Goal: Task Accomplishment & Management: Manage account settings

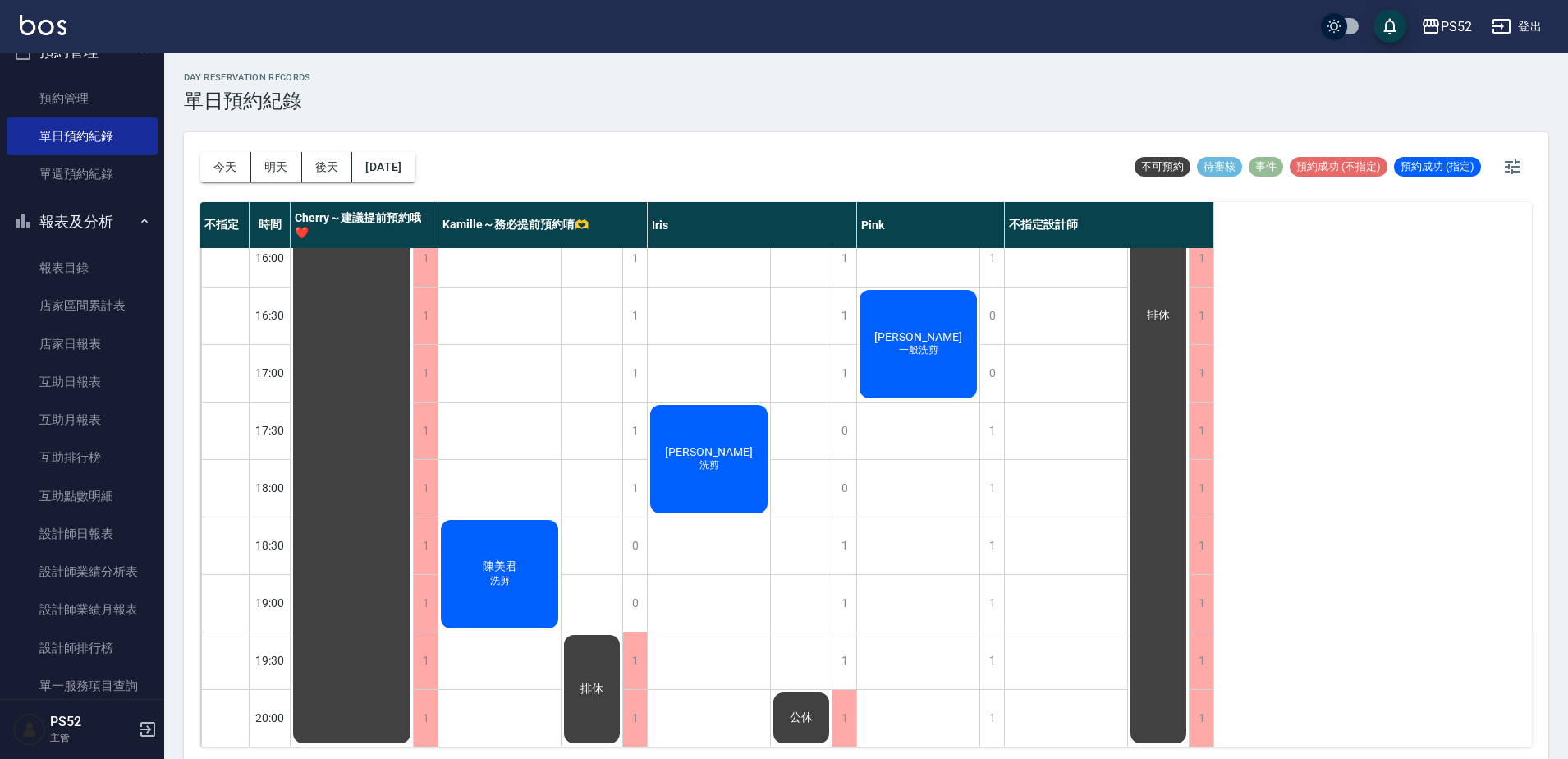
scroll to position [5, 0]
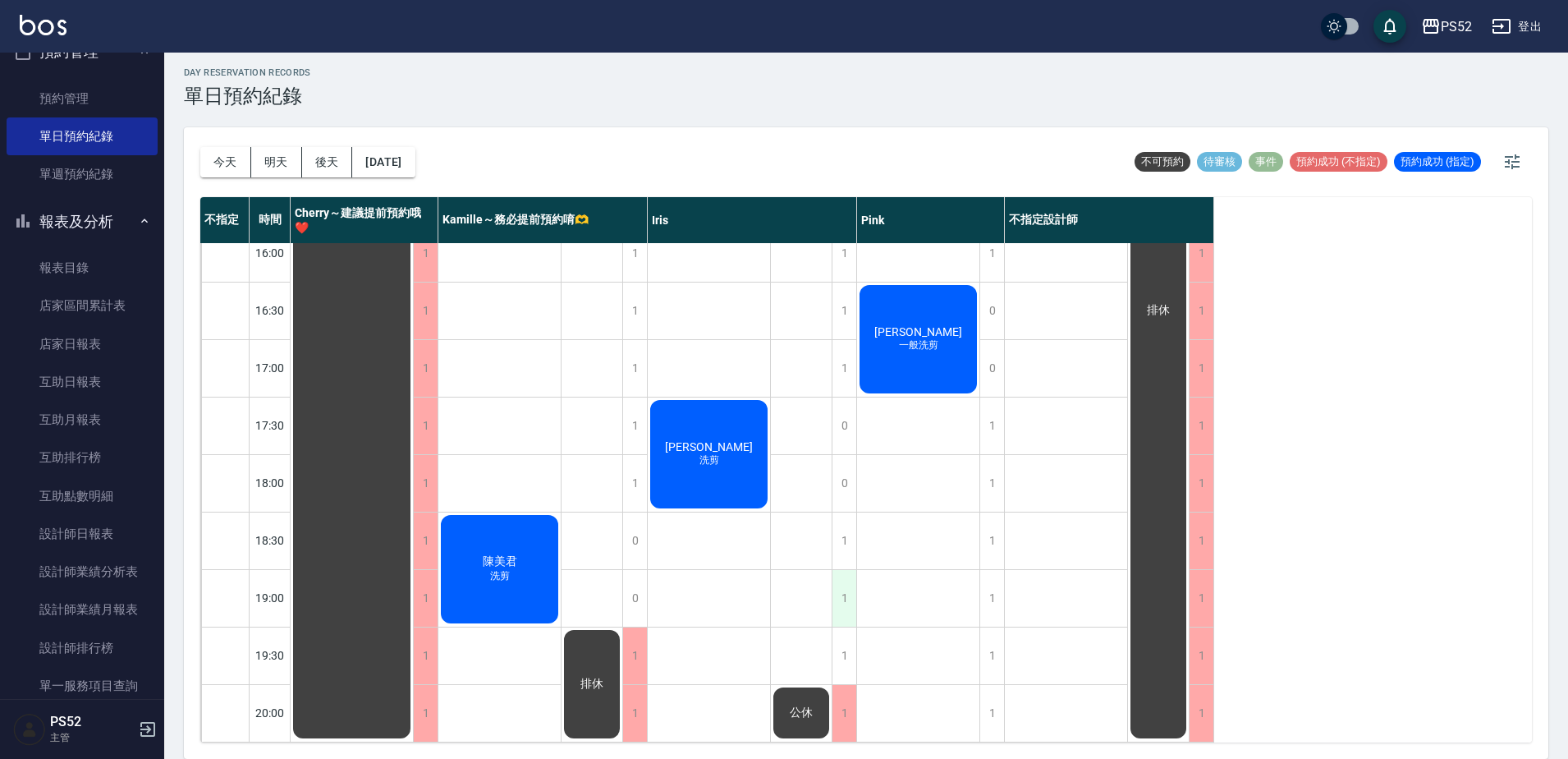
click at [842, 583] on div "1" at bounding box center [844, 598] width 24 height 56
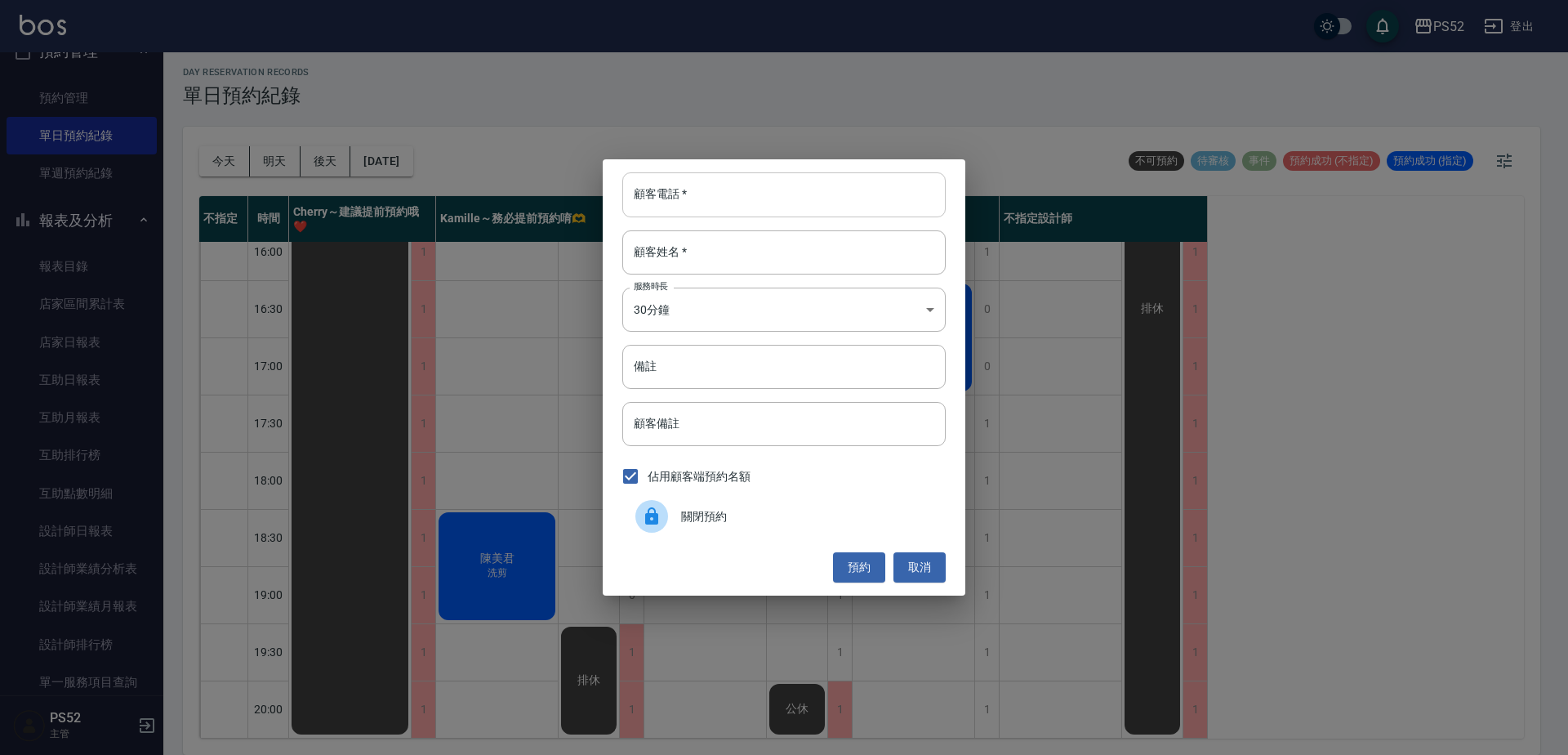
click at [697, 201] on input "顧客電話   *" at bounding box center [783, 194] width 323 height 44
click at [687, 195] on input "09188236608" at bounding box center [783, 194] width 323 height 44
click at [733, 207] on input "0918823608" at bounding box center [783, 194] width 323 height 44
type input "0918823608"
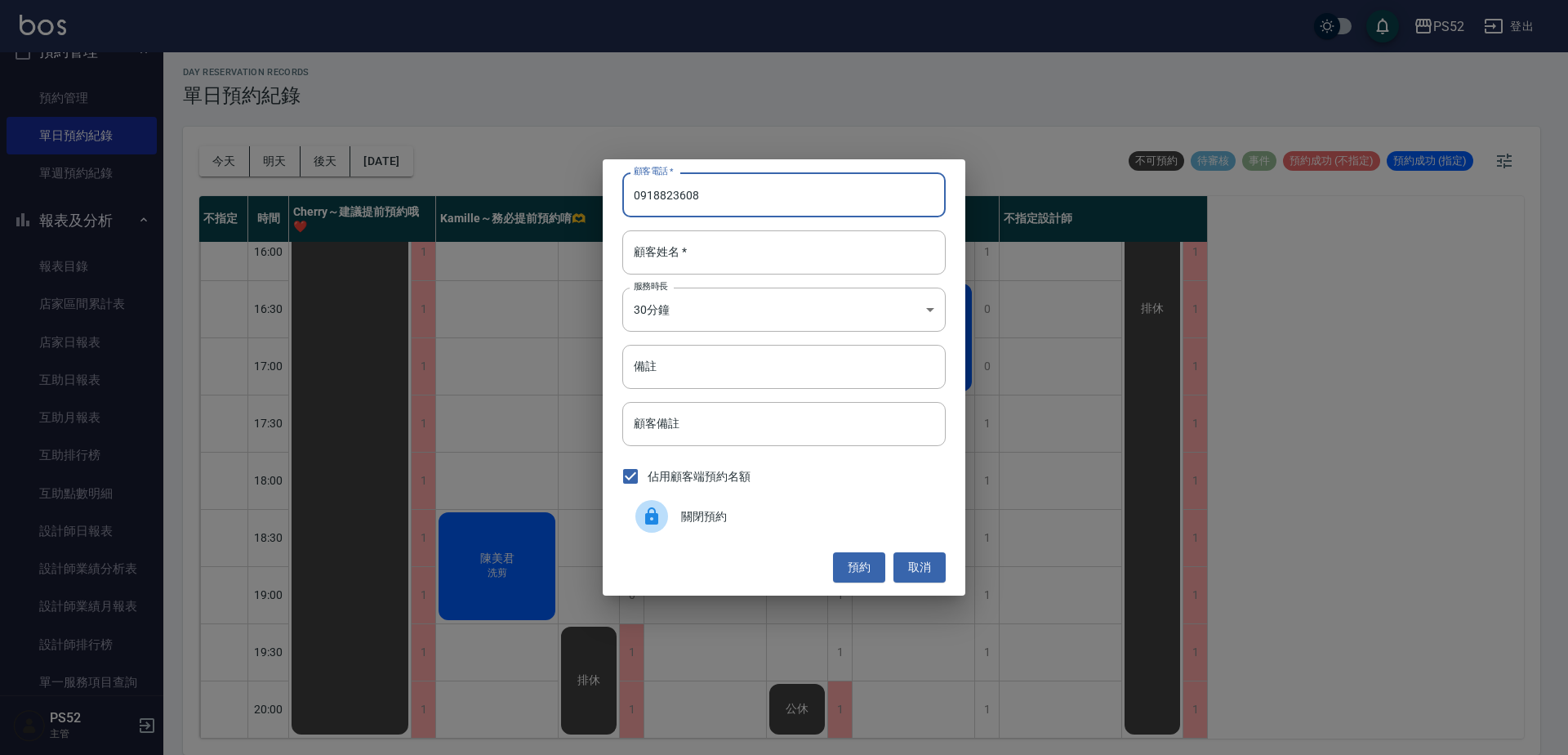
click at [522, 418] on div "顧客電話   * 0918823608 顧客電話   * 顧客姓名   * 顧客姓名   * 服務時長 30分鐘 1 服務時長 備註 備註 顧客備註 顧客備註…" at bounding box center [784, 378] width 1568 height 755
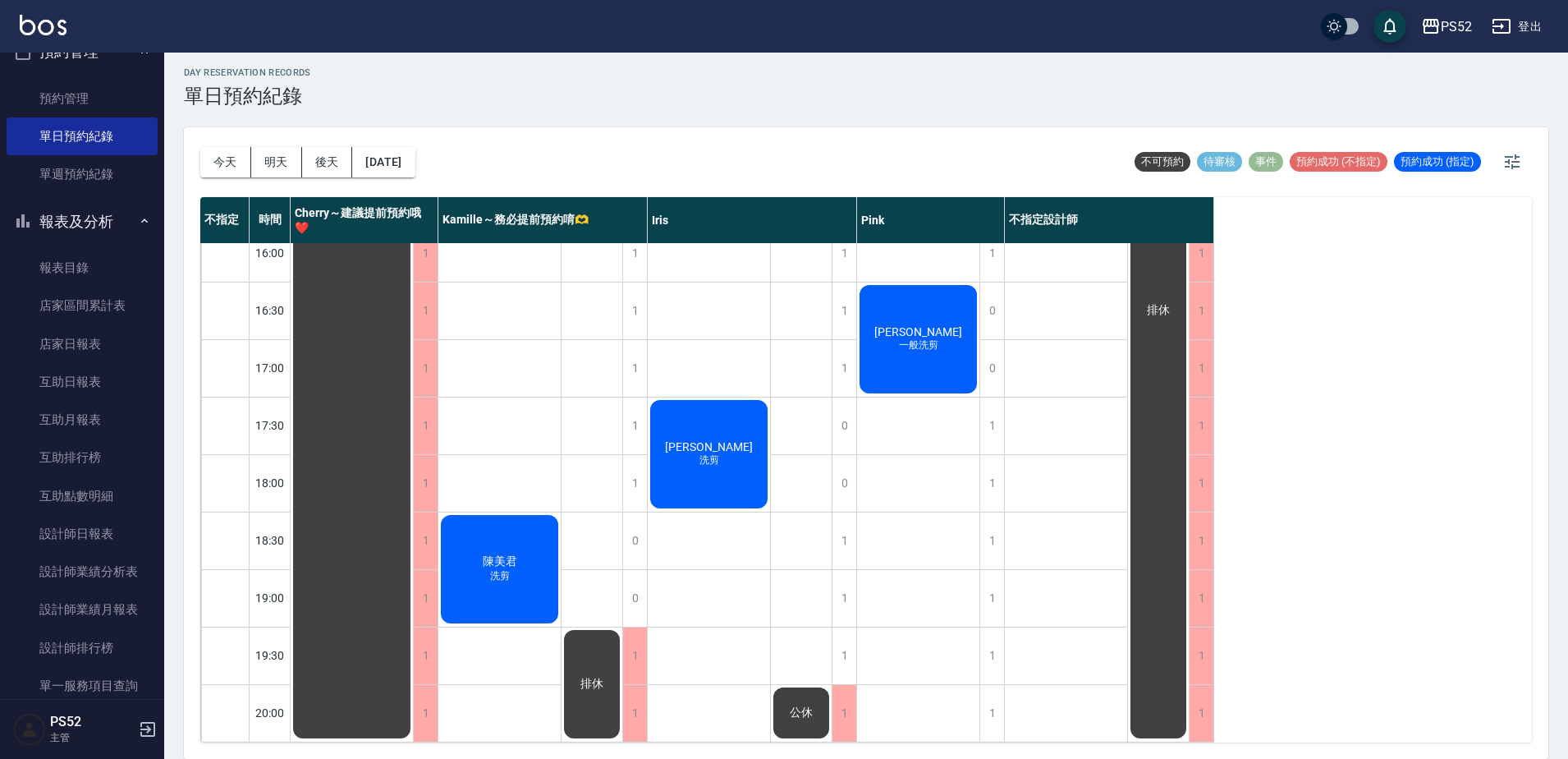
click at [55, 221] on button "報表及分析" at bounding box center [82, 222] width 151 height 43
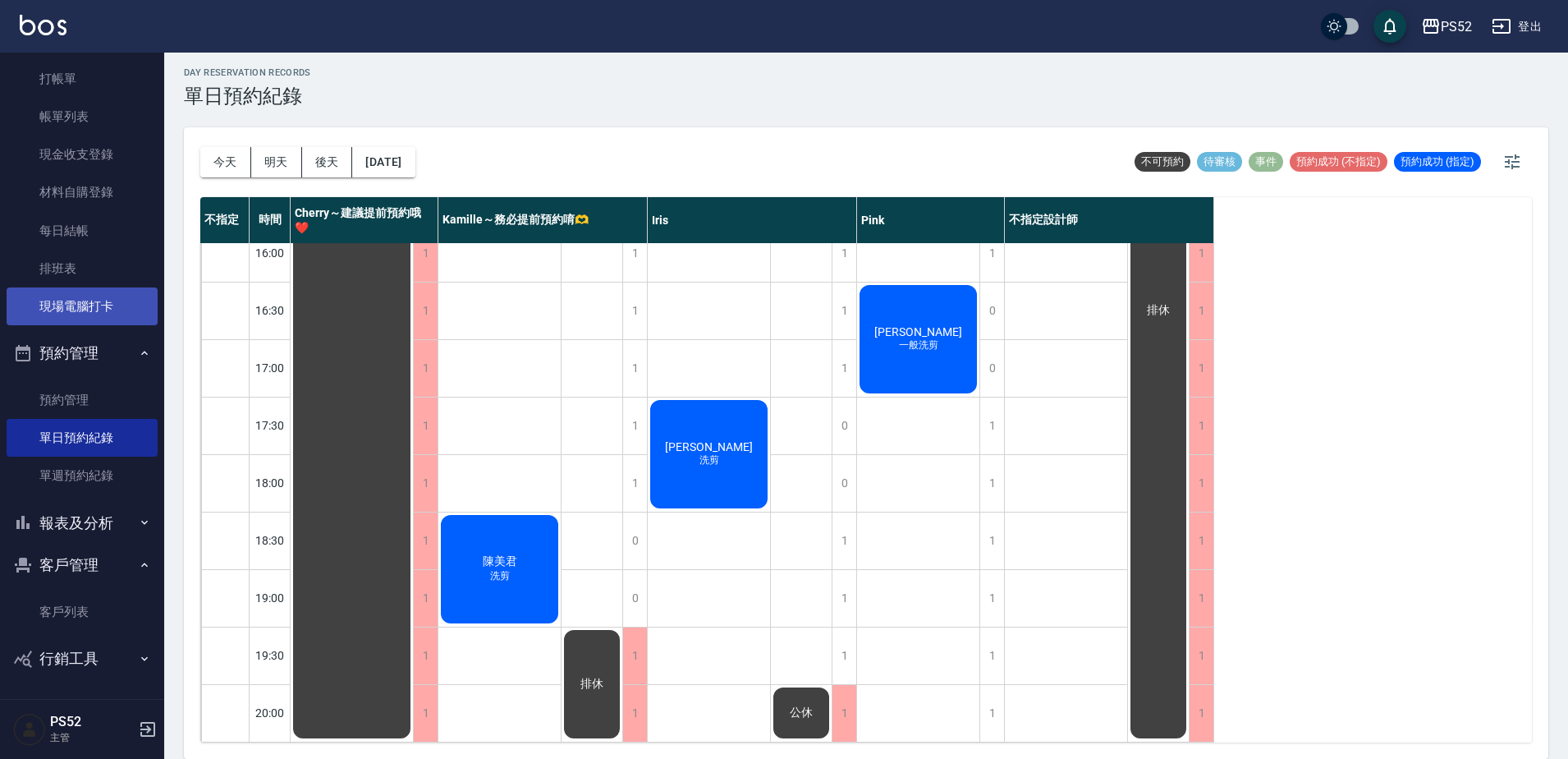
scroll to position [49, 0]
click at [68, 332] on ul "客戶列表" at bounding box center [82, 193] width 151 height 280
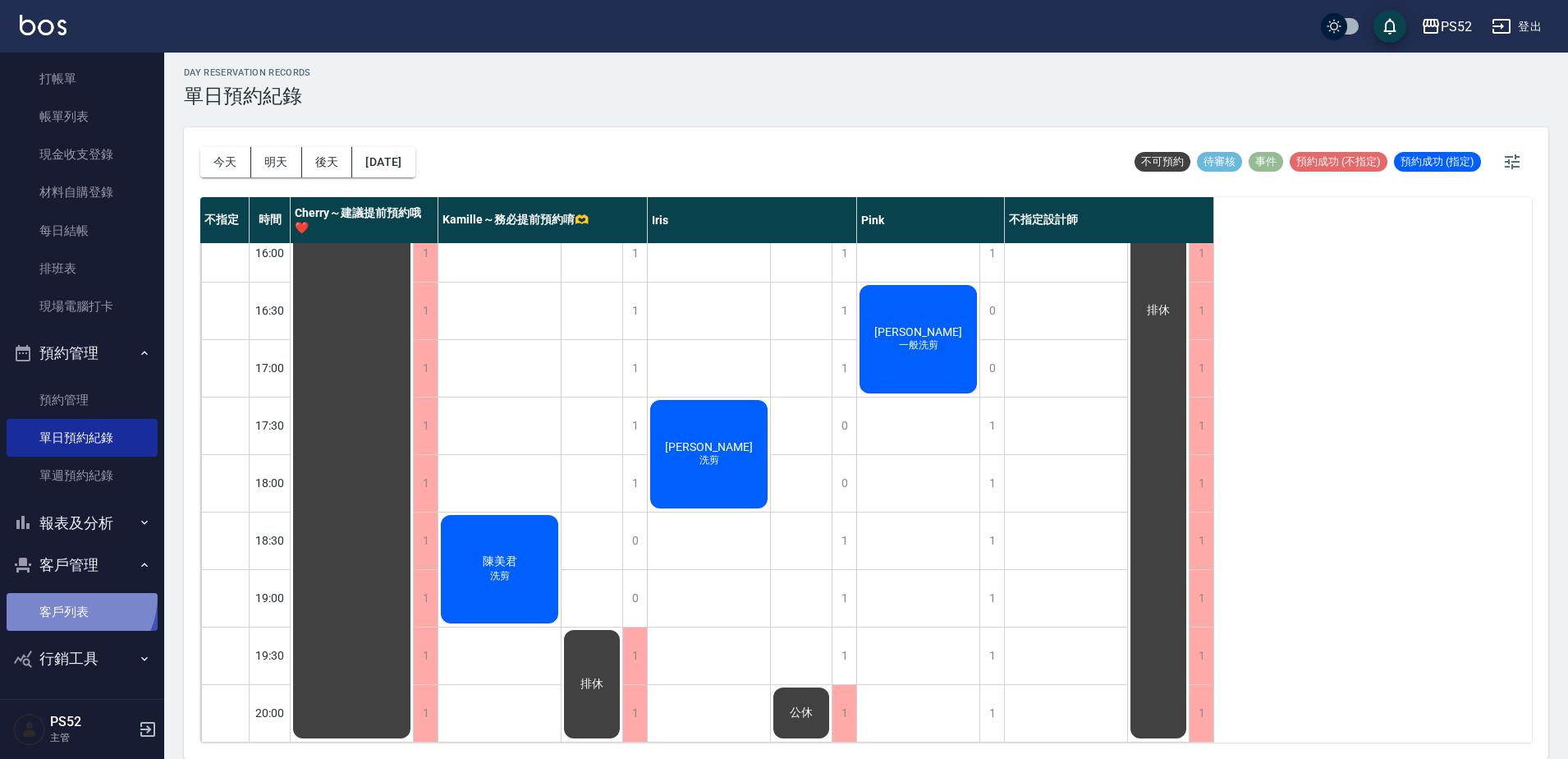
click at [70, 595] on link "客戶列表" at bounding box center [82, 611] width 151 height 38
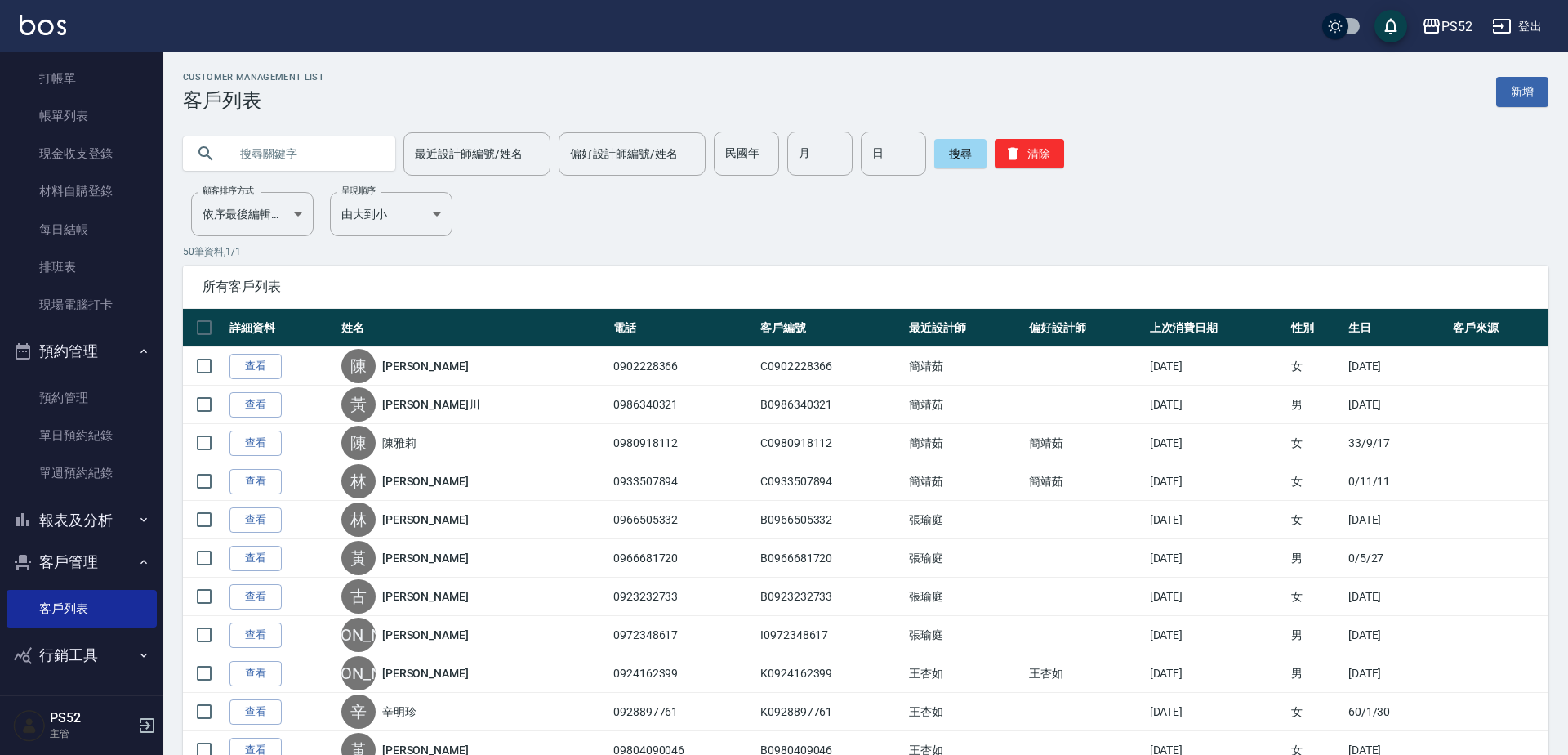
click at [260, 173] on input "text" at bounding box center [306, 153] width 154 height 44
paste input "0918823608"
type input "0918823608"
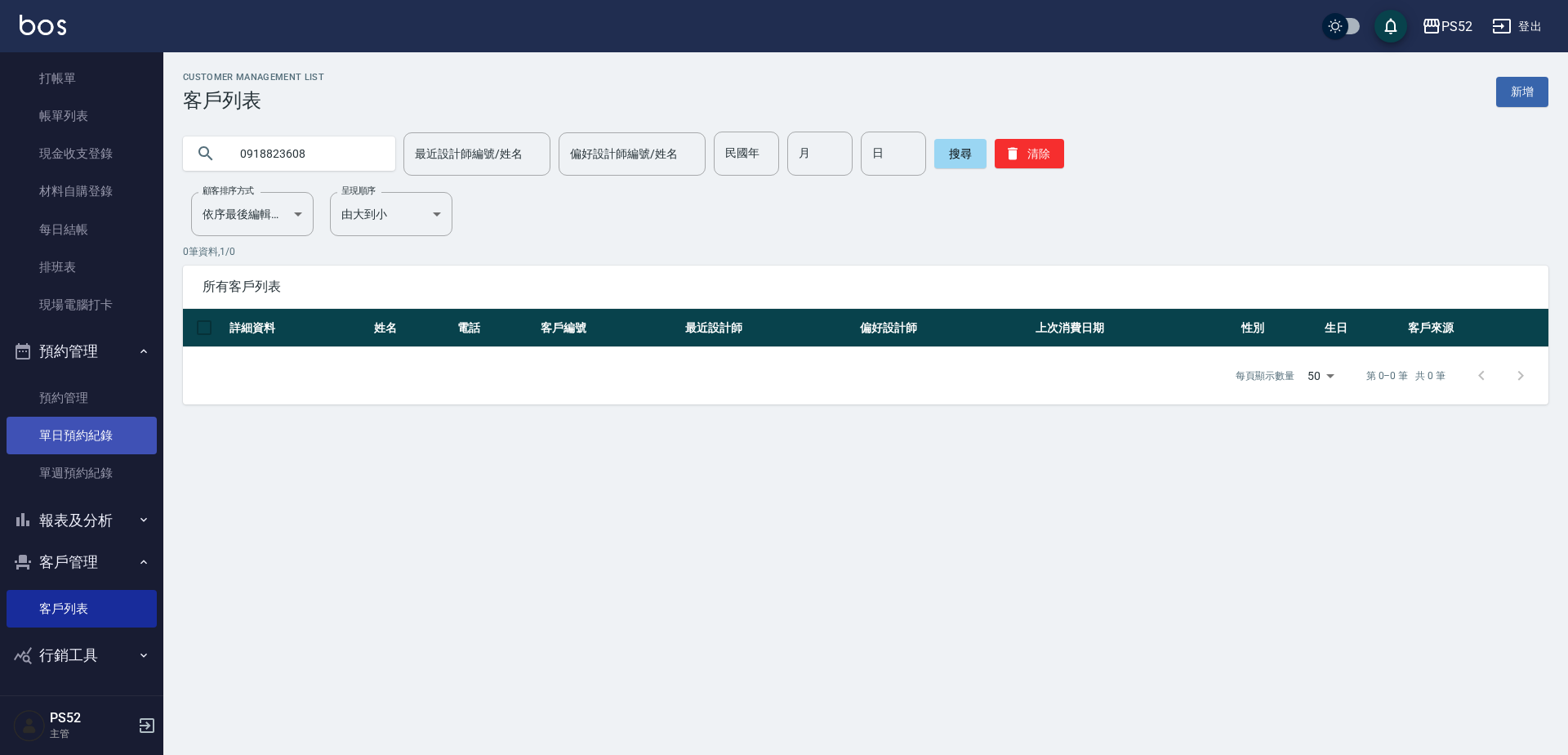
click at [90, 445] on link "單日預約紀錄" at bounding box center [82, 435] width 150 height 38
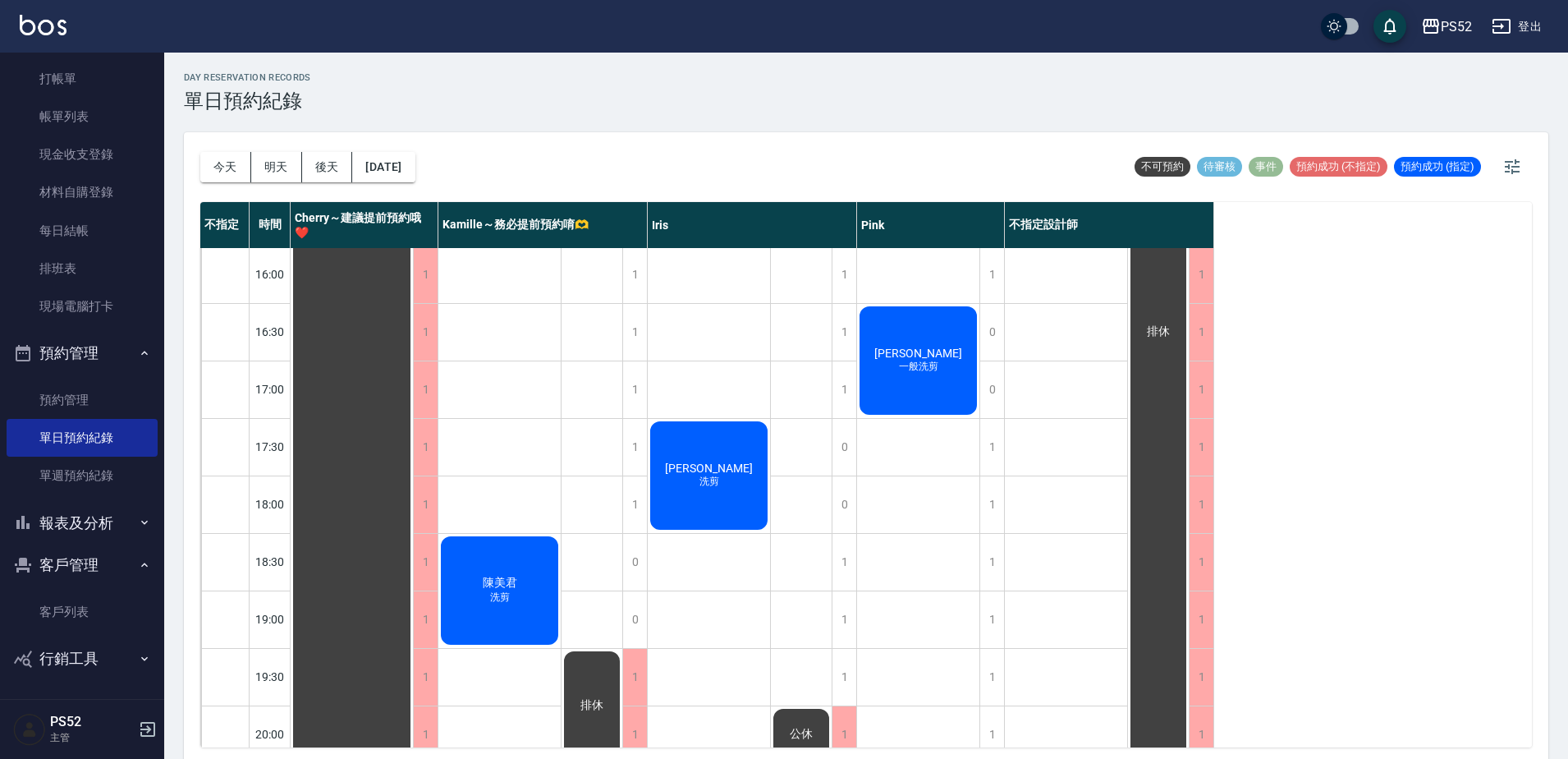
scroll to position [665, 0]
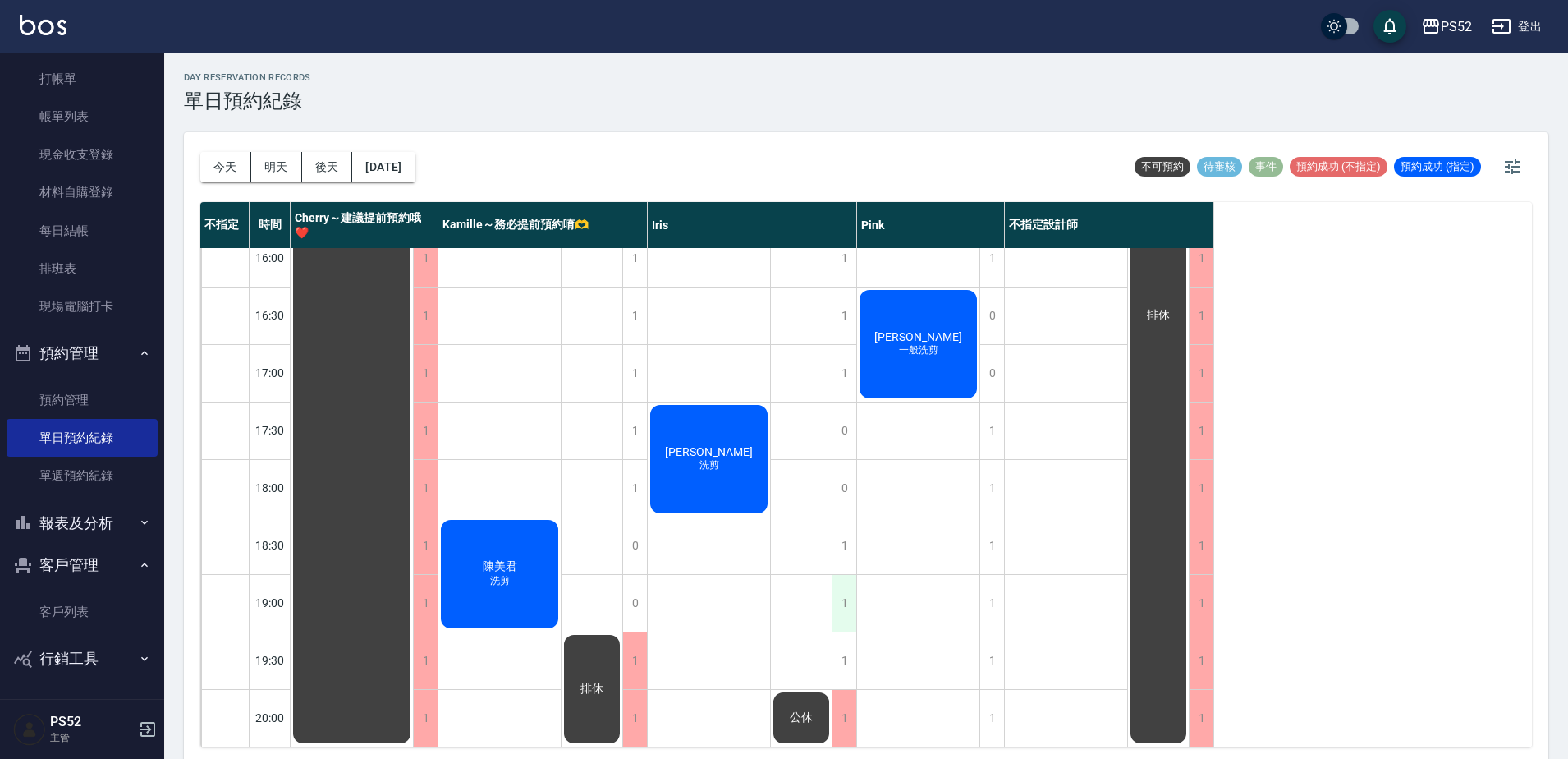
click at [846, 584] on div "1" at bounding box center [844, 603] width 24 height 56
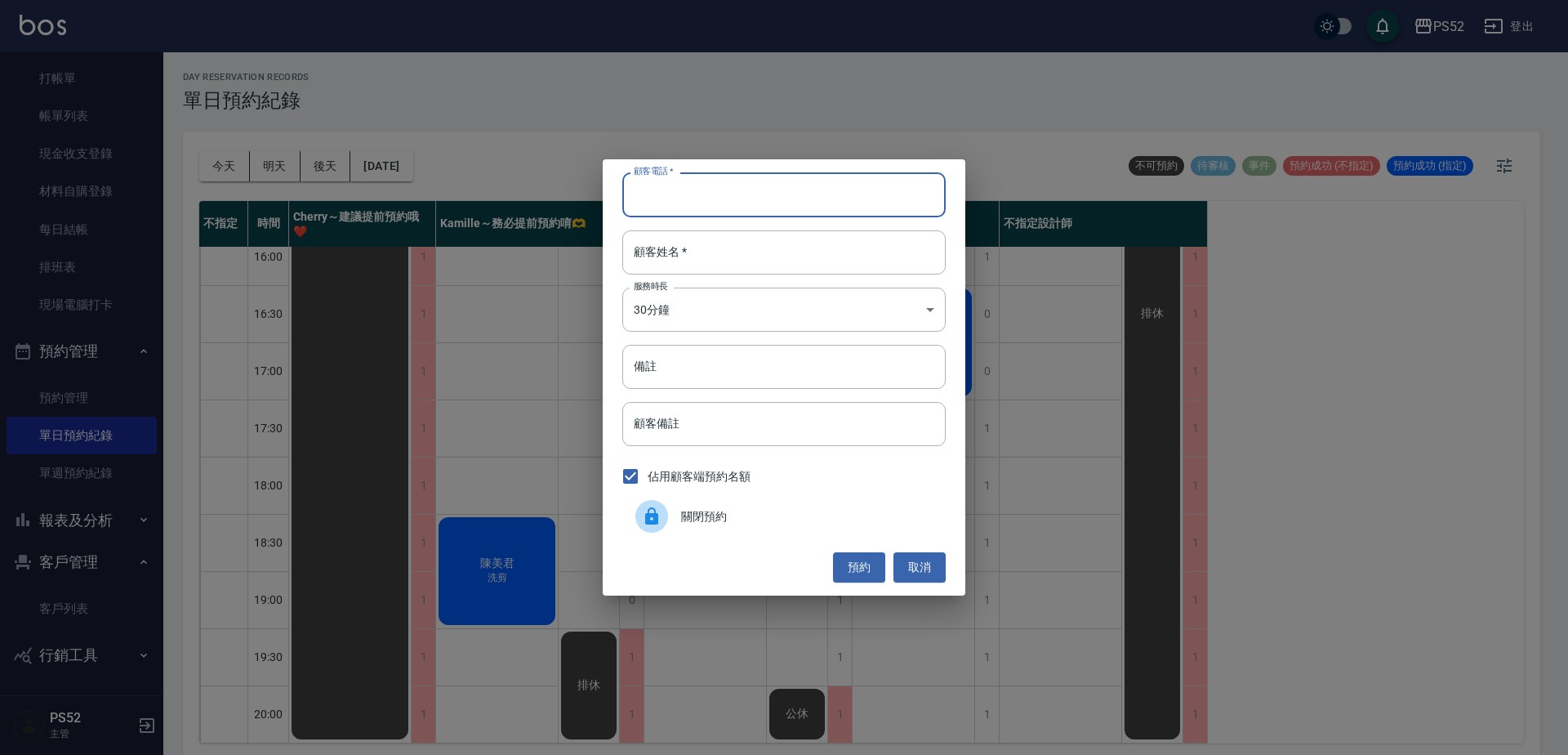
click at [699, 205] on input "顧客電話   *" at bounding box center [783, 194] width 323 height 44
type input "00"
type input "j"
type input "無"
click at [672, 304] on body "PS52 登出 櫃檯作業 打帳單 帳單列表 現金收支登錄 材料自購登錄 每日結帳 排班表 現場電腦打卡 預約管理 預約管理 單日預約紀錄 單週預約紀錄 報表及…" at bounding box center [784, 380] width 1568 height 760
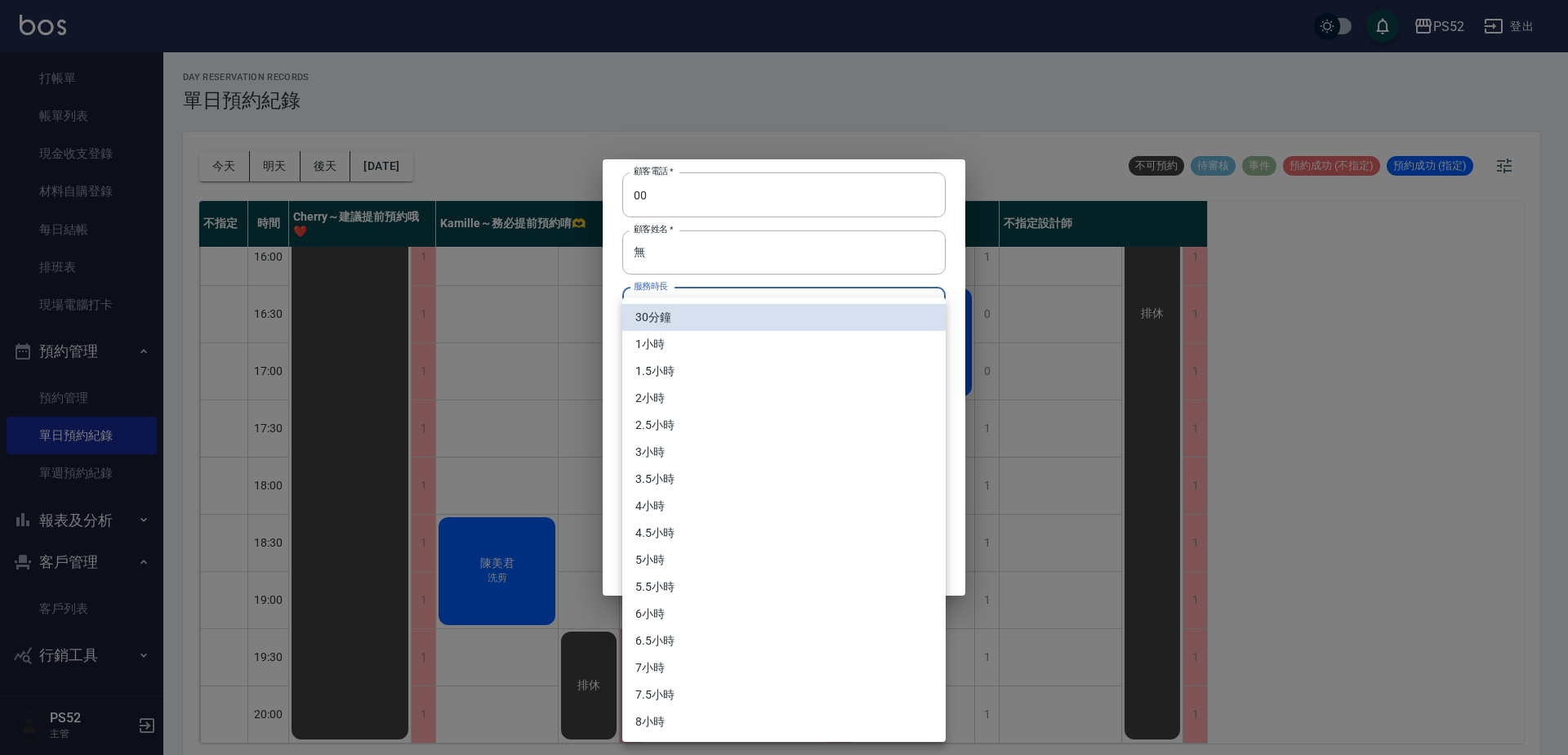
click at [663, 347] on li "1小時" at bounding box center [783, 344] width 323 height 27
type input "2"
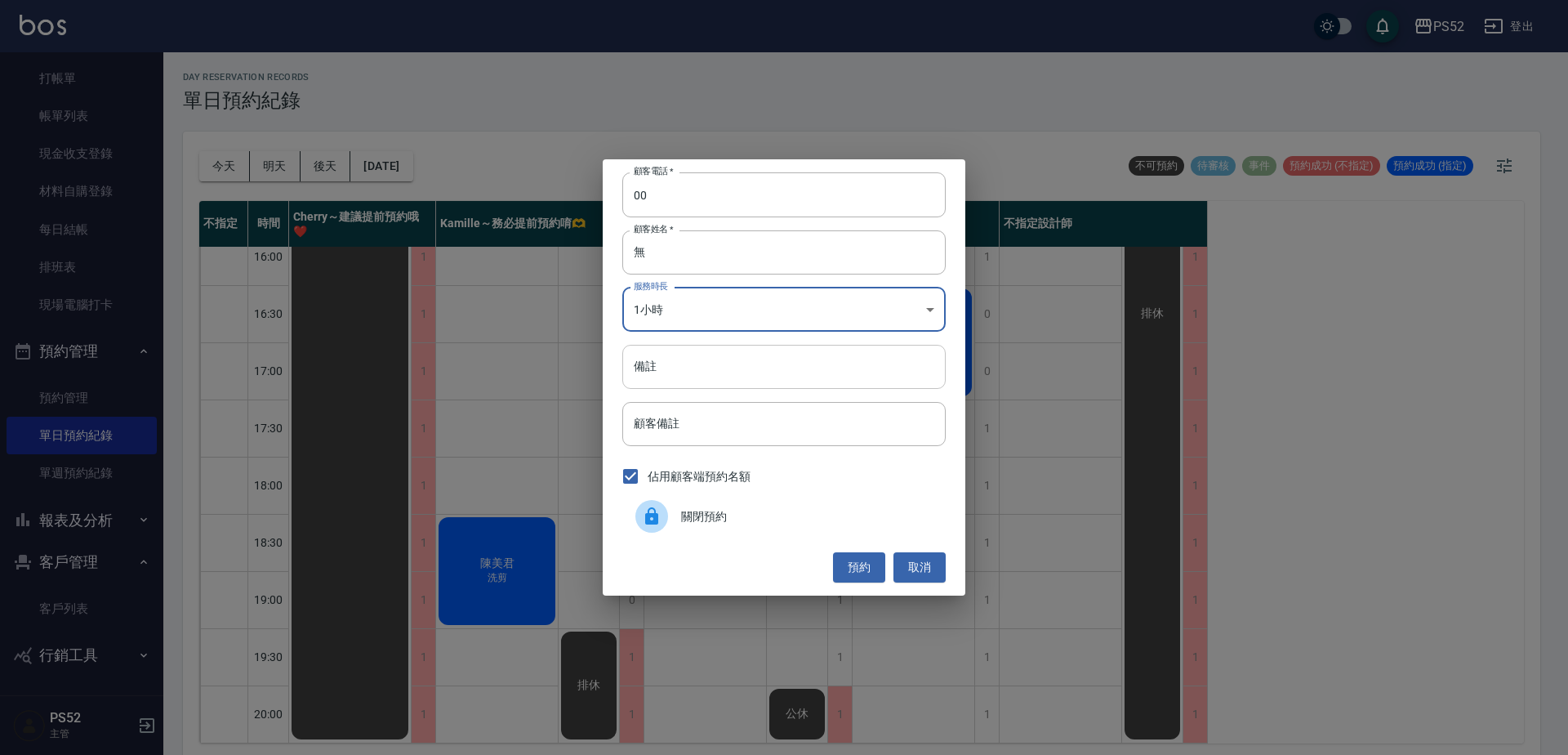
click at [664, 370] on input "備註" at bounding box center [783, 367] width 323 height 44
paste input "0918823608"
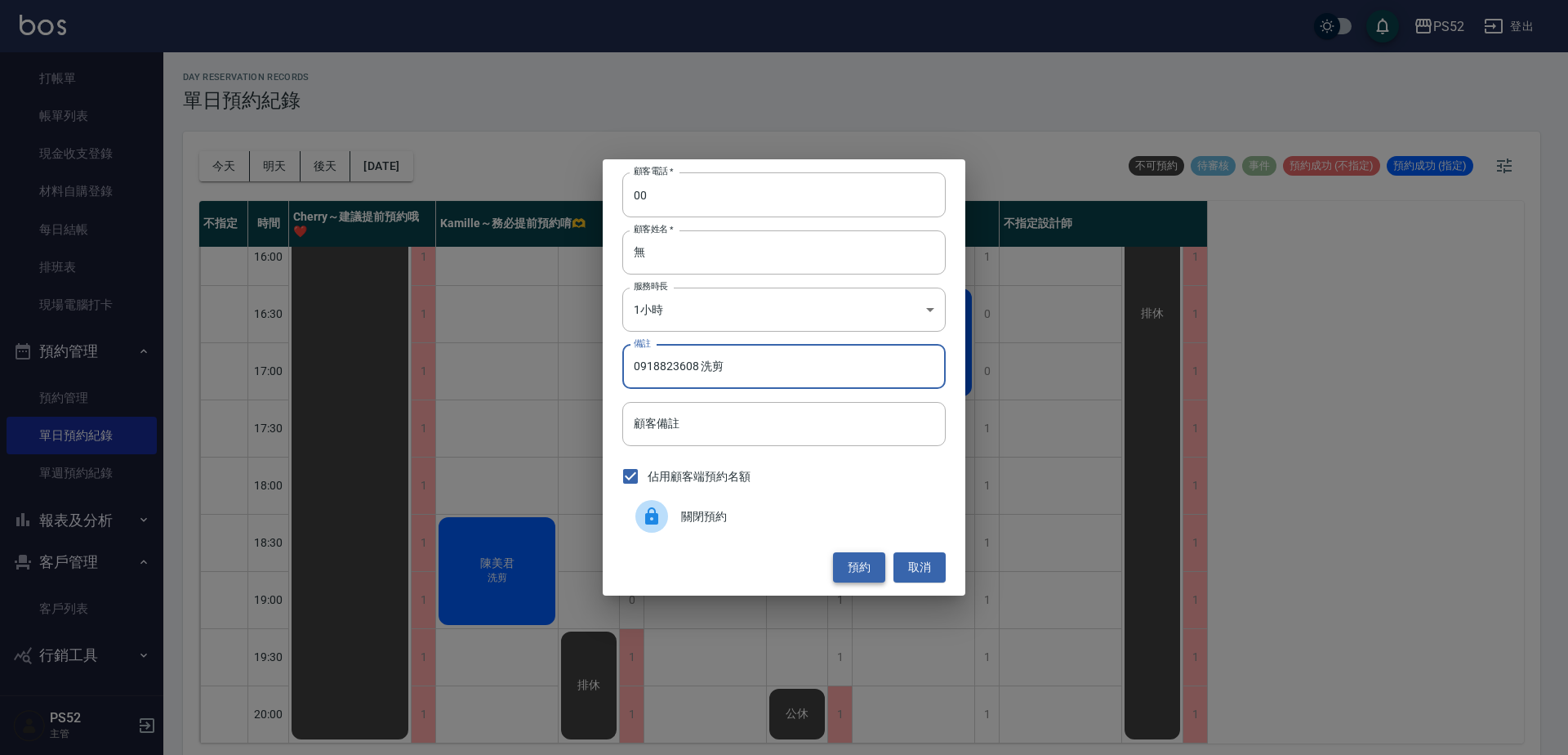
type input "0918823608 洗剪"
click at [863, 556] on button "預約" at bounding box center [859, 567] width 53 height 30
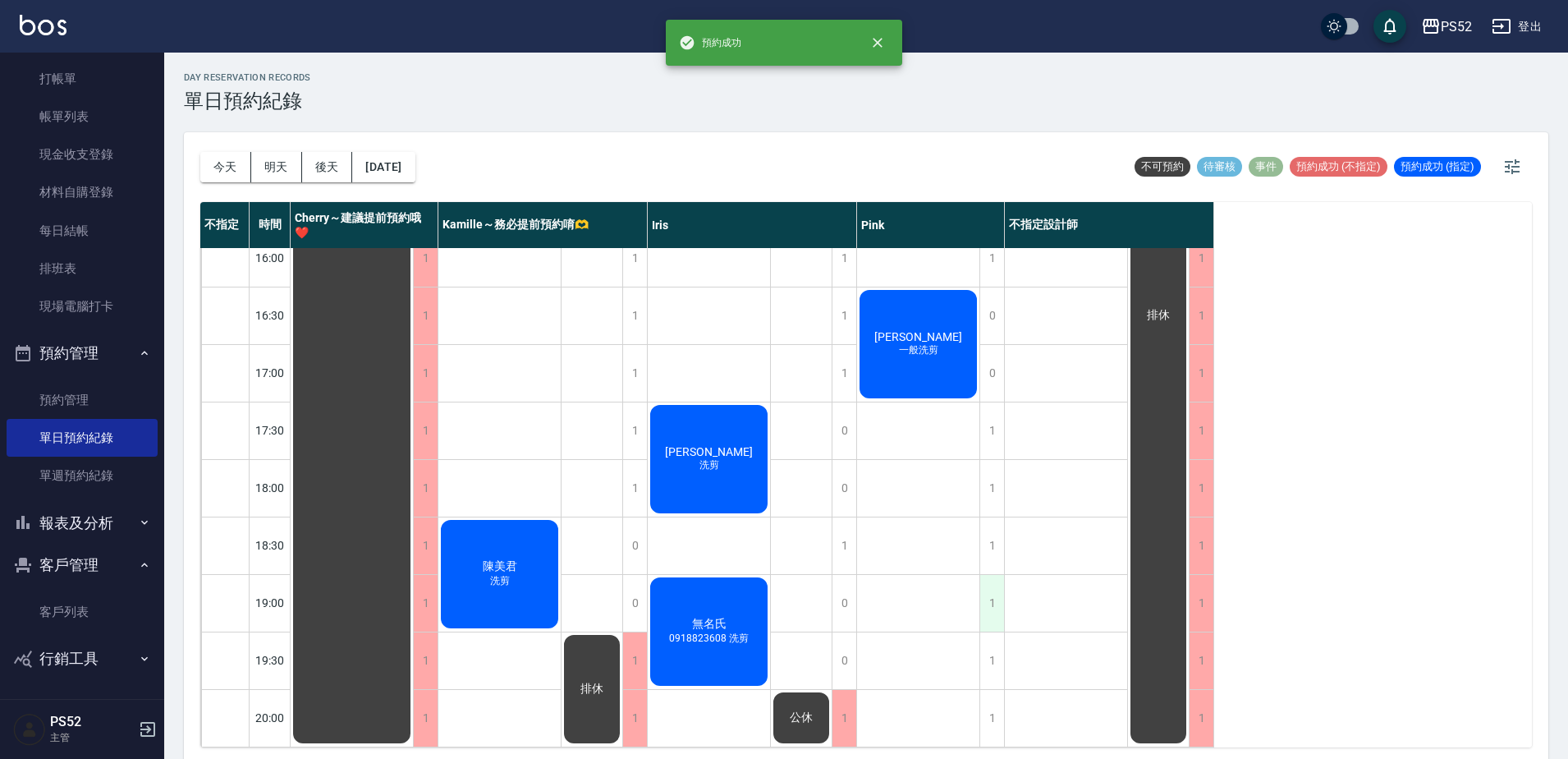
click at [985, 595] on div "1" at bounding box center [991, 603] width 24 height 56
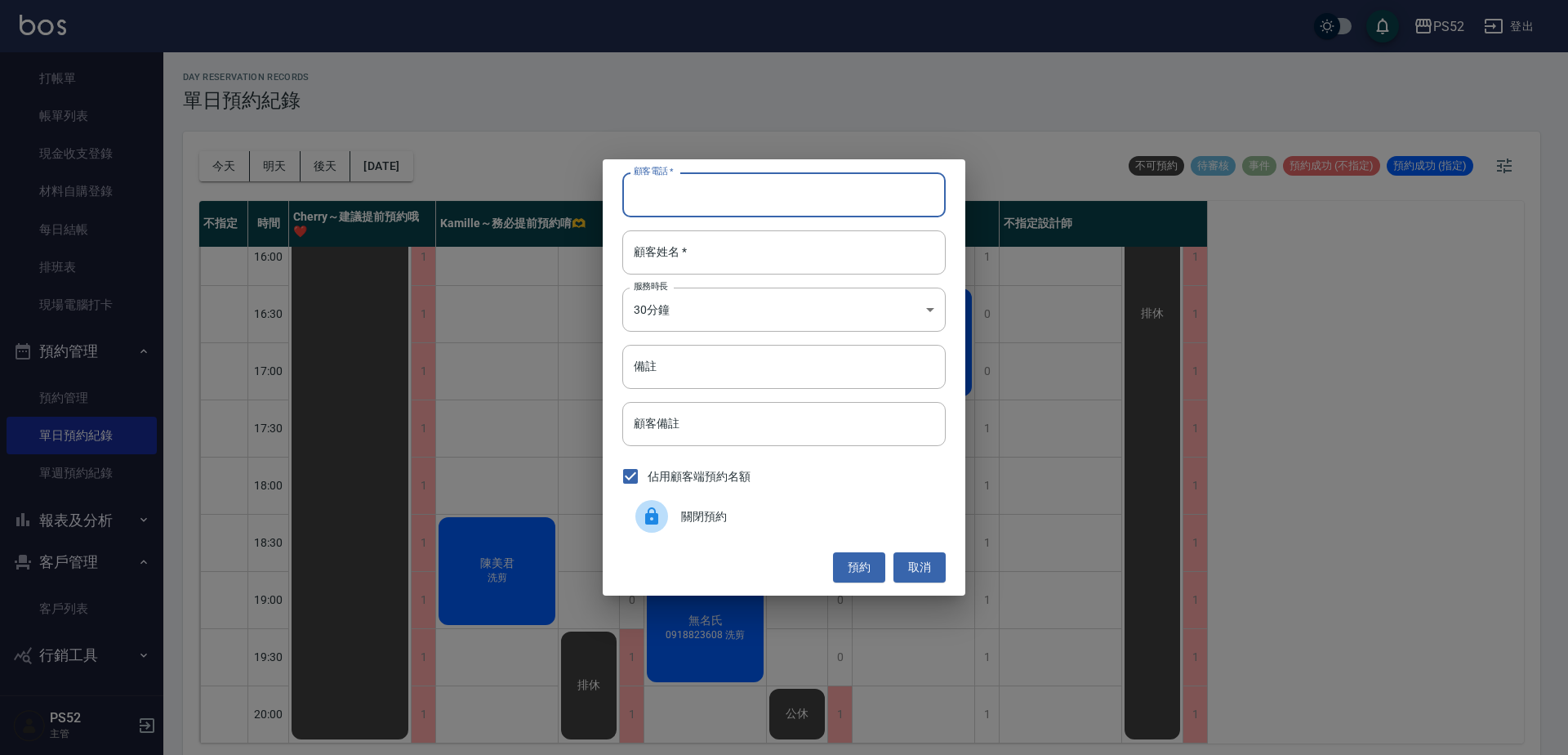
click at [708, 188] on input "顧客電話   *" at bounding box center [783, 194] width 323 height 44
type input "00"
type input "無"
click at [660, 317] on body "PS52 登出 櫃檯作業 打帳單 帳單列表 現金收支登錄 材料自購登錄 每日結帳 排班表 現場電腦打卡 預約管理 預約管理 單日預約紀錄 單週預約紀錄 報表及…" at bounding box center [784, 380] width 1568 height 760
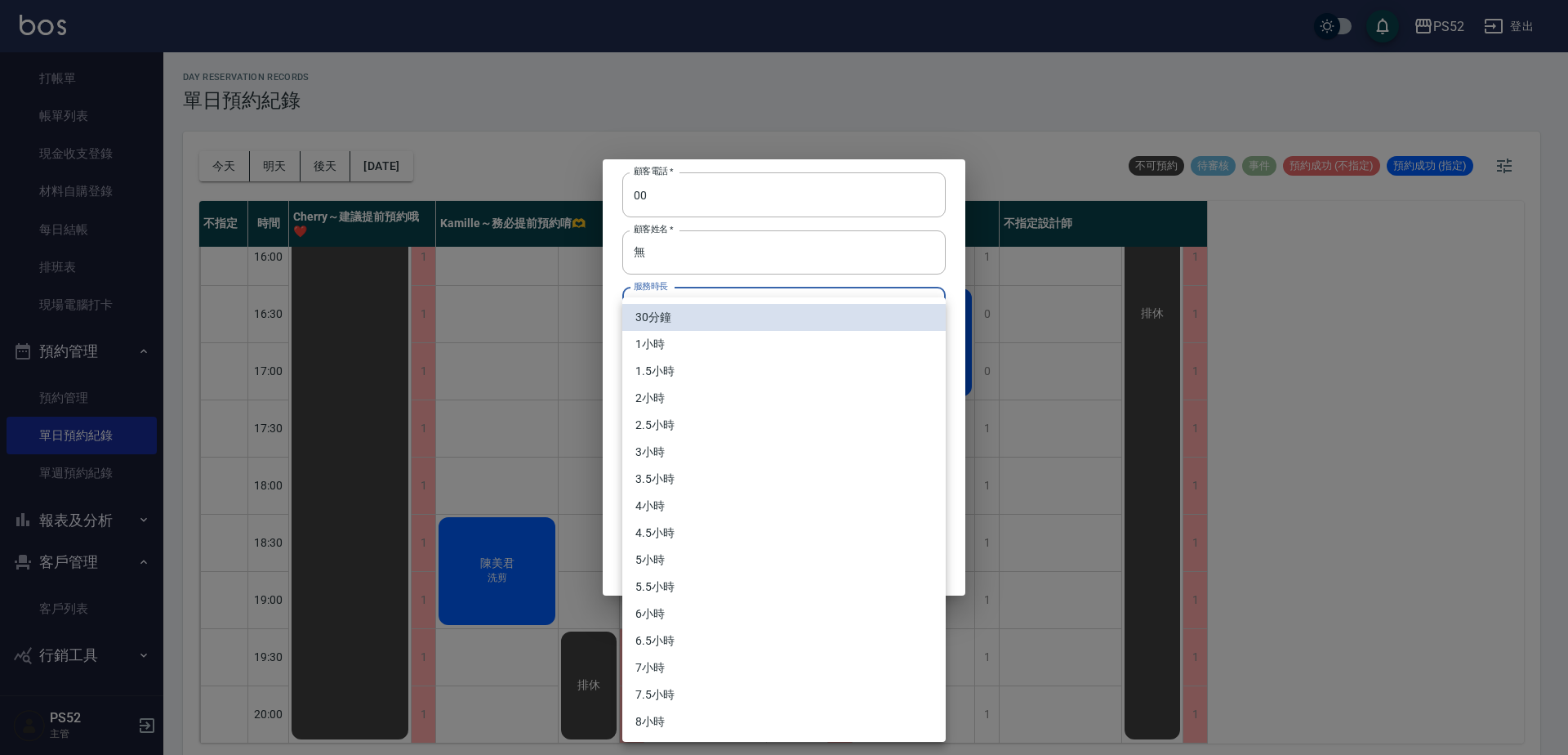
click at [655, 346] on li "1小時" at bounding box center [783, 344] width 323 height 27
type input "2"
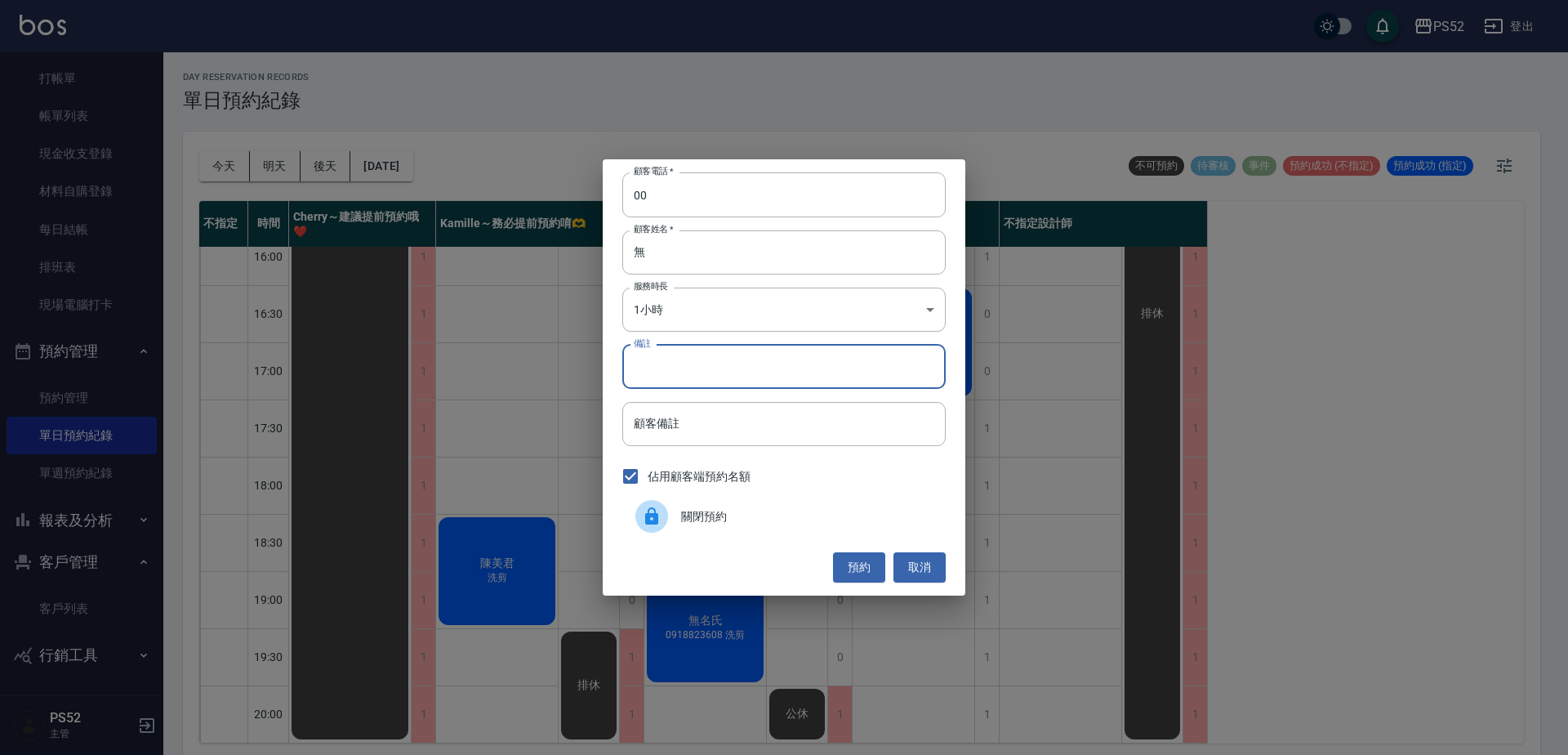
click at [662, 373] on input "備註" at bounding box center [783, 367] width 323 height 44
paste input "0918823608"
type input "0918823608 洗剪"
click at [857, 573] on button "預約" at bounding box center [859, 567] width 53 height 30
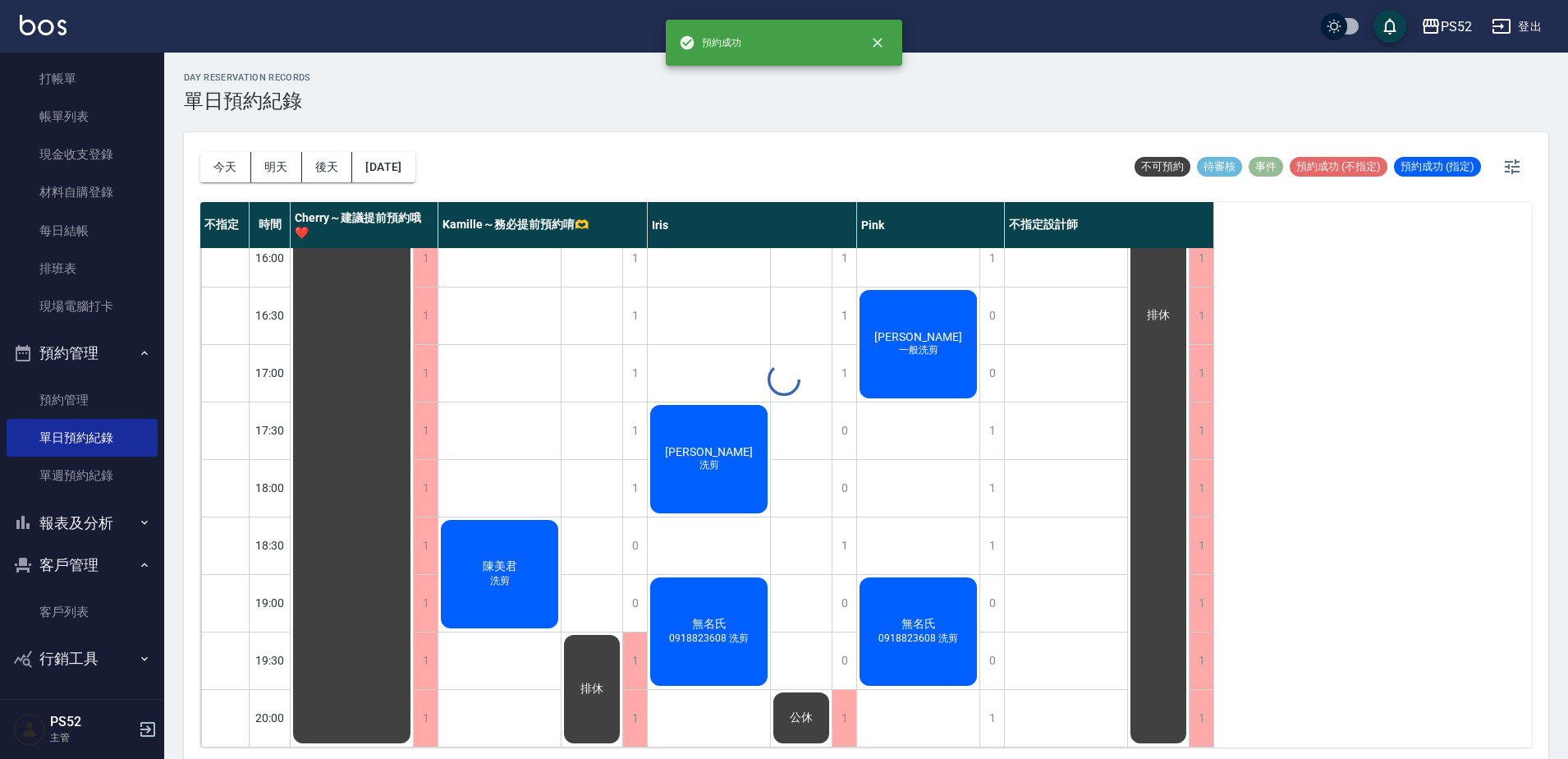
click at [504, 588] on span "0918823608 洗剪" at bounding box center [500, 588] width 7 height 0
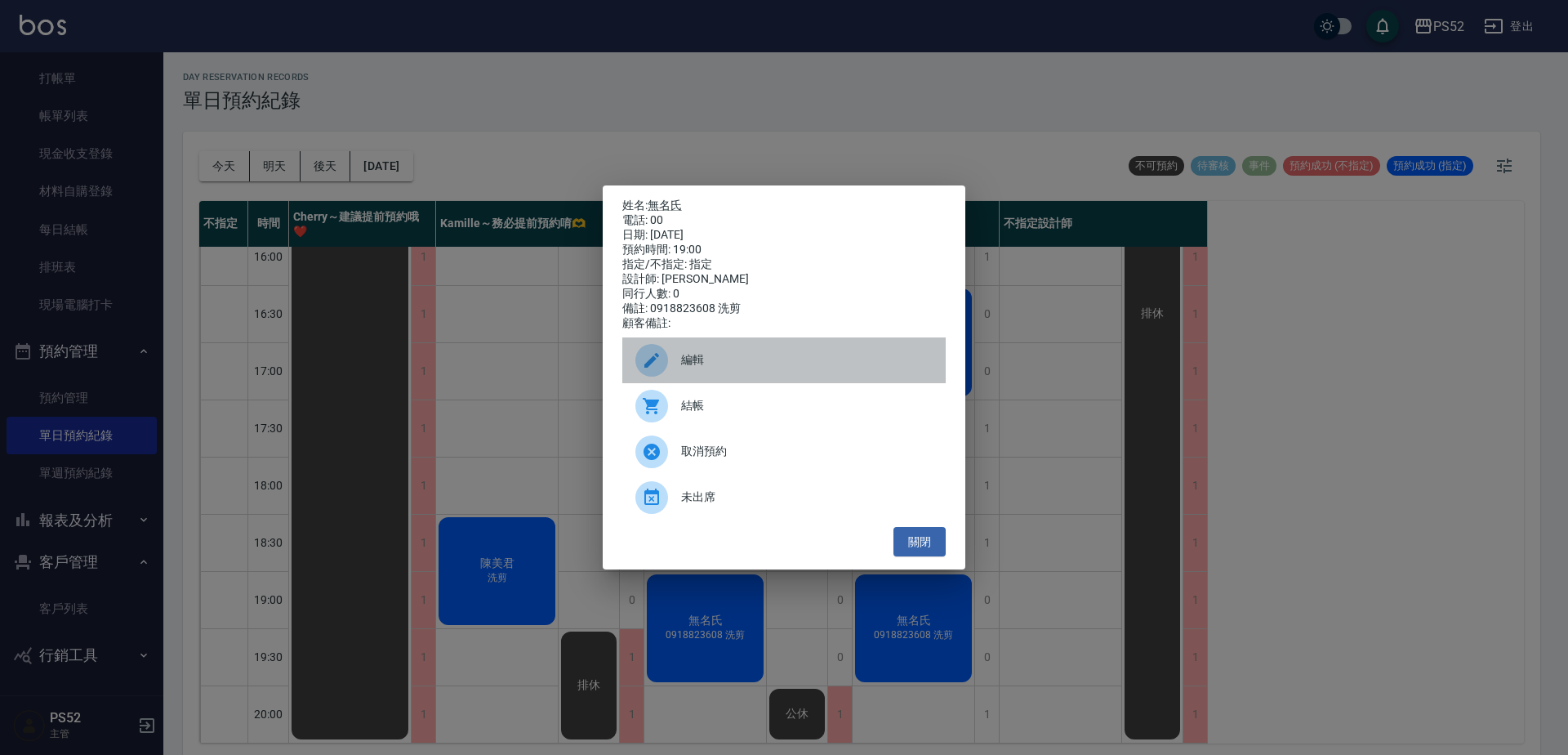
click at [685, 382] on div "編輯" at bounding box center [783, 360] width 323 height 46
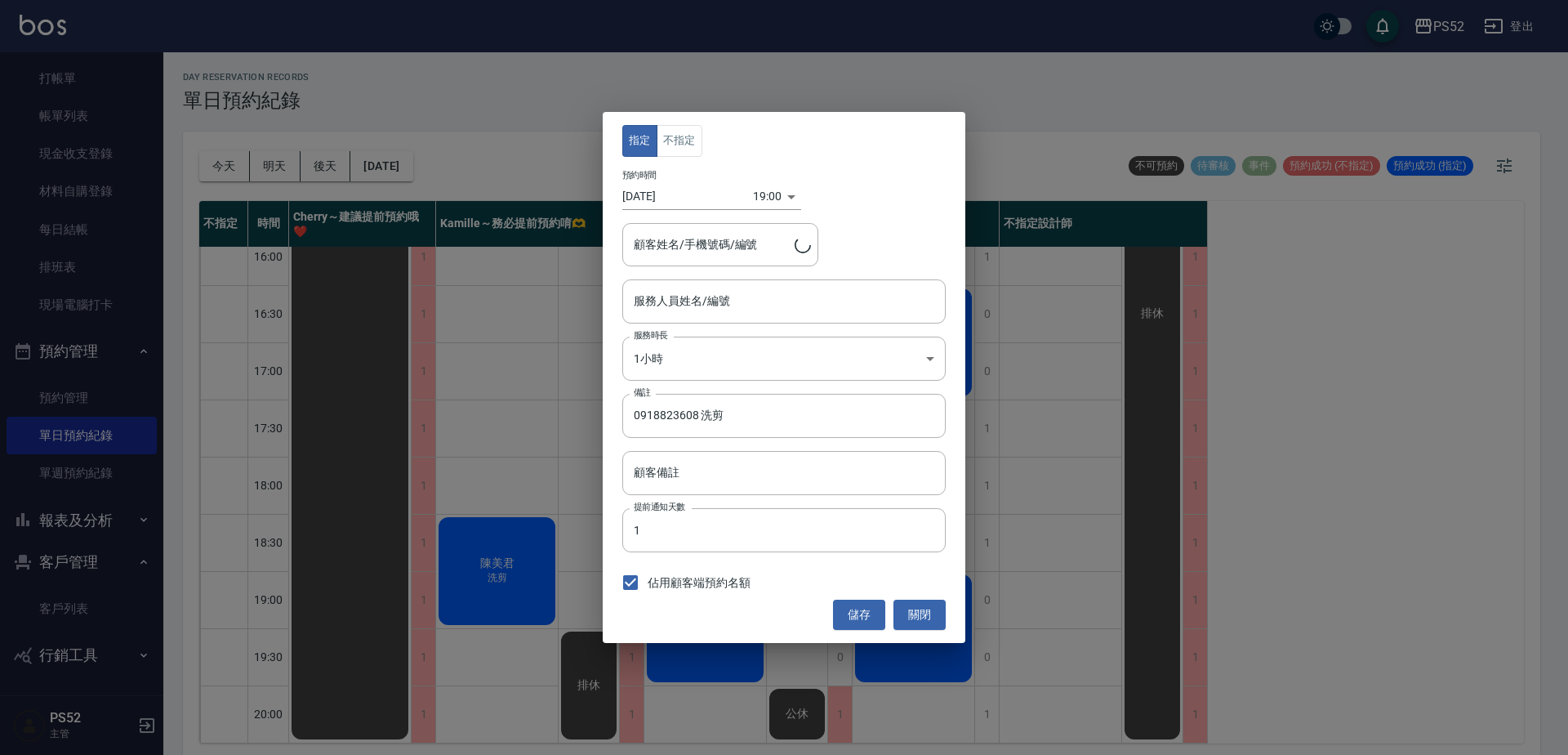
type input "Pink-8"
type input "無名氏/00/PS00"
click at [686, 157] on button "不指定" at bounding box center [679, 141] width 46 height 32
click at [857, 614] on button "儲存" at bounding box center [859, 615] width 53 height 30
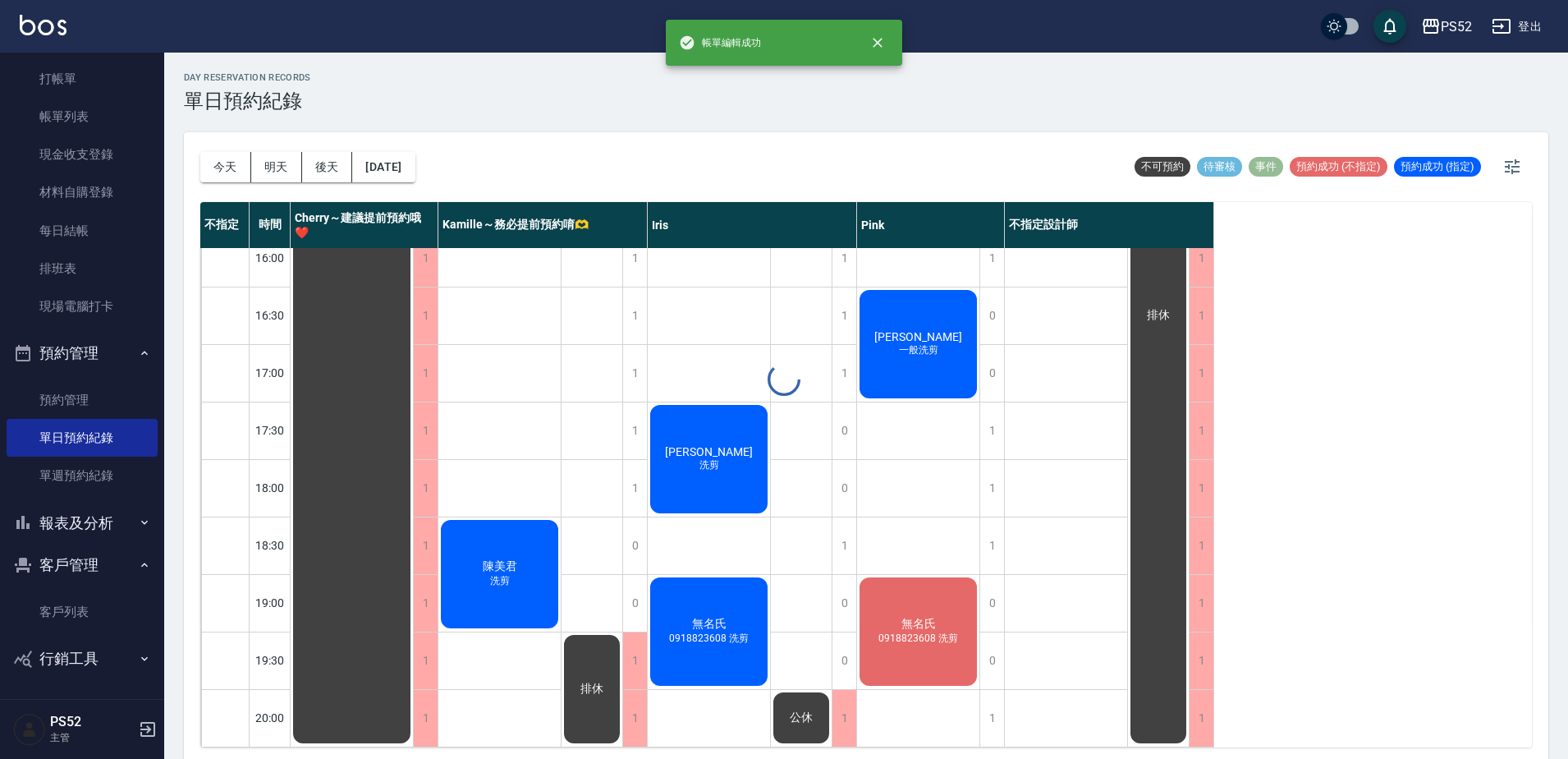
click at [751, 604] on div "day Reservation records 單日預約紀錄 今天 明天 後天 2025/08/20 不可預約 待審核 事件 預約成功 (不指定) 預約成功 …" at bounding box center [866, 408] width 1403 height 711
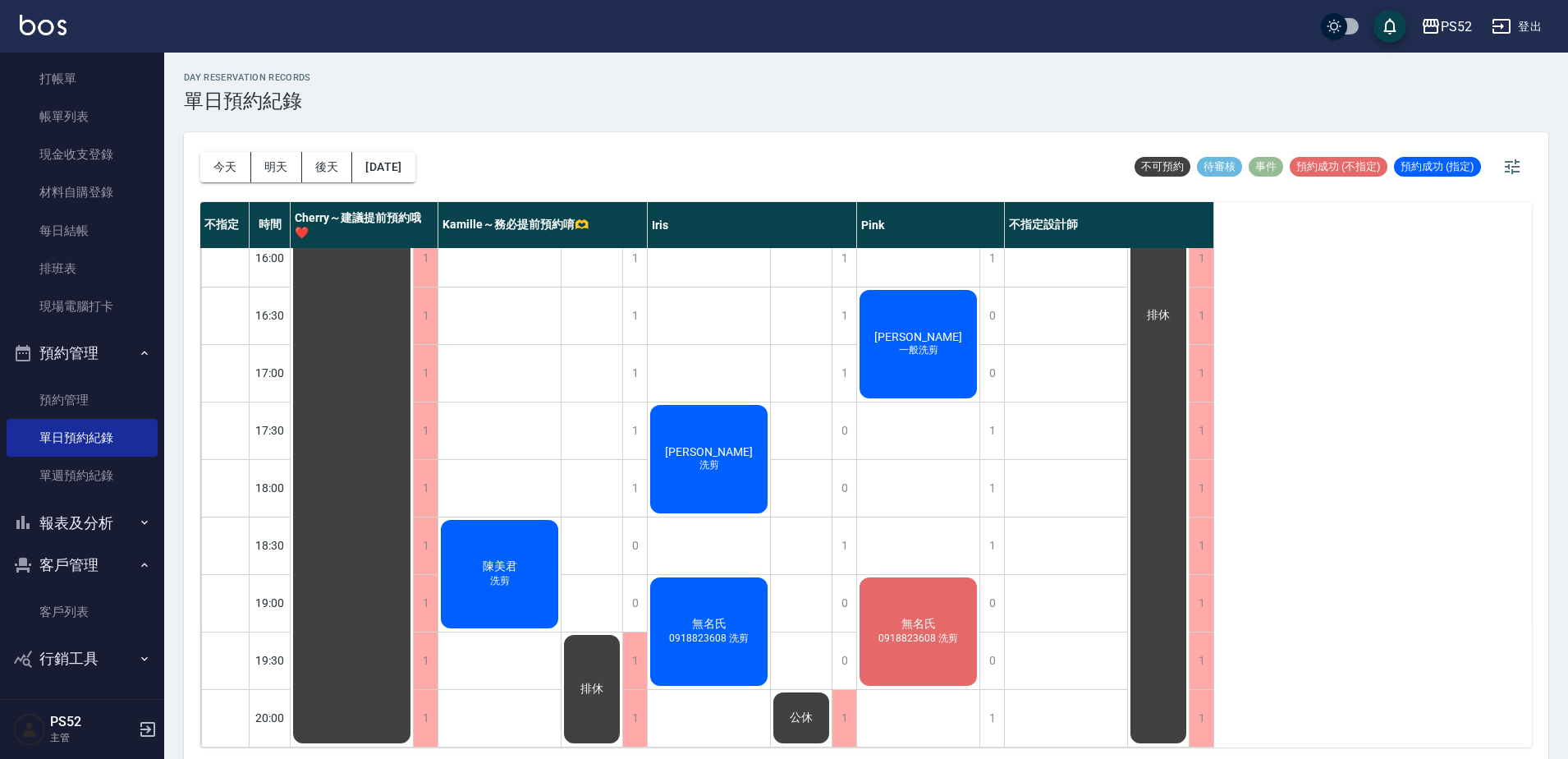
click at [413, 604] on div "無名氏 0918823608 洗剪" at bounding box center [352, 171] width 123 height 1148
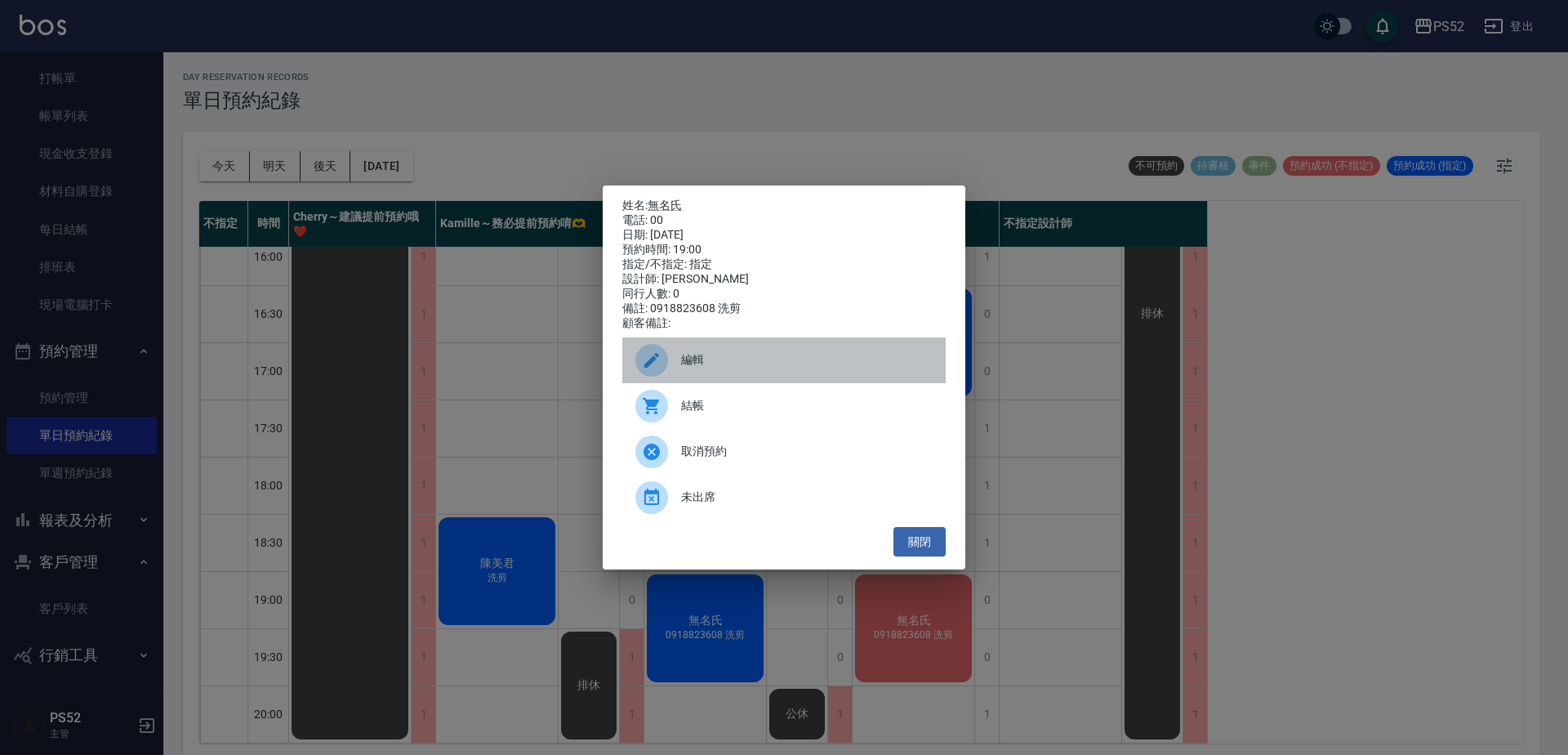
click at [695, 368] on span "編輯" at bounding box center [807, 360] width 251 height 18
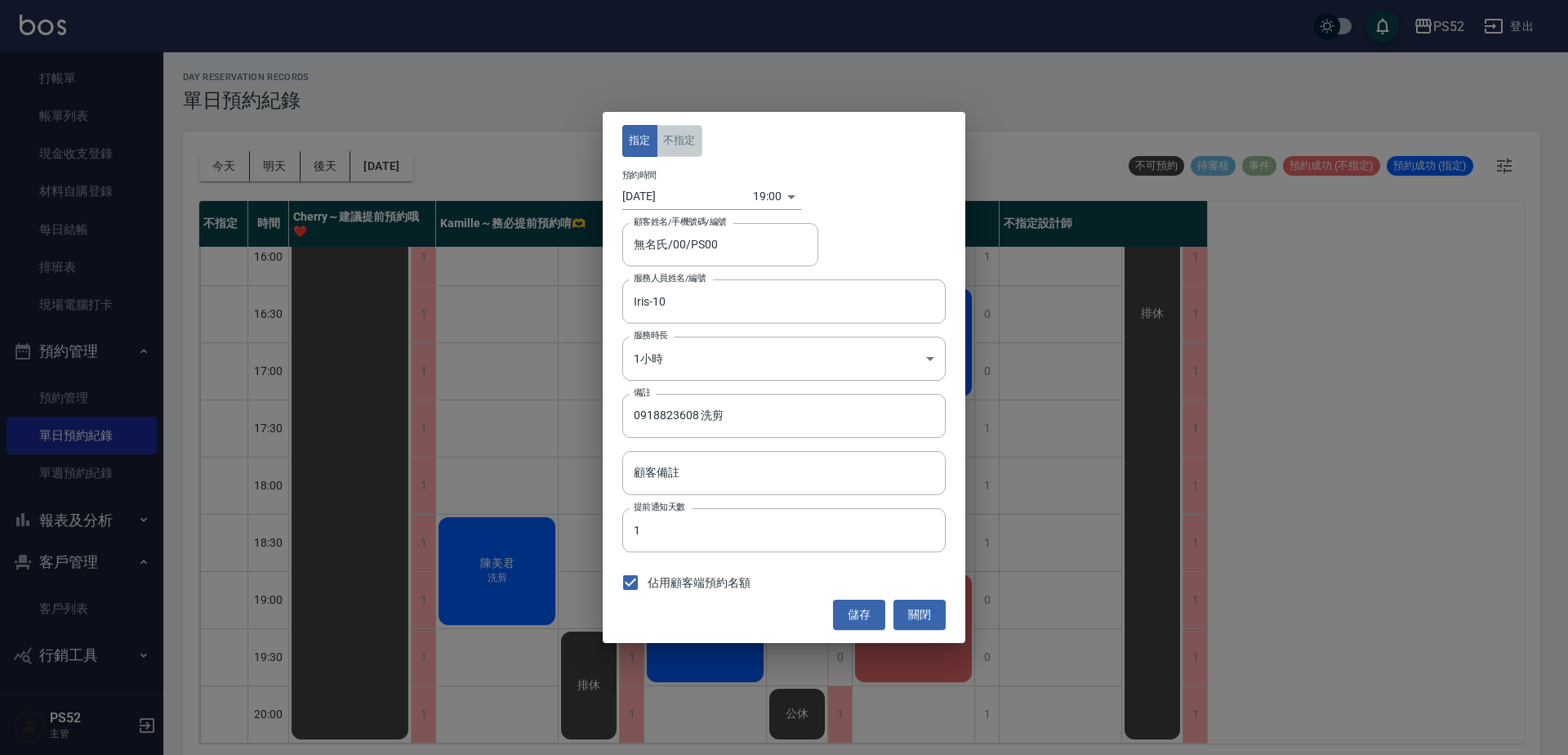
click at [678, 135] on button "不指定" at bounding box center [679, 141] width 46 height 32
click at [857, 611] on button "儲存" at bounding box center [859, 615] width 53 height 30
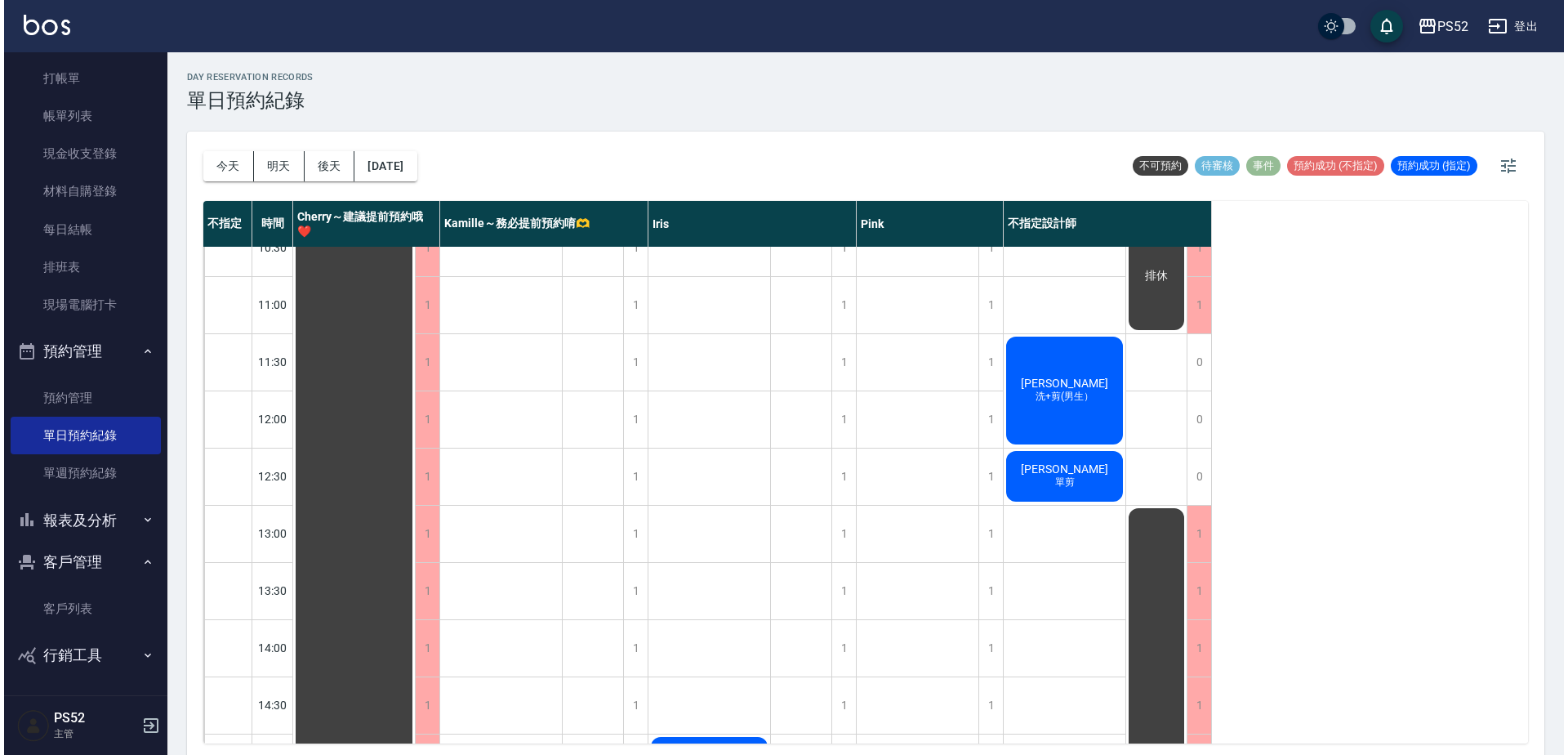
scroll to position [0, 0]
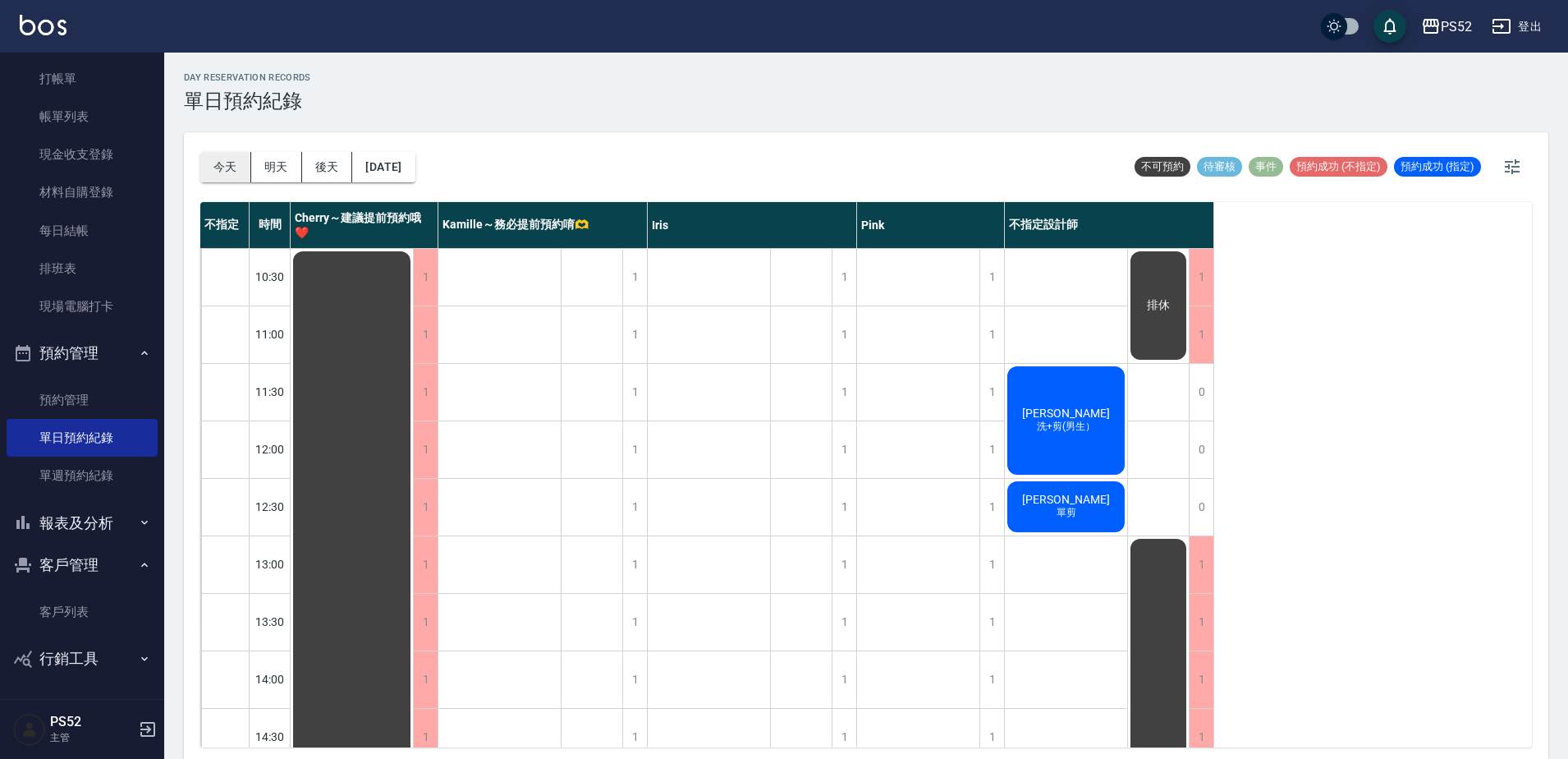
click at [213, 170] on button "今天" at bounding box center [226, 167] width 51 height 30
click at [214, 166] on button "今天" at bounding box center [226, 167] width 51 height 30
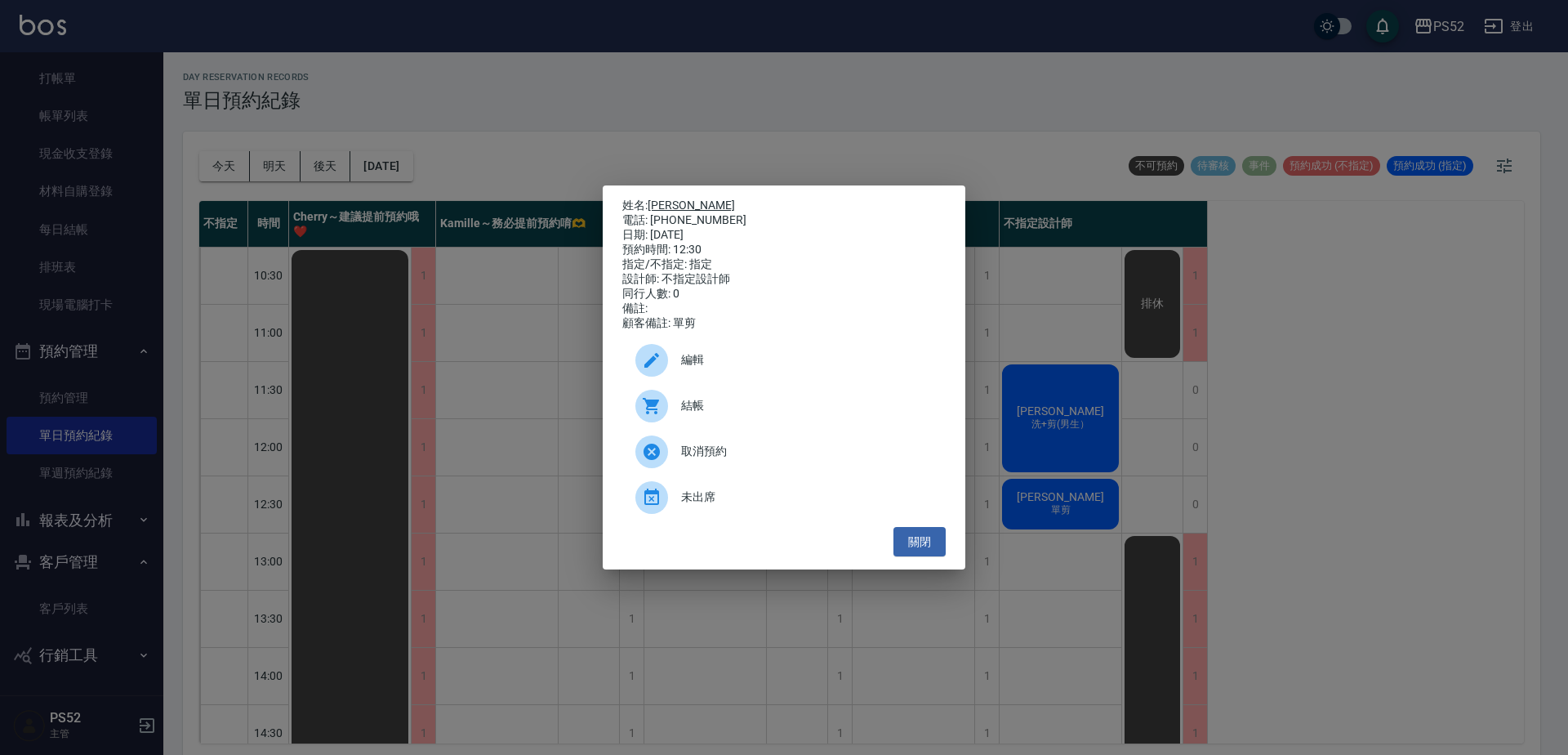
click at [670, 199] on link "劉以培" at bounding box center [691, 205] width 88 height 13
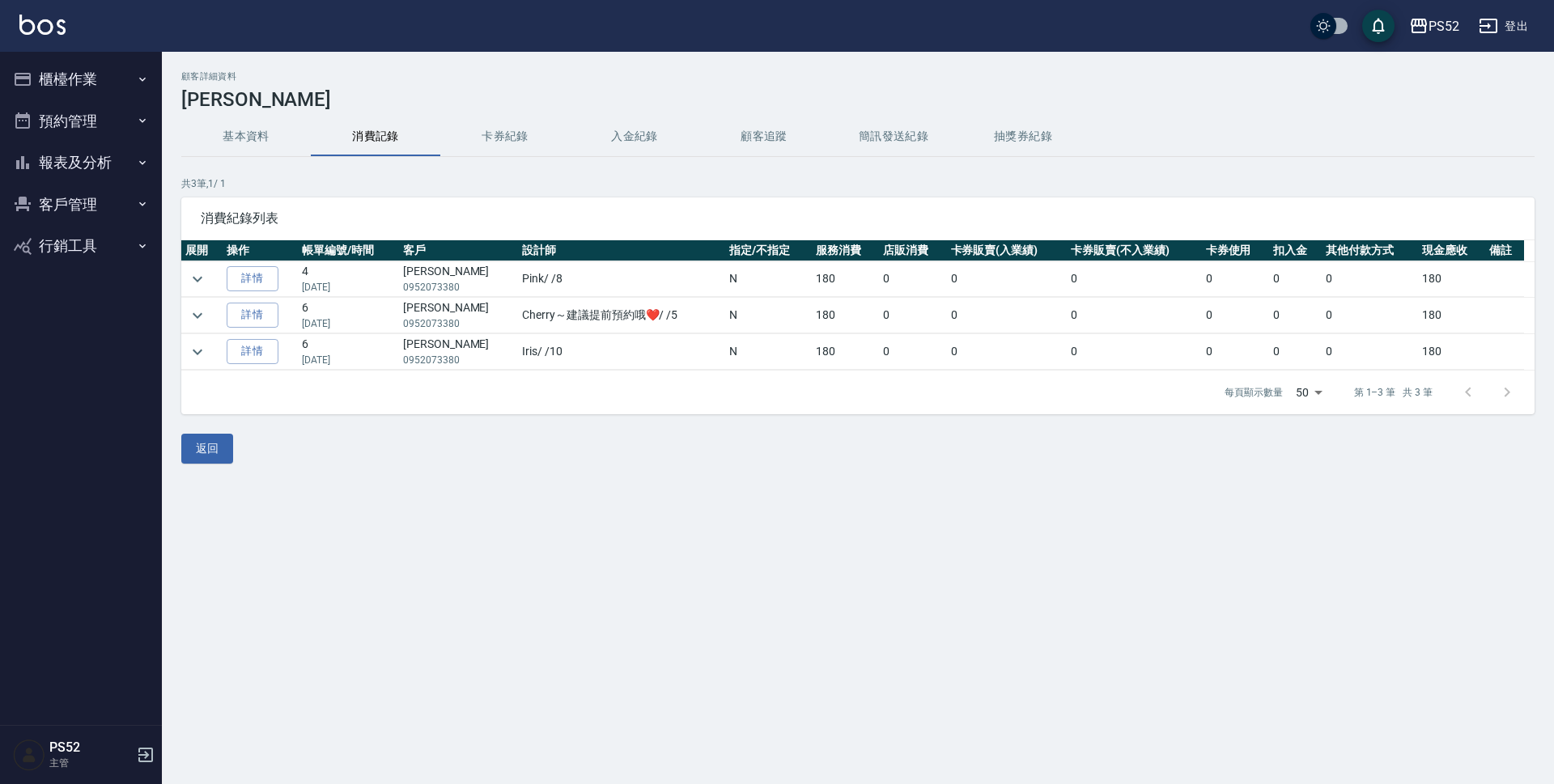
click at [247, 143] on button "基本資料" at bounding box center [246, 136] width 129 height 39
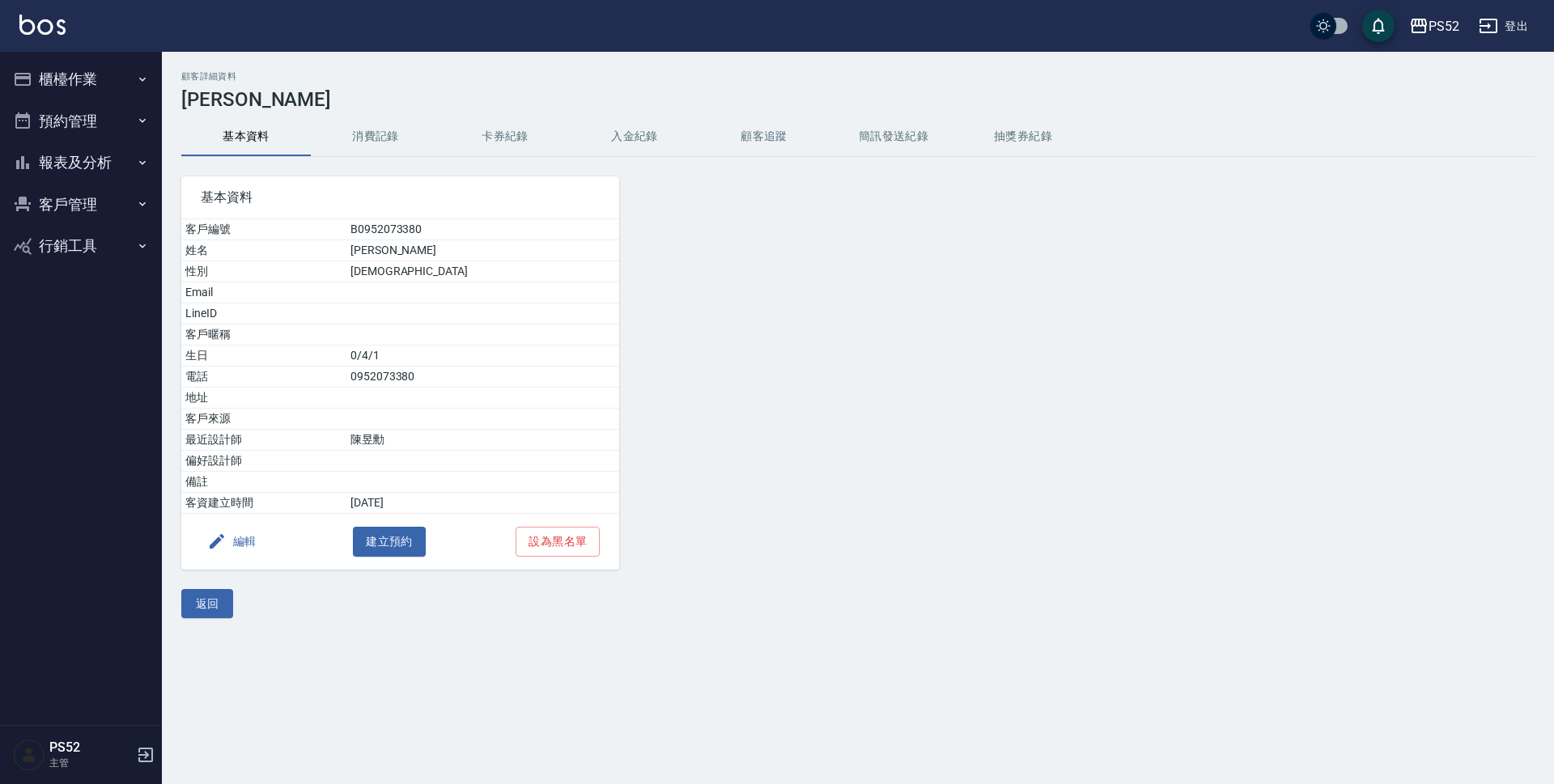
click at [46, 170] on button "報表及分析" at bounding box center [81, 162] width 149 height 42
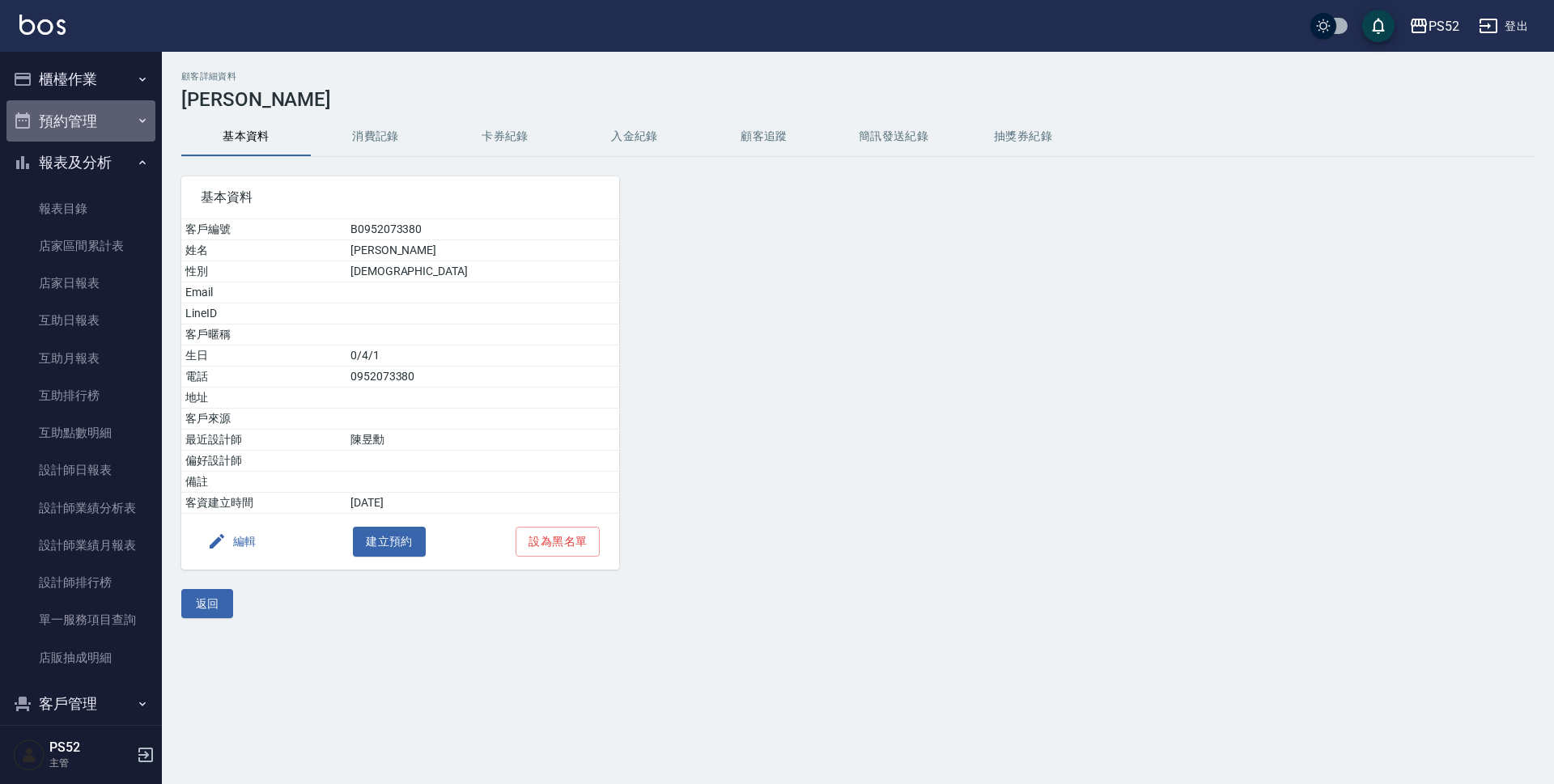
click at [98, 123] on button "預約管理" at bounding box center [81, 121] width 149 height 42
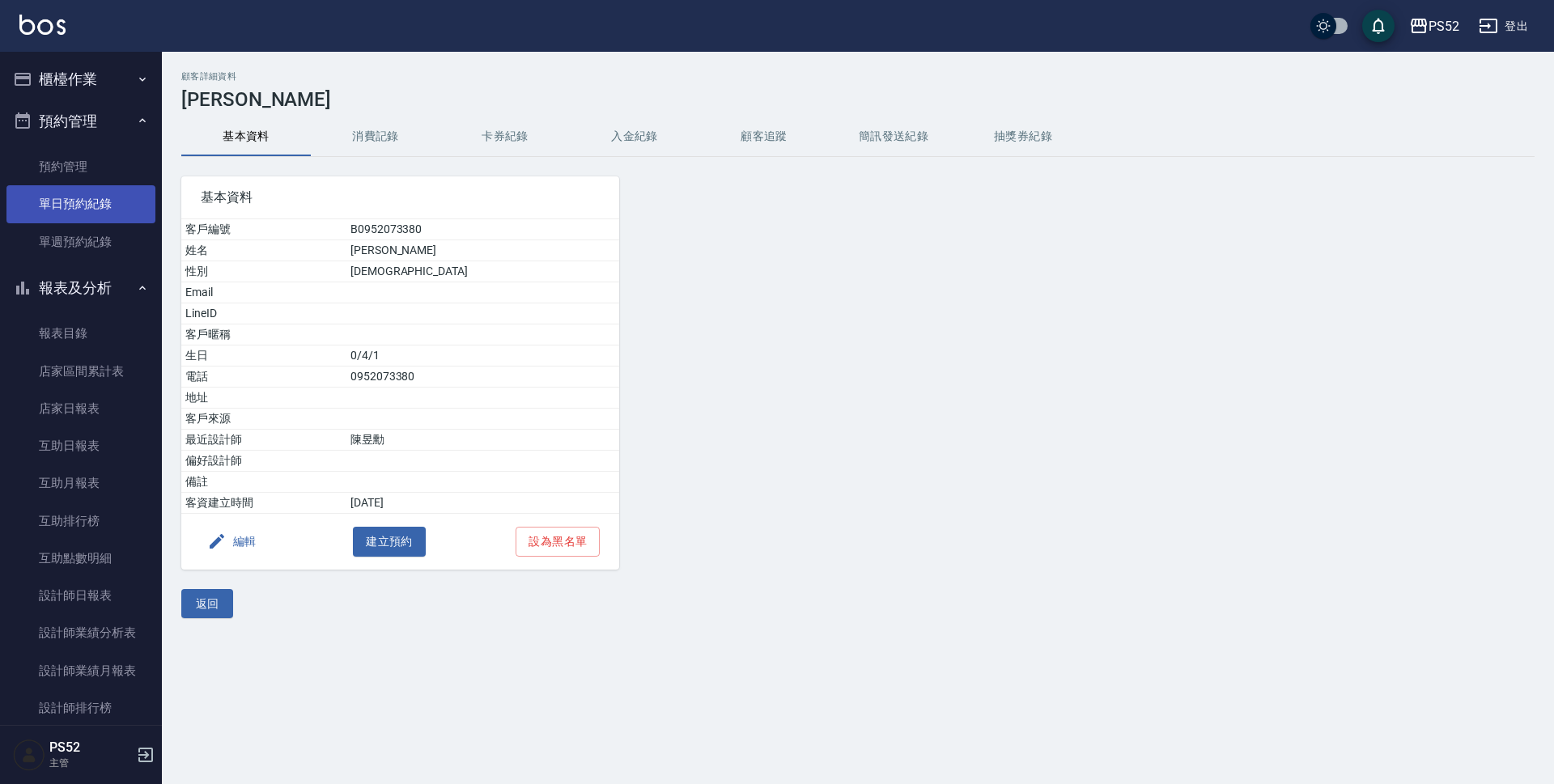
click at [92, 203] on link "單日預約紀錄" at bounding box center [81, 203] width 149 height 37
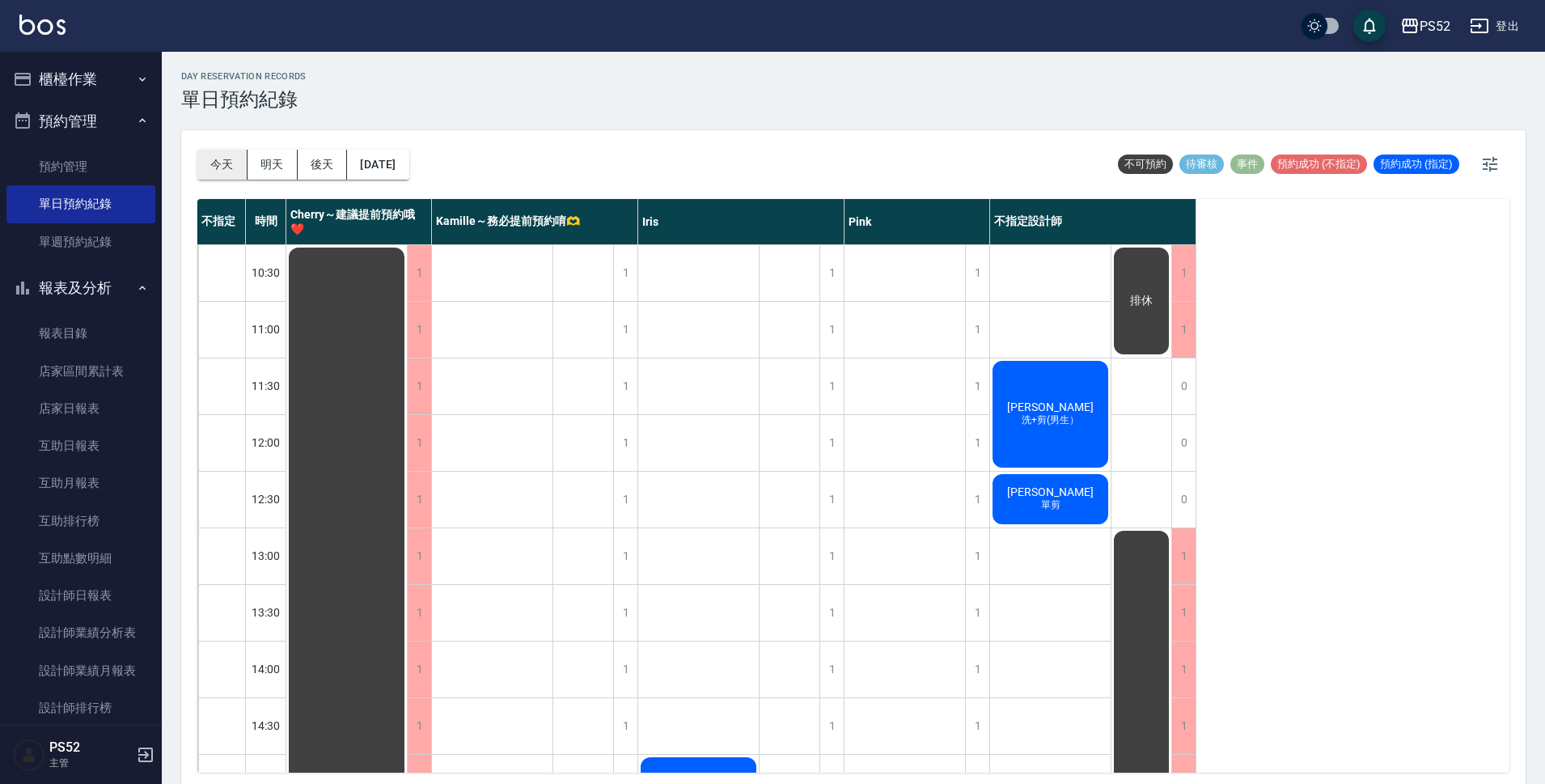
click at [229, 174] on button "今天" at bounding box center [222, 165] width 50 height 30
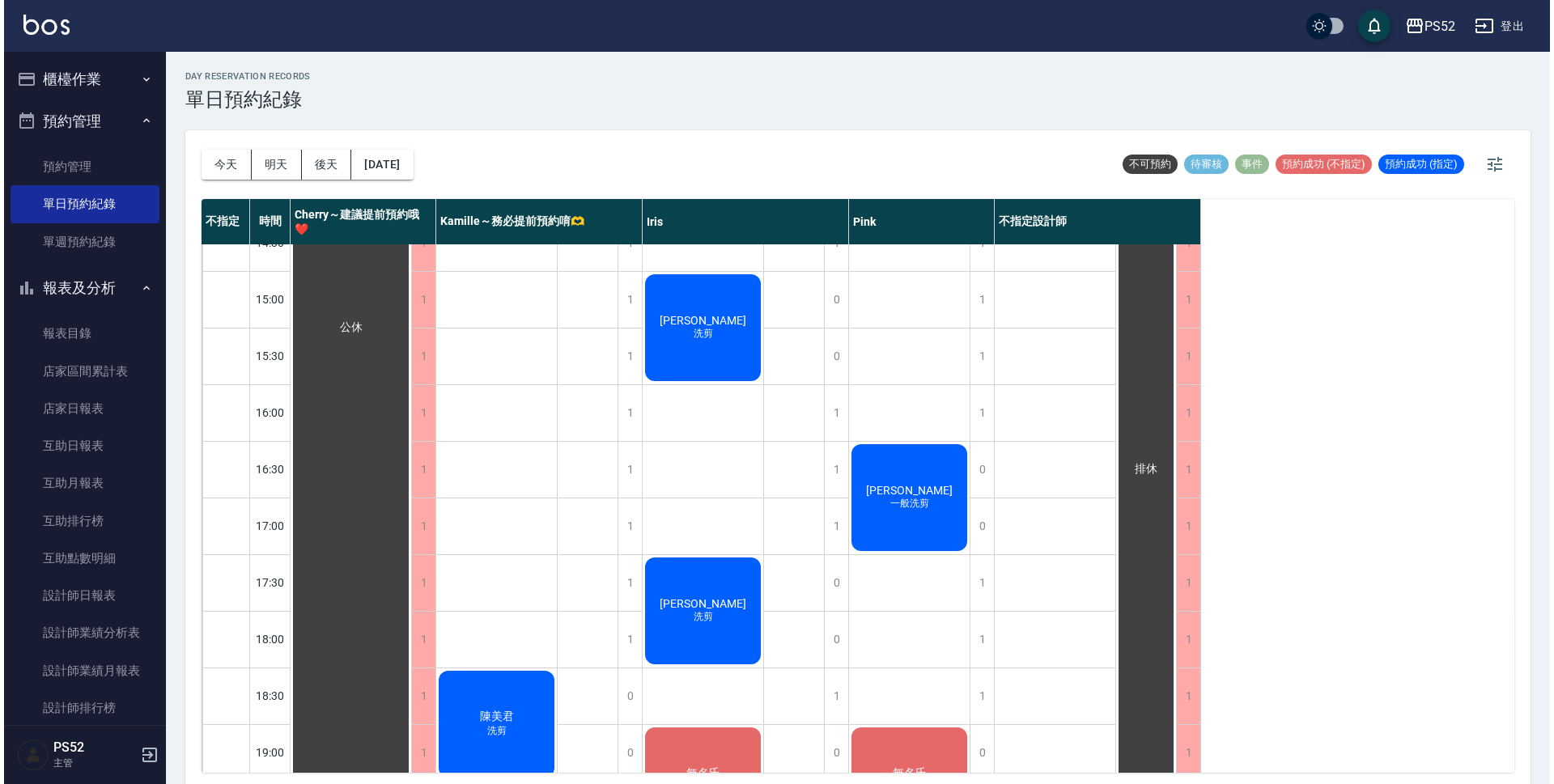
scroll to position [485, 0]
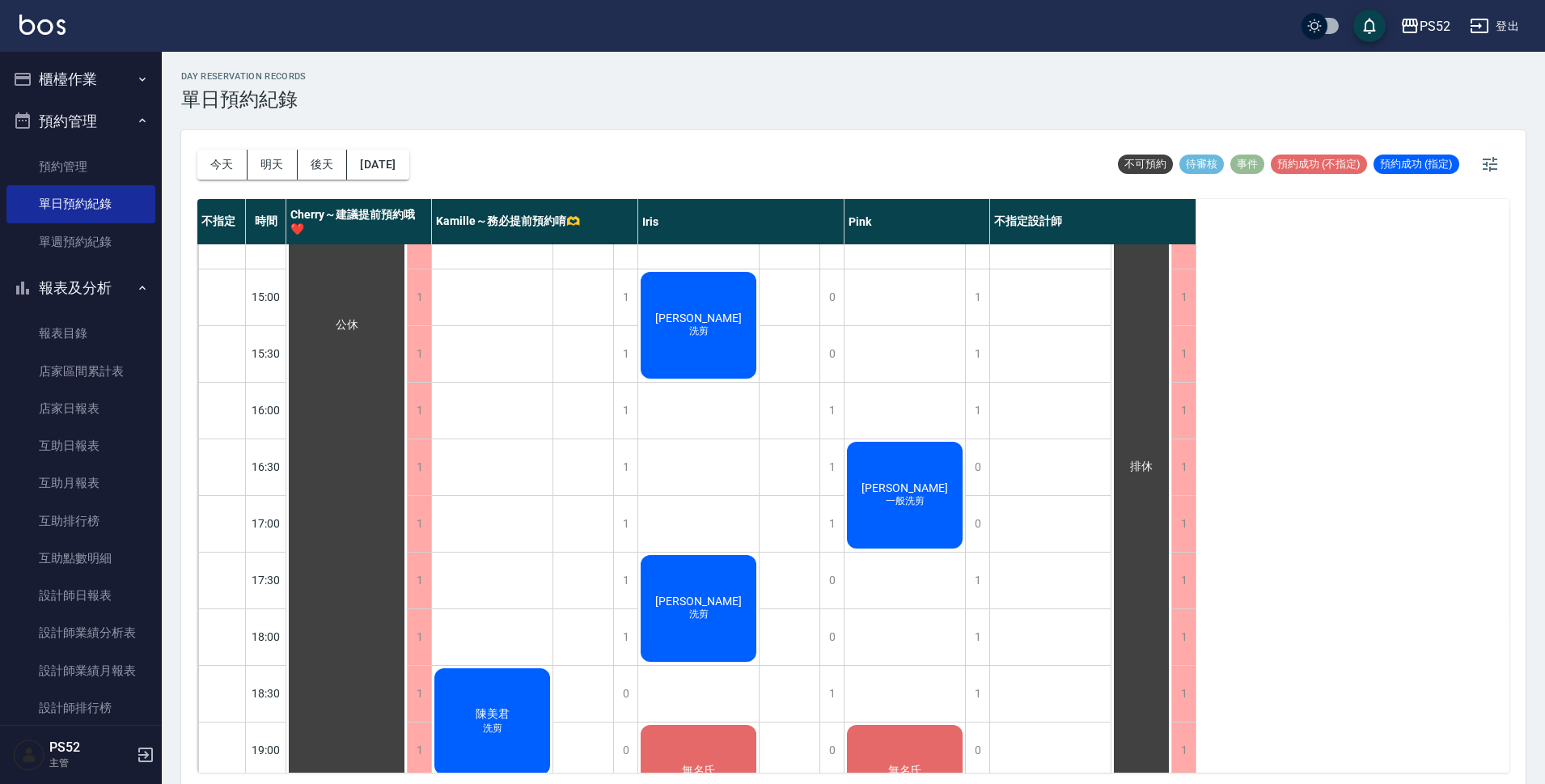
click at [505, 721] on span "一般洗剪" at bounding box center [492, 728] width 26 height 14
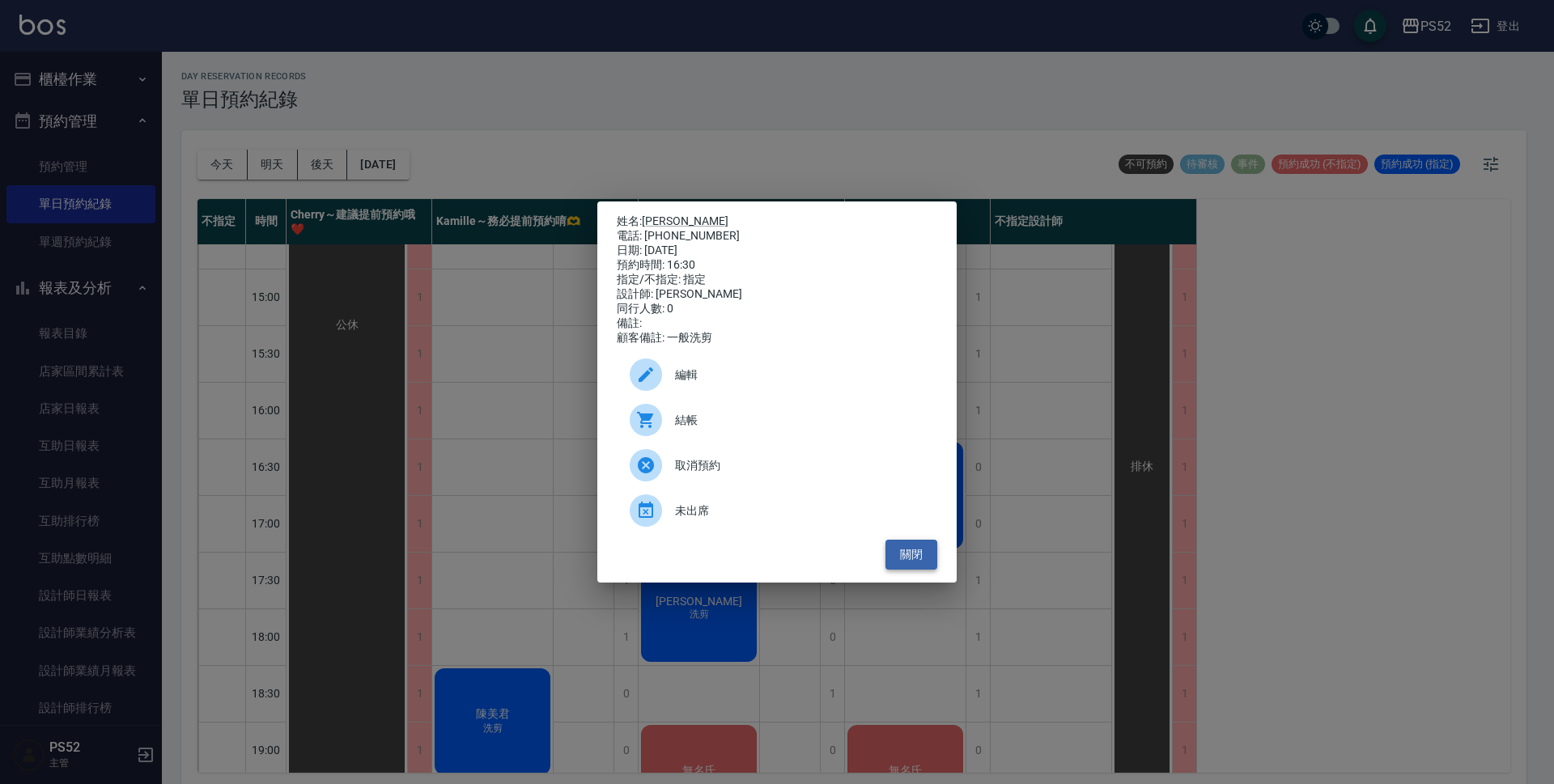
click at [916, 562] on button "關閉" at bounding box center [911, 554] width 52 height 30
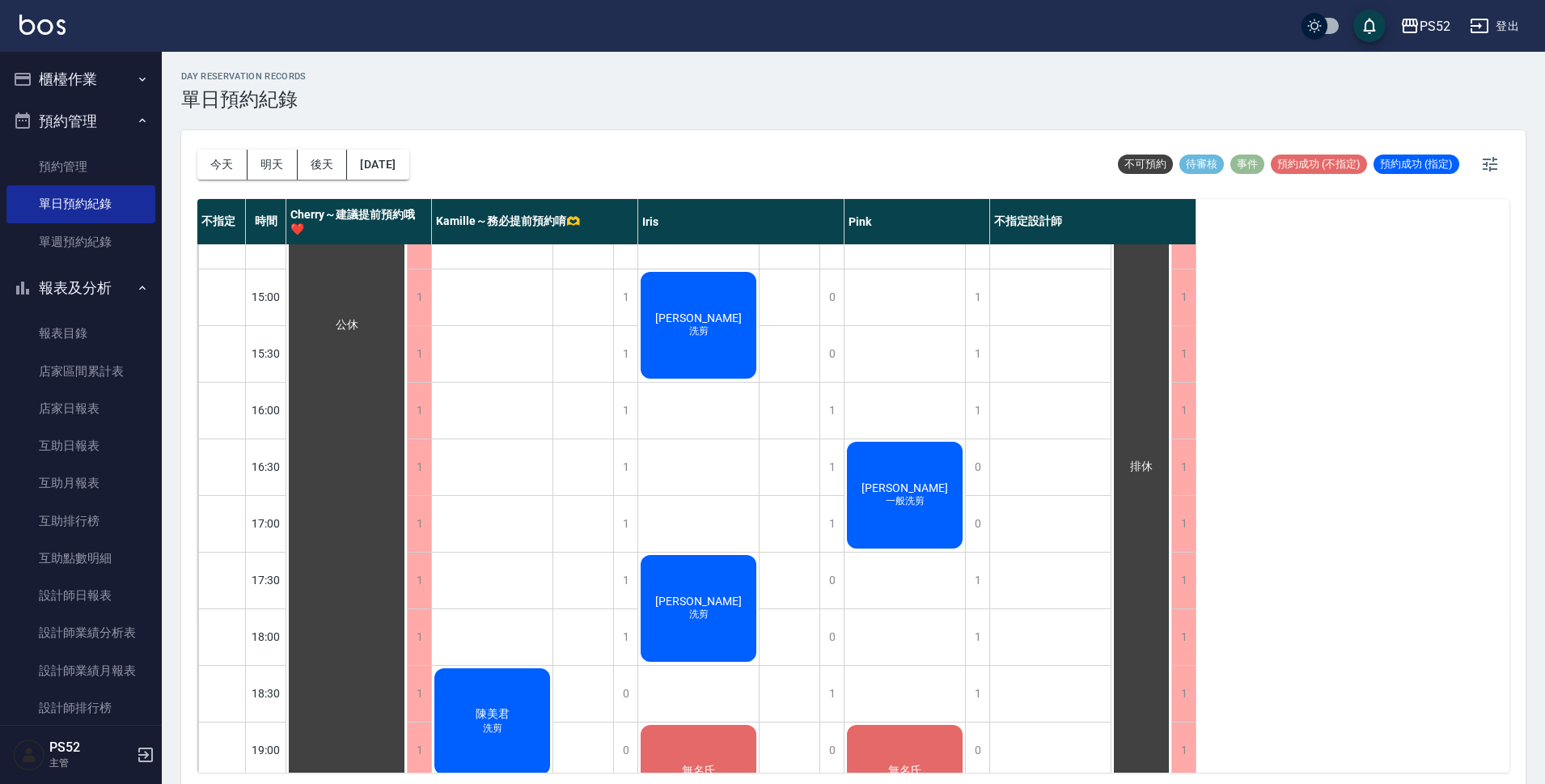
click at [407, 471] on div "黃盈純 一般洗剪" at bounding box center [347, 325] width 121 height 1131
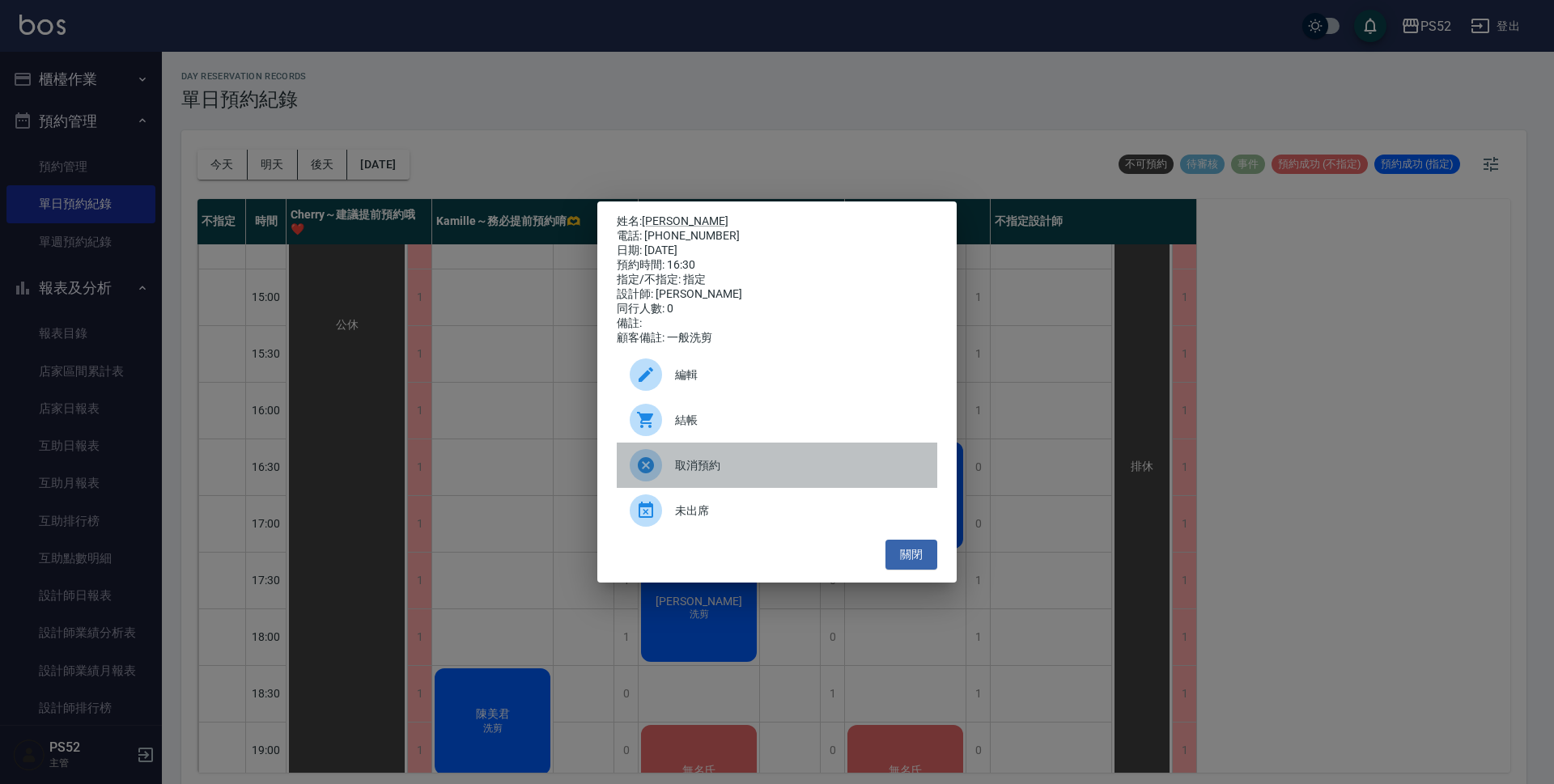
click at [751, 474] on span "取消預約" at bounding box center [799, 466] width 249 height 17
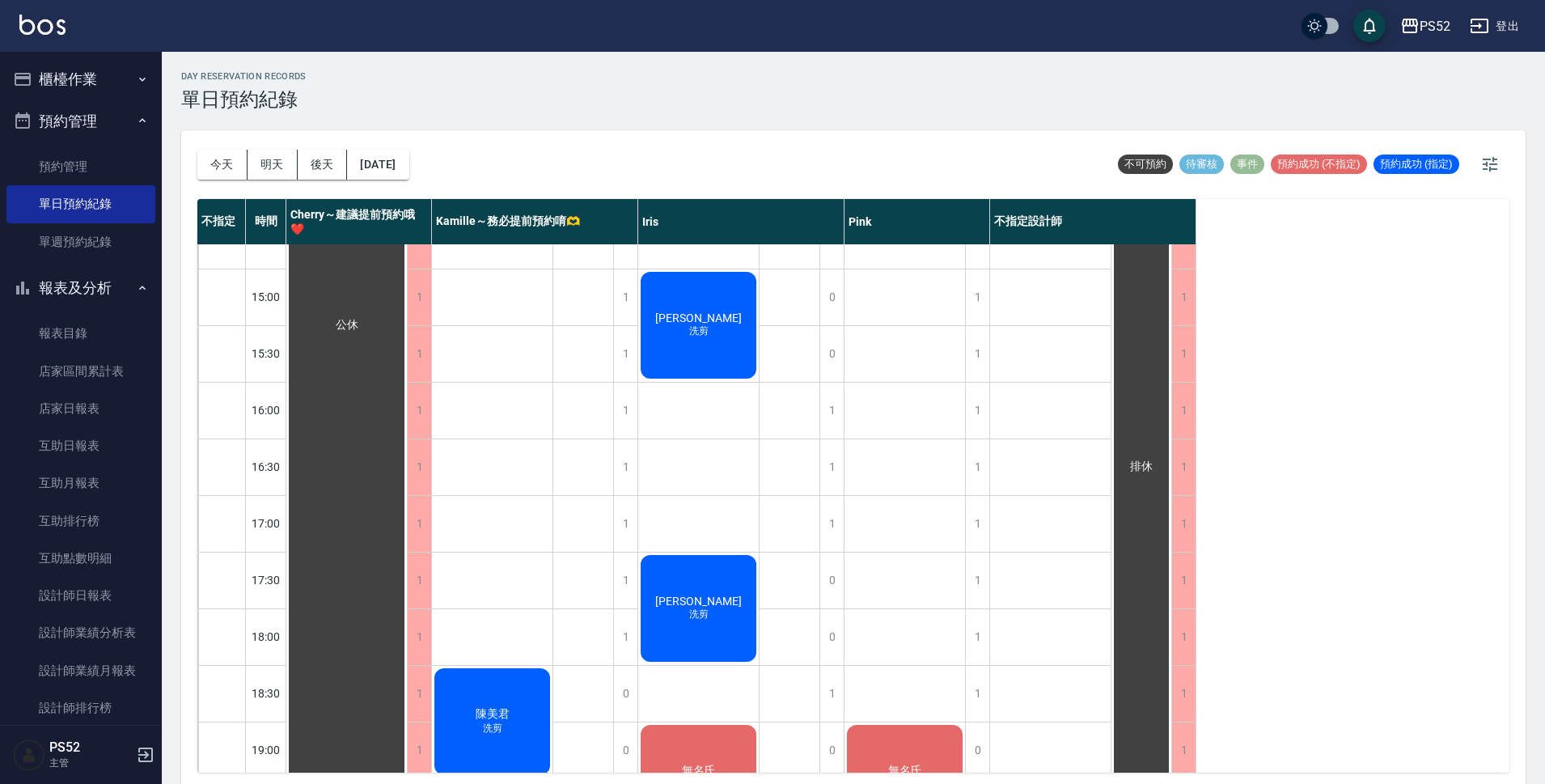
click at [64, 76] on button "櫃檯作業" at bounding box center [81, 79] width 149 height 42
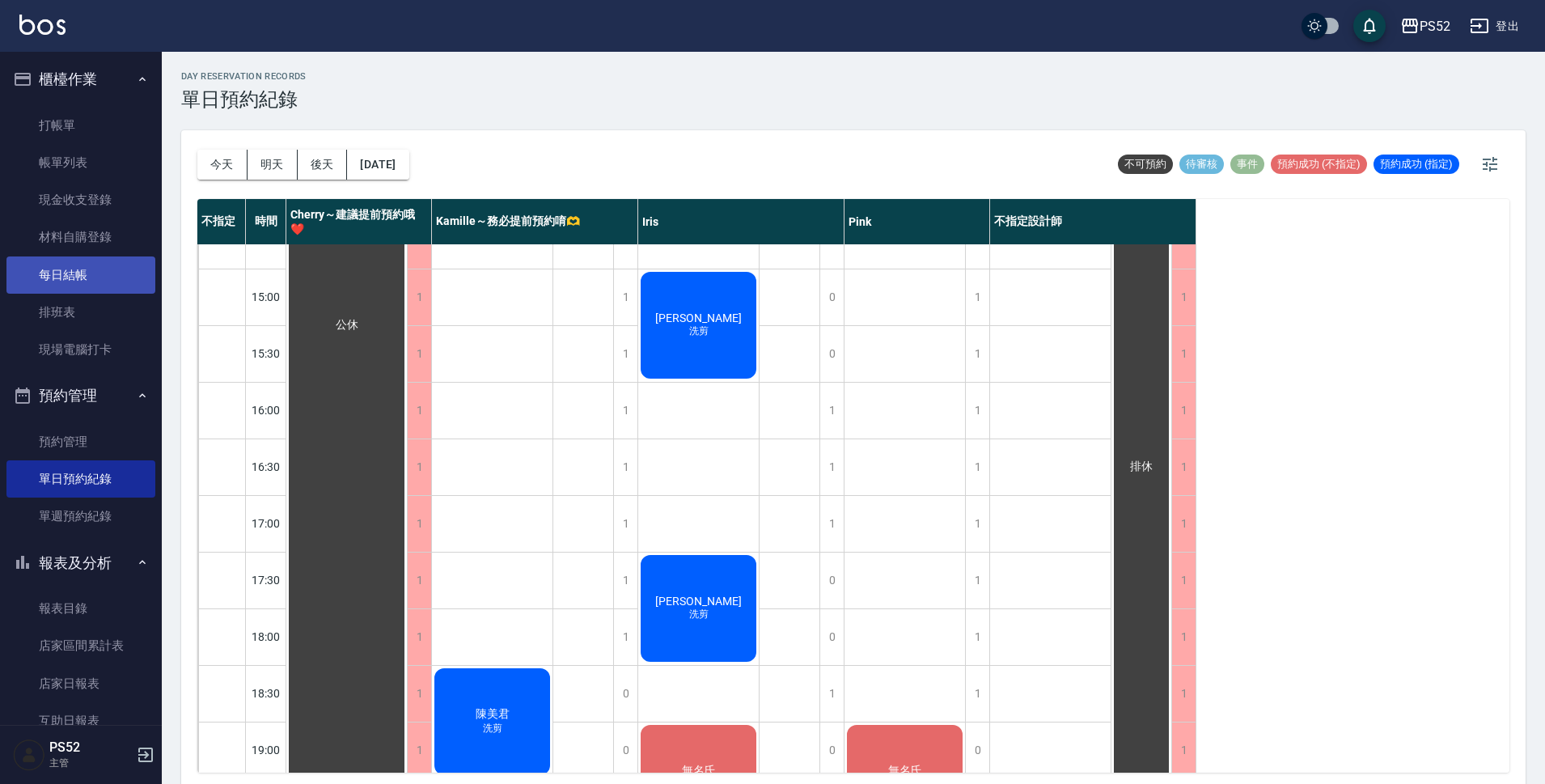
click at [52, 283] on link "每日結帳" at bounding box center [81, 275] width 149 height 37
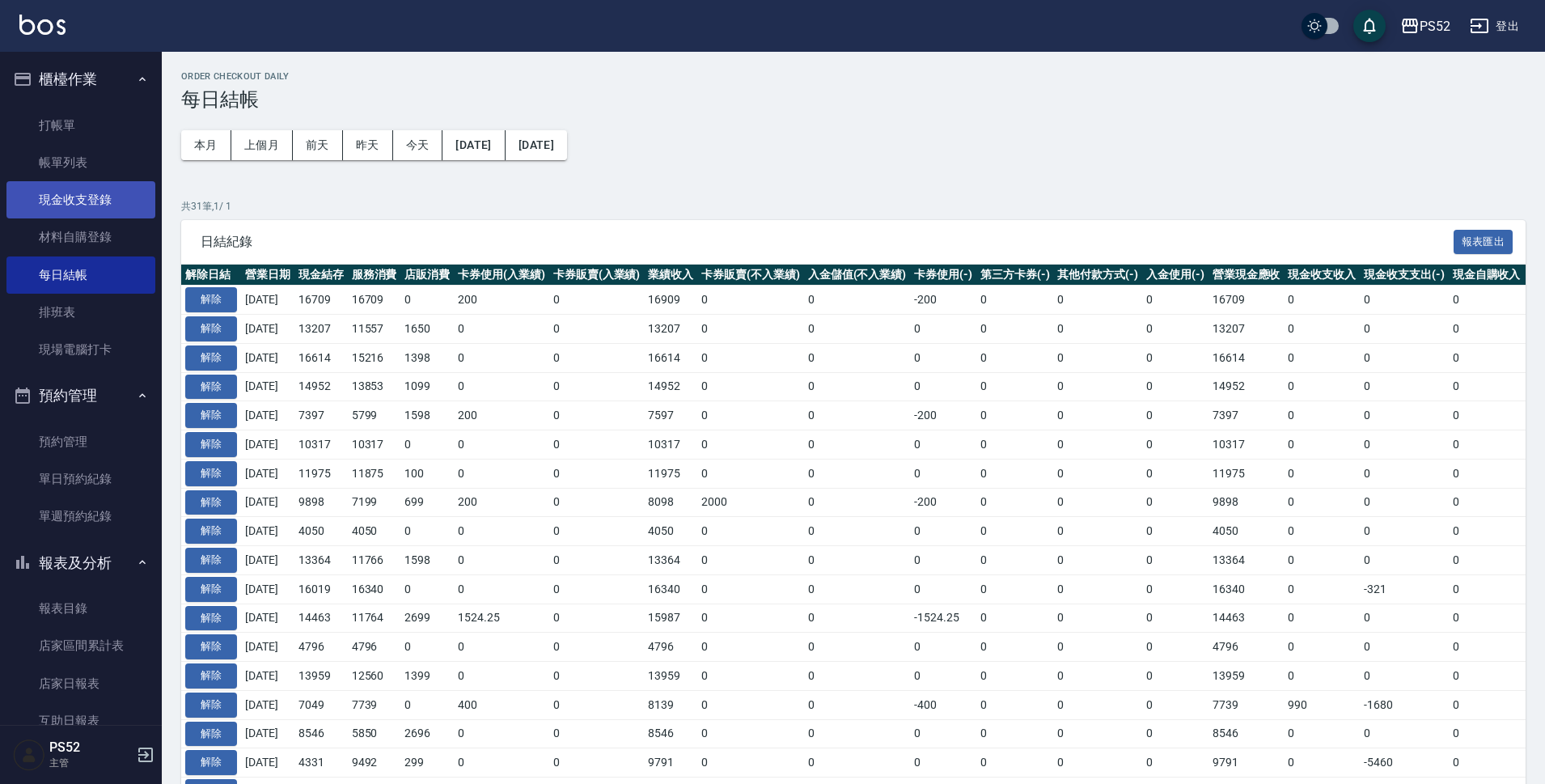
click at [58, 203] on link "現金收支登錄" at bounding box center [81, 199] width 149 height 37
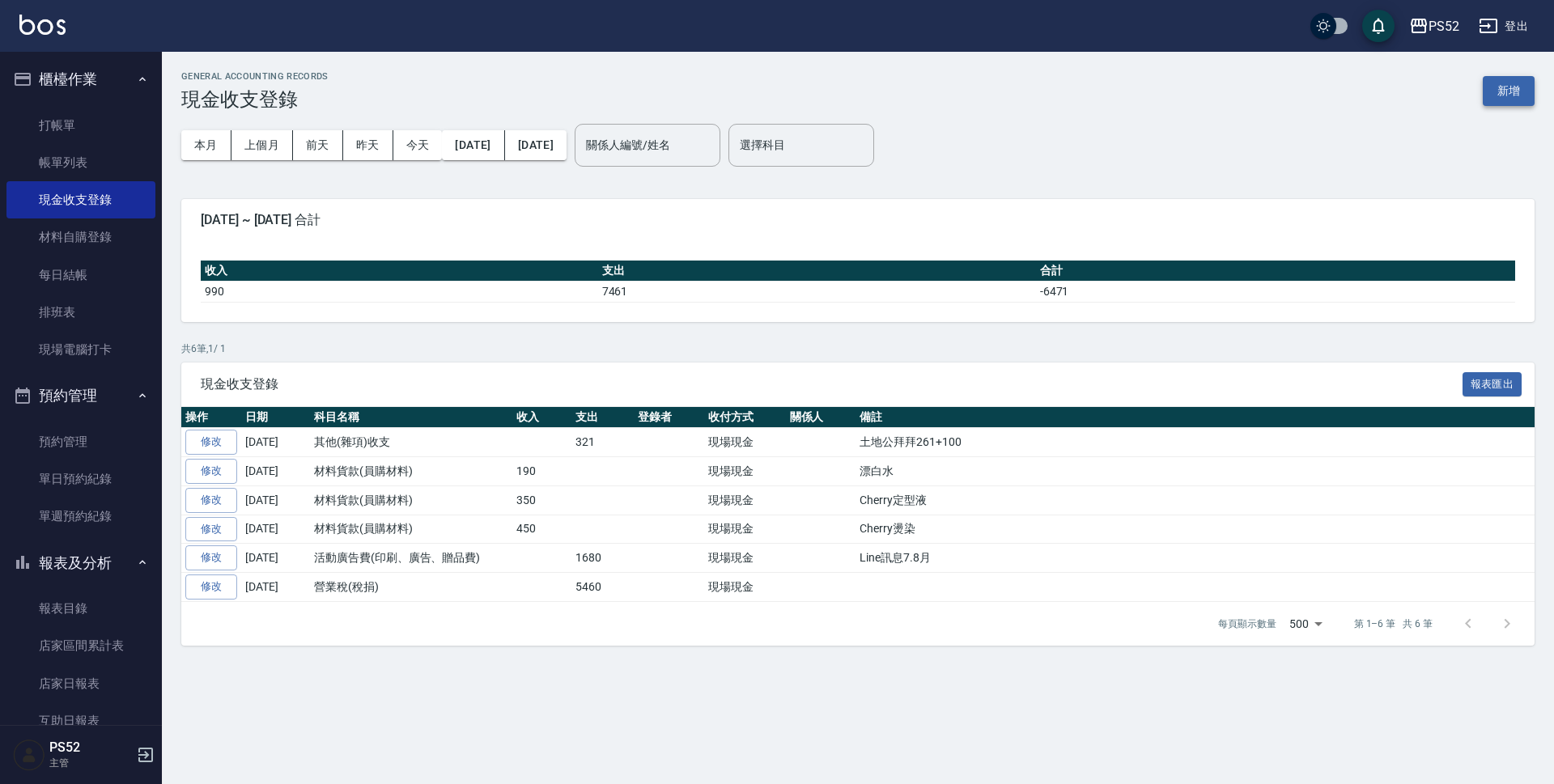
click at [1498, 100] on button "新增" at bounding box center [1508, 91] width 52 height 30
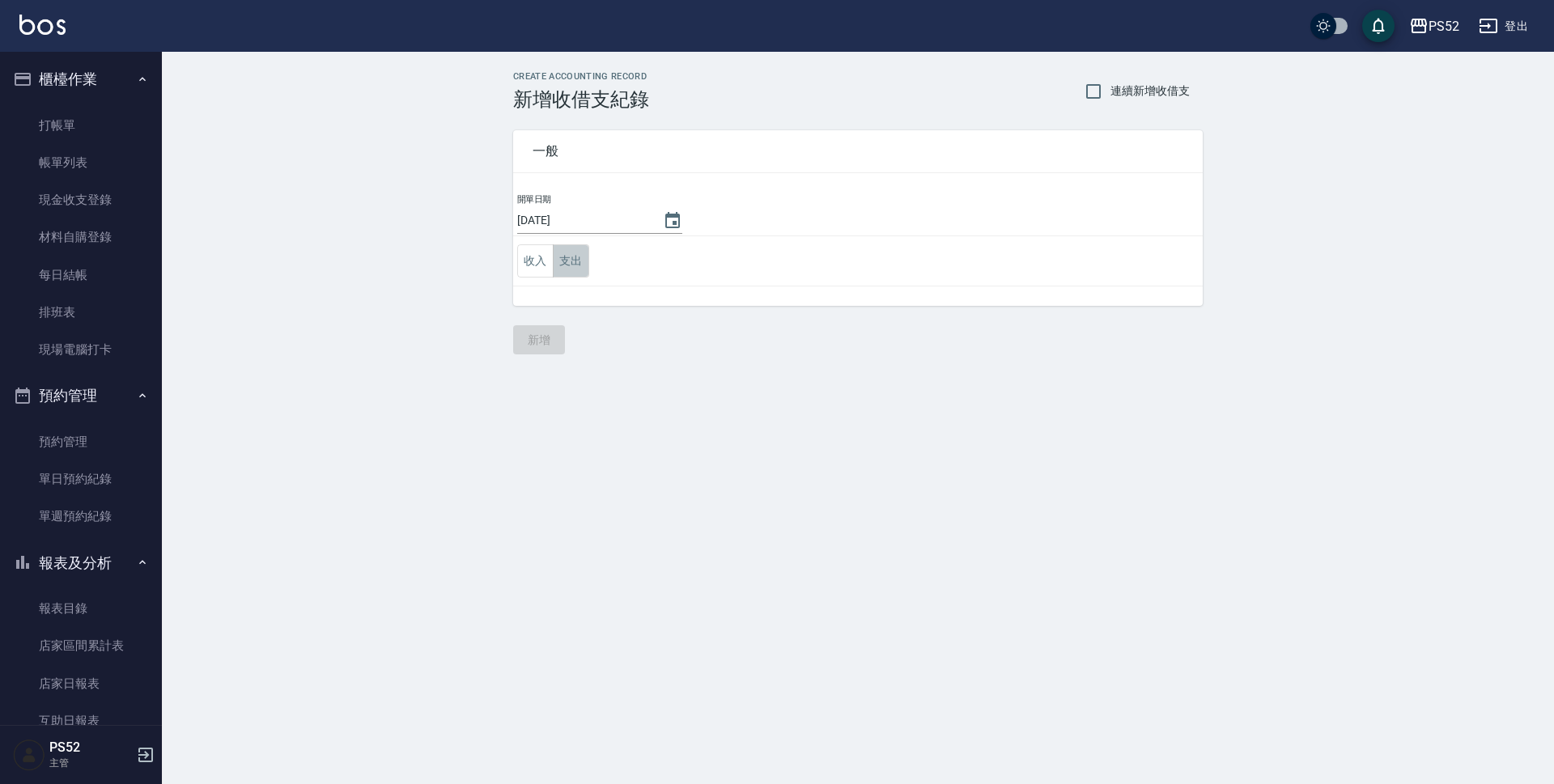
click at [558, 262] on button "支出" at bounding box center [571, 261] width 36 height 33
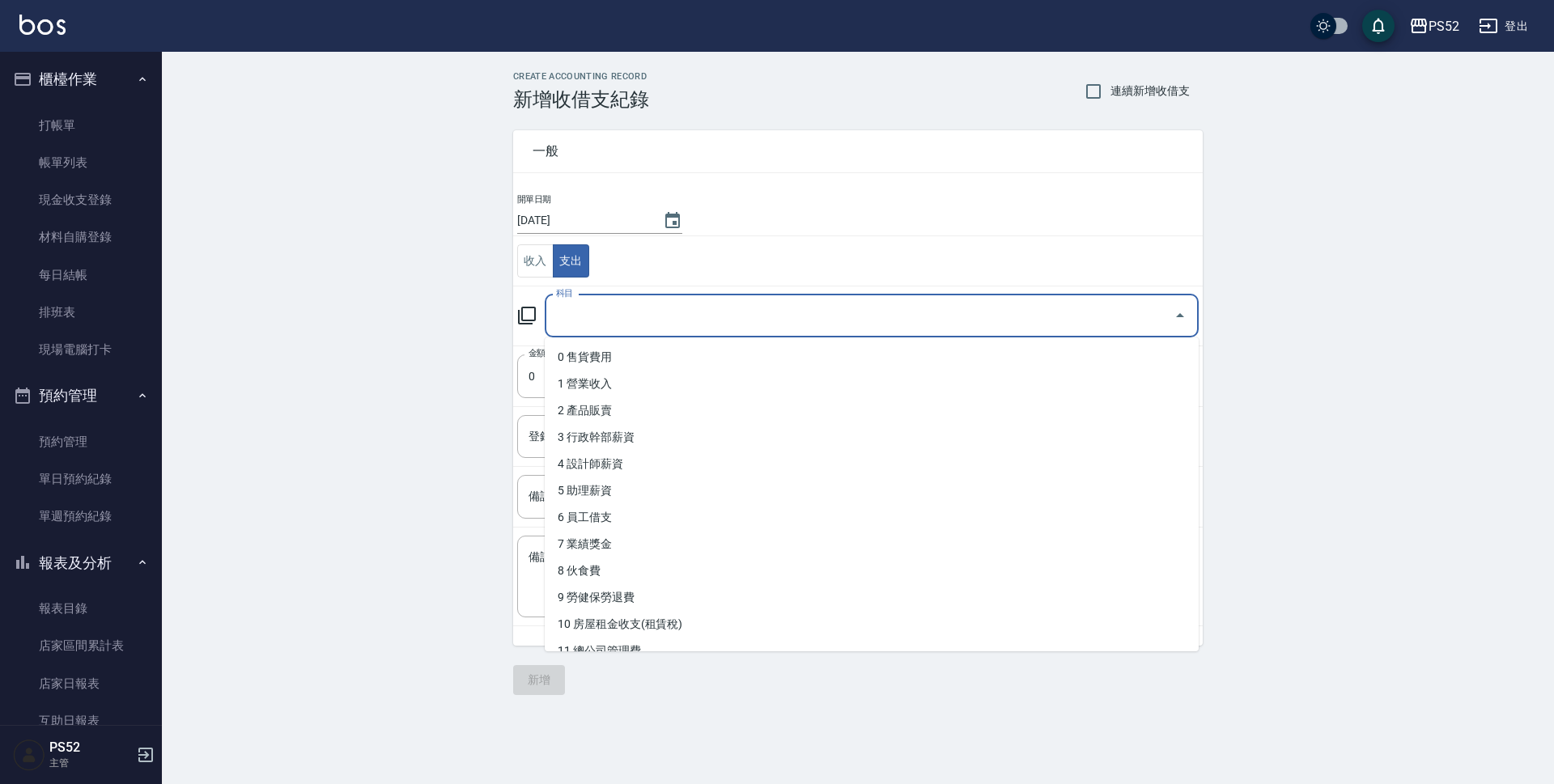
click at [574, 319] on input "科目" at bounding box center [859, 316] width 615 height 28
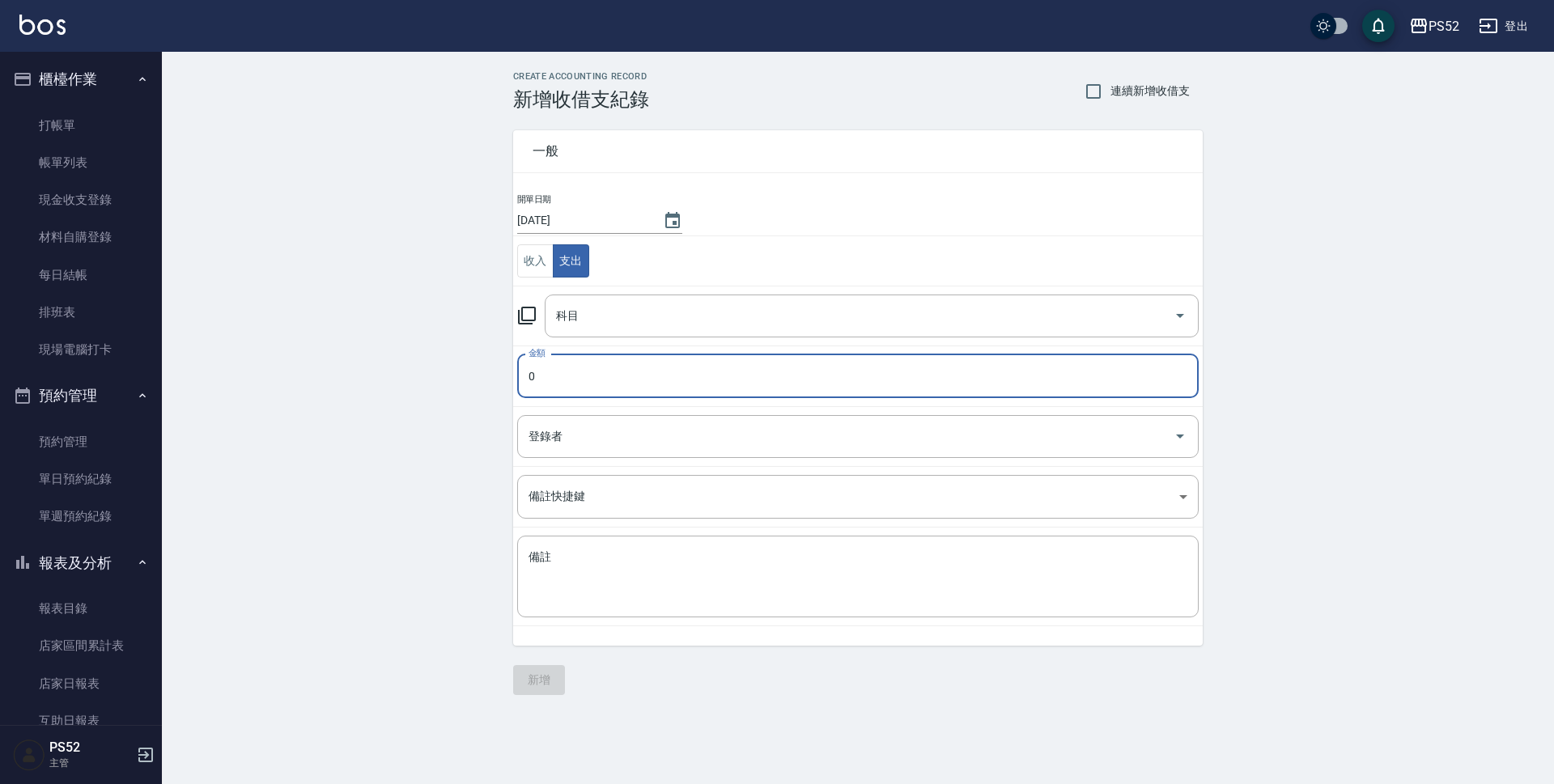
click at [519, 384] on input "0" at bounding box center [858, 375] width 682 height 44
type input "1250"
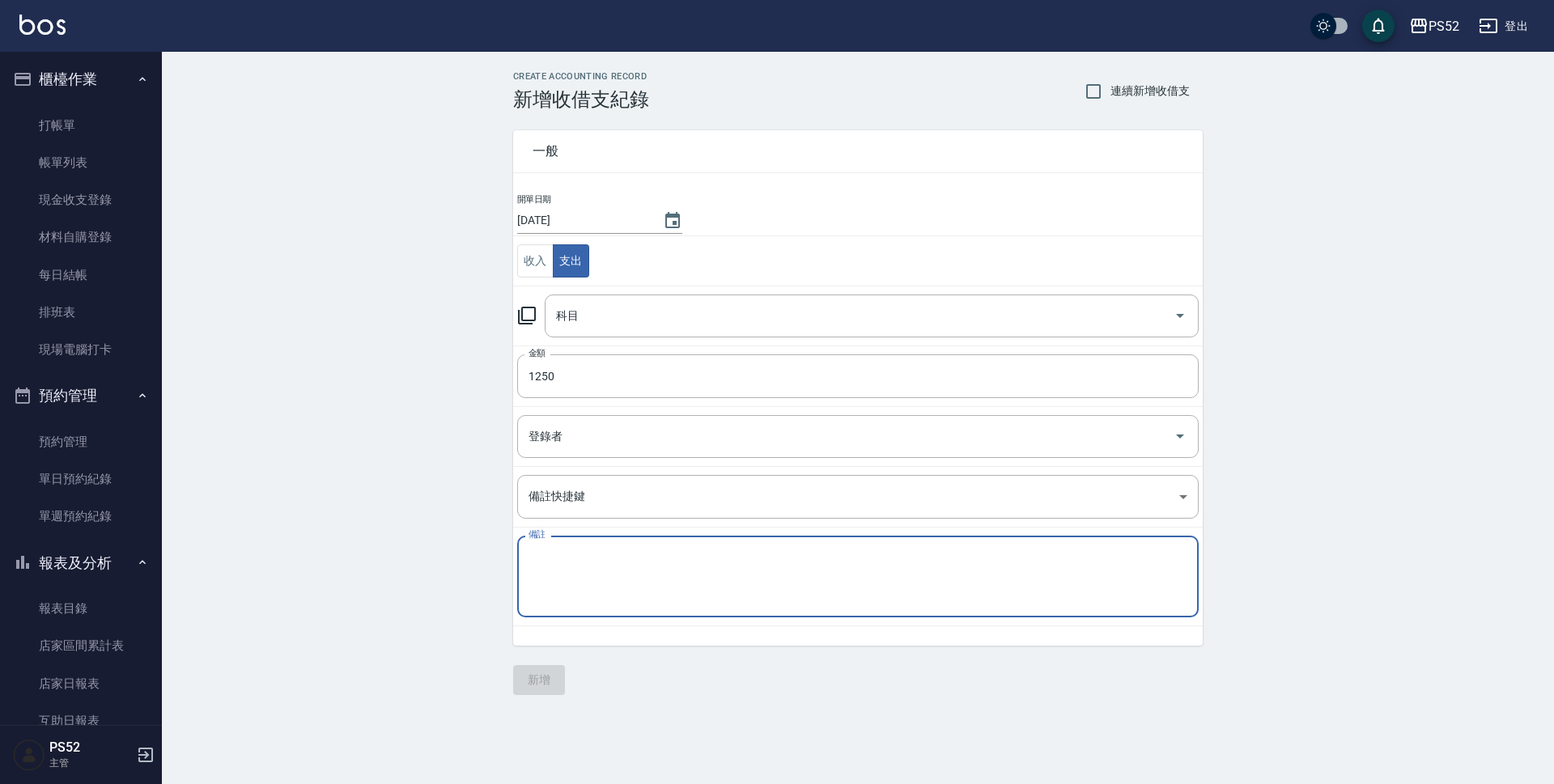
click at [607, 562] on textarea "備註" at bounding box center [858, 576] width 659 height 55
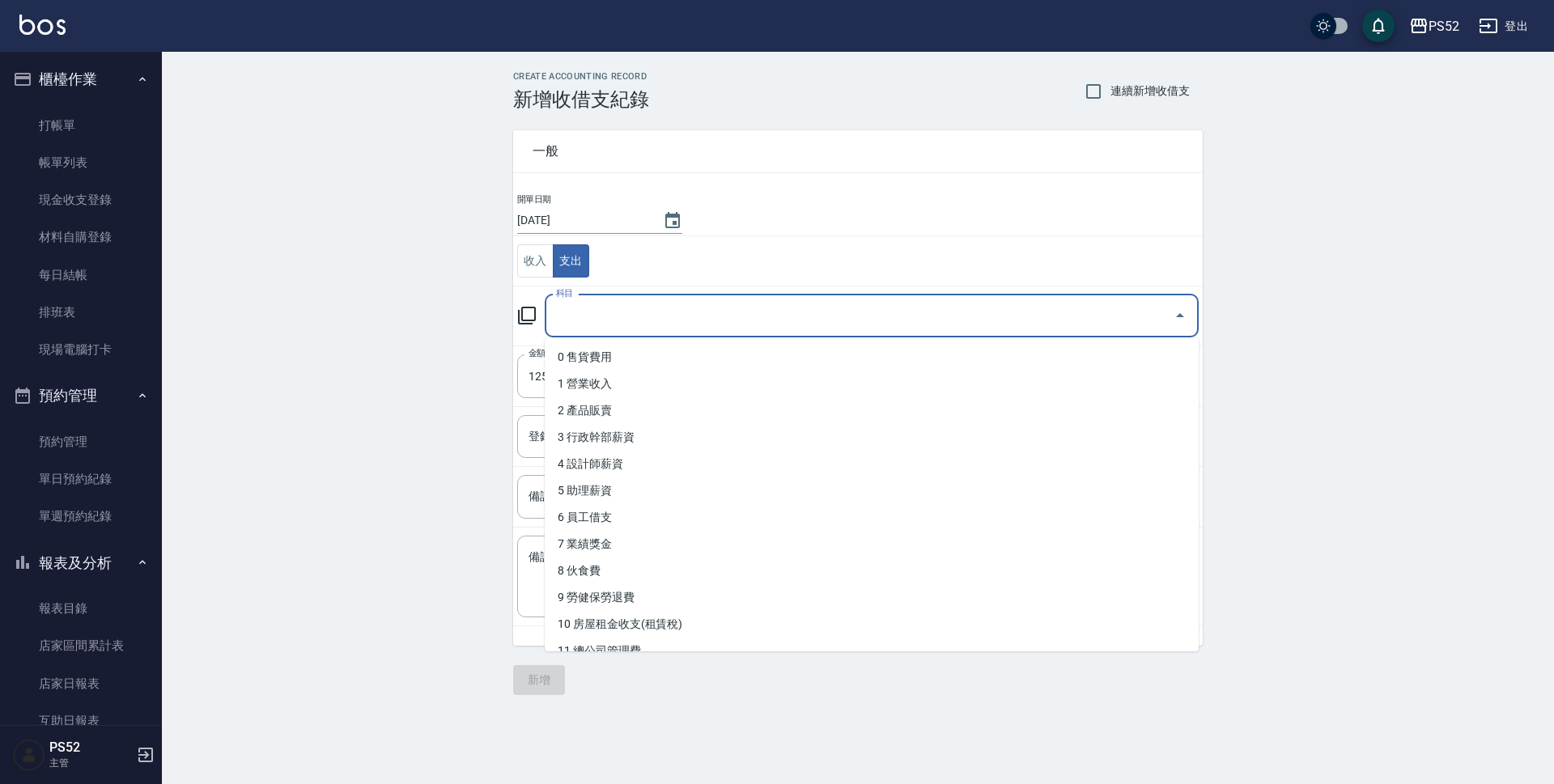
click at [586, 305] on input "科目" at bounding box center [859, 316] width 615 height 28
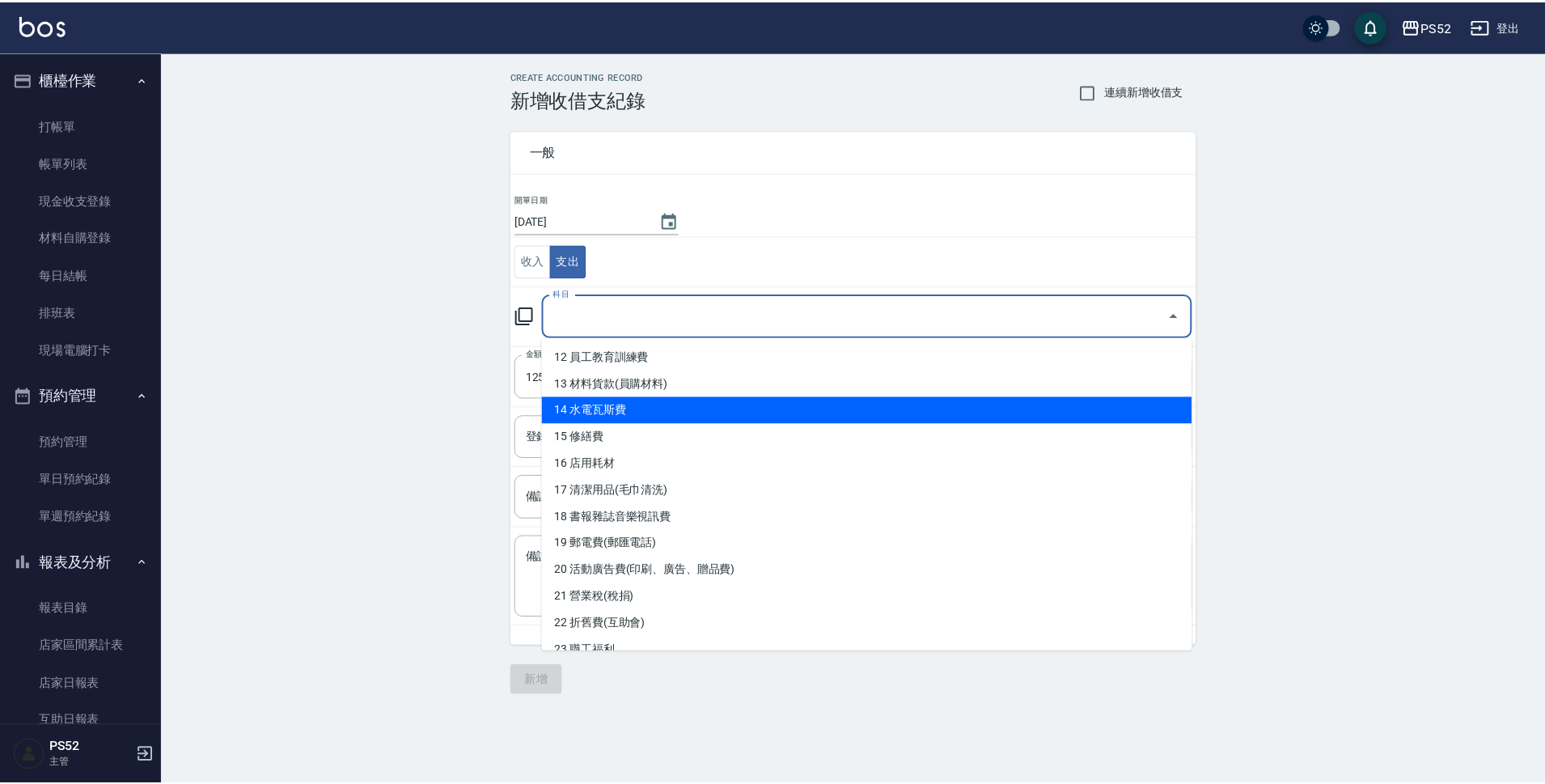
scroll to position [323, 0]
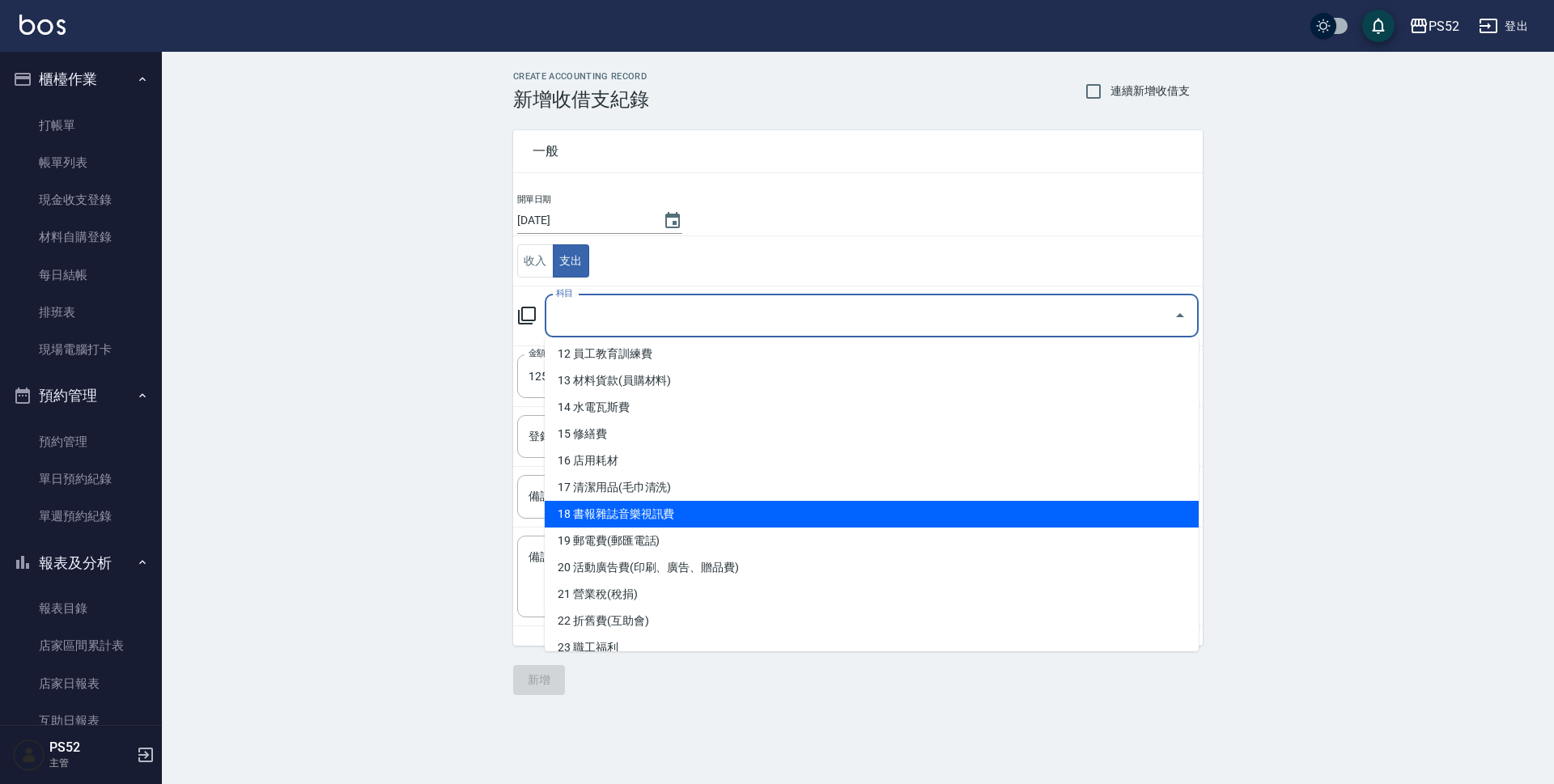
click at [621, 514] on li "18 書報雜誌音樂視訊費" at bounding box center [871, 514] width 654 height 26
type input "18 書報雜誌音樂視訊費"
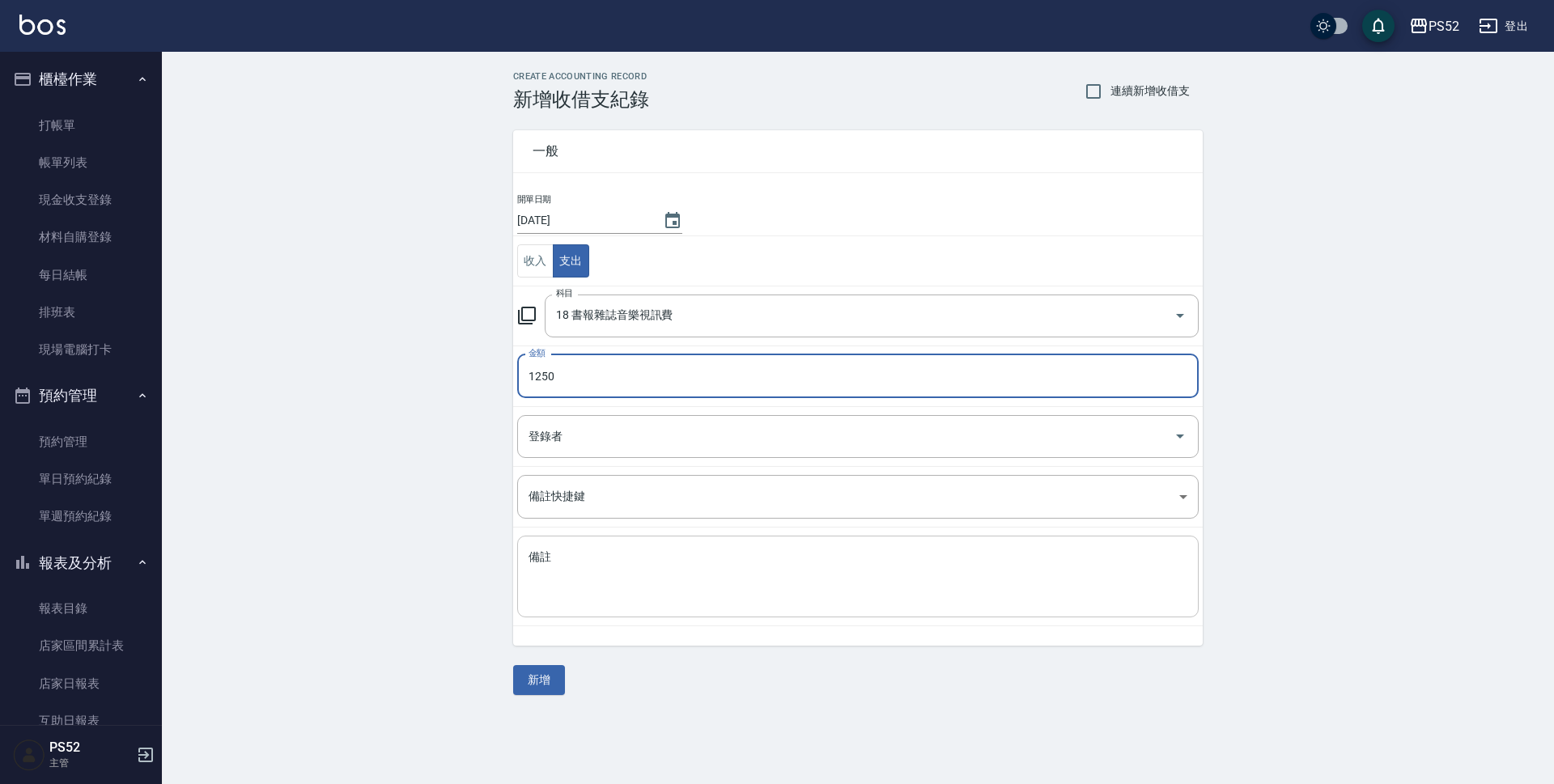
click at [598, 553] on textarea "備註" at bounding box center [858, 576] width 659 height 55
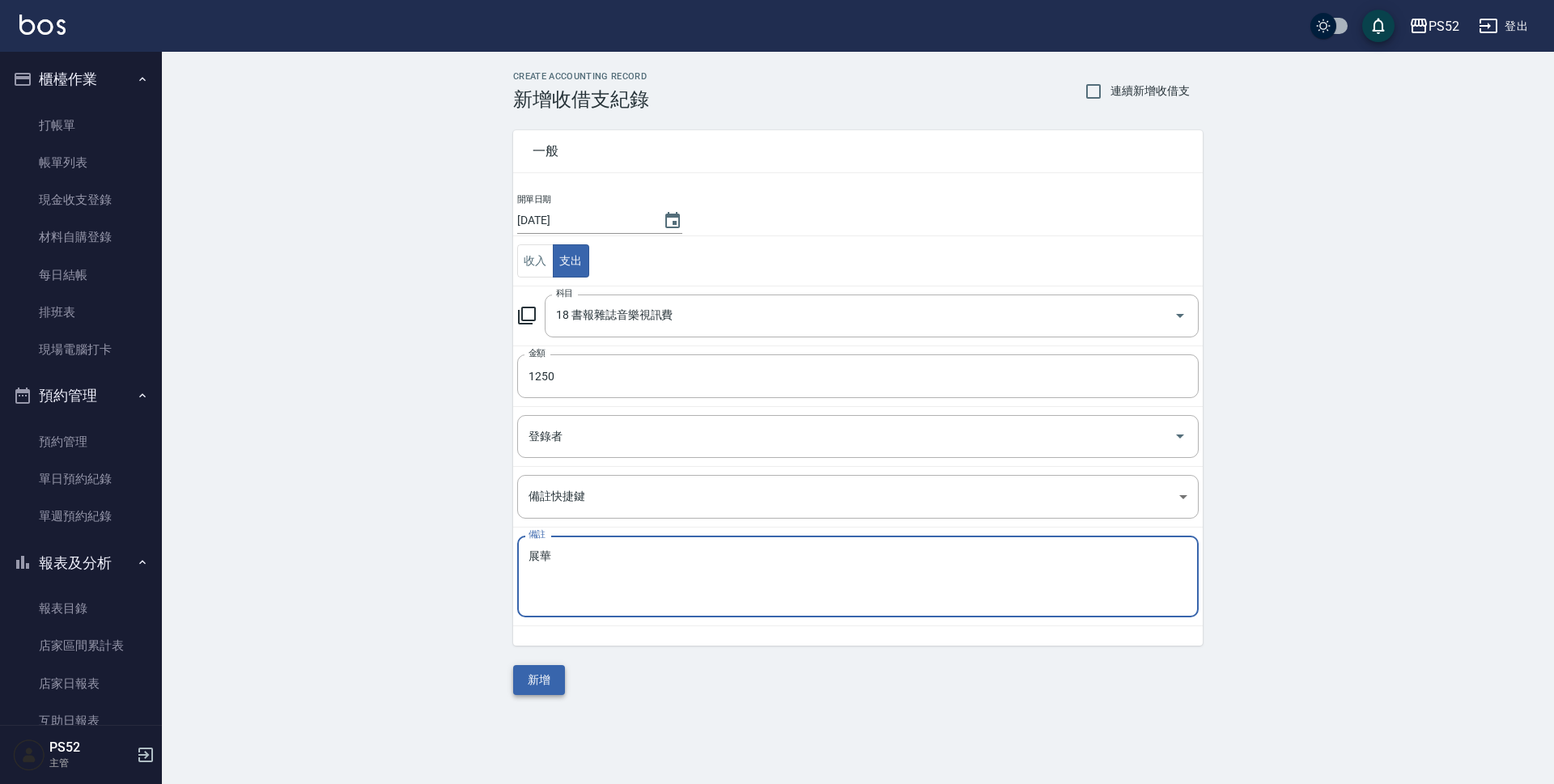
type textarea "展華"
click at [559, 680] on button "新增" at bounding box center [539, 680] width 52 height 30
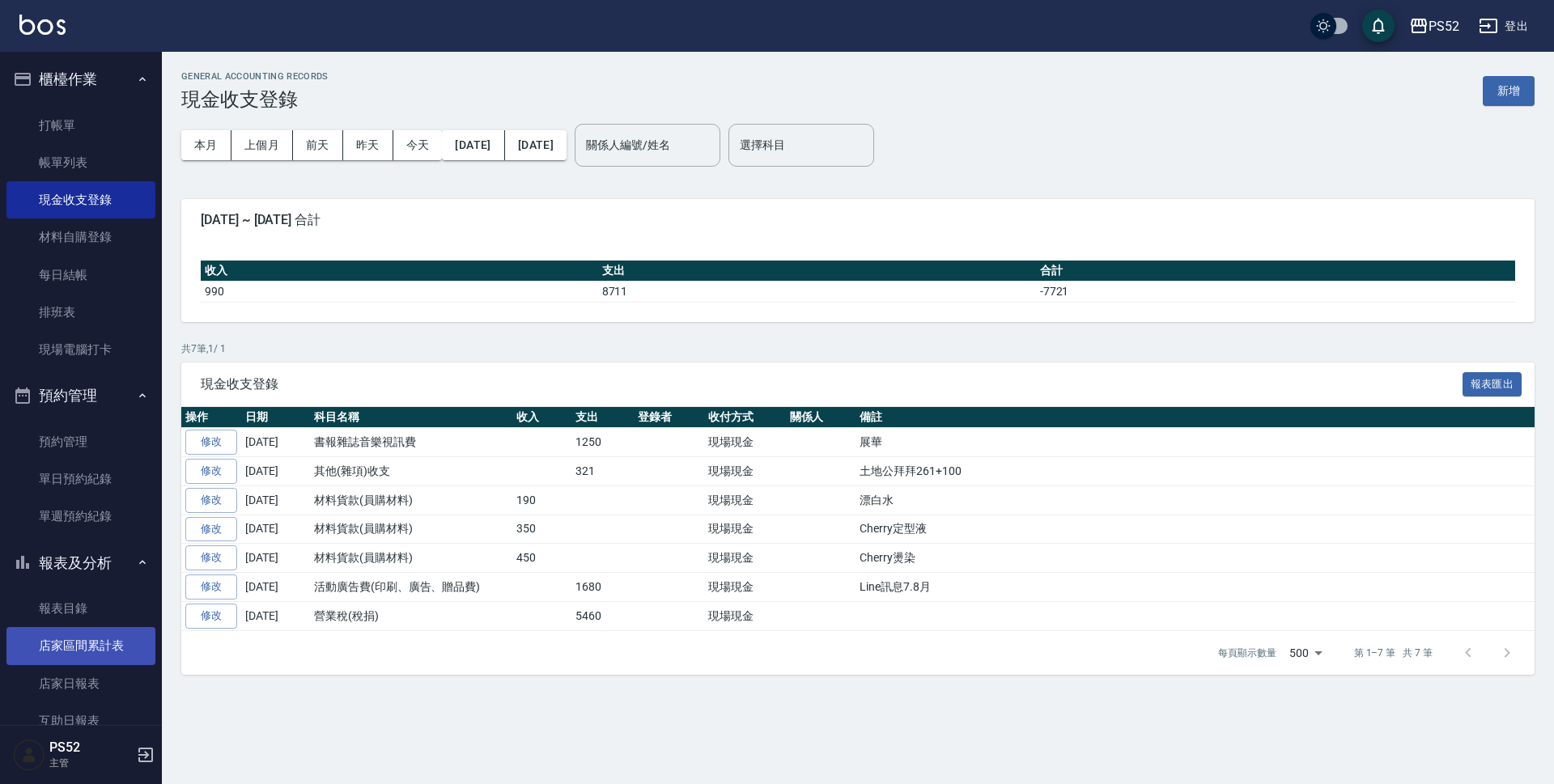
click at [88, 636] on link "店家區間累計表" at bounding box center [81, 645] width 149 height 37
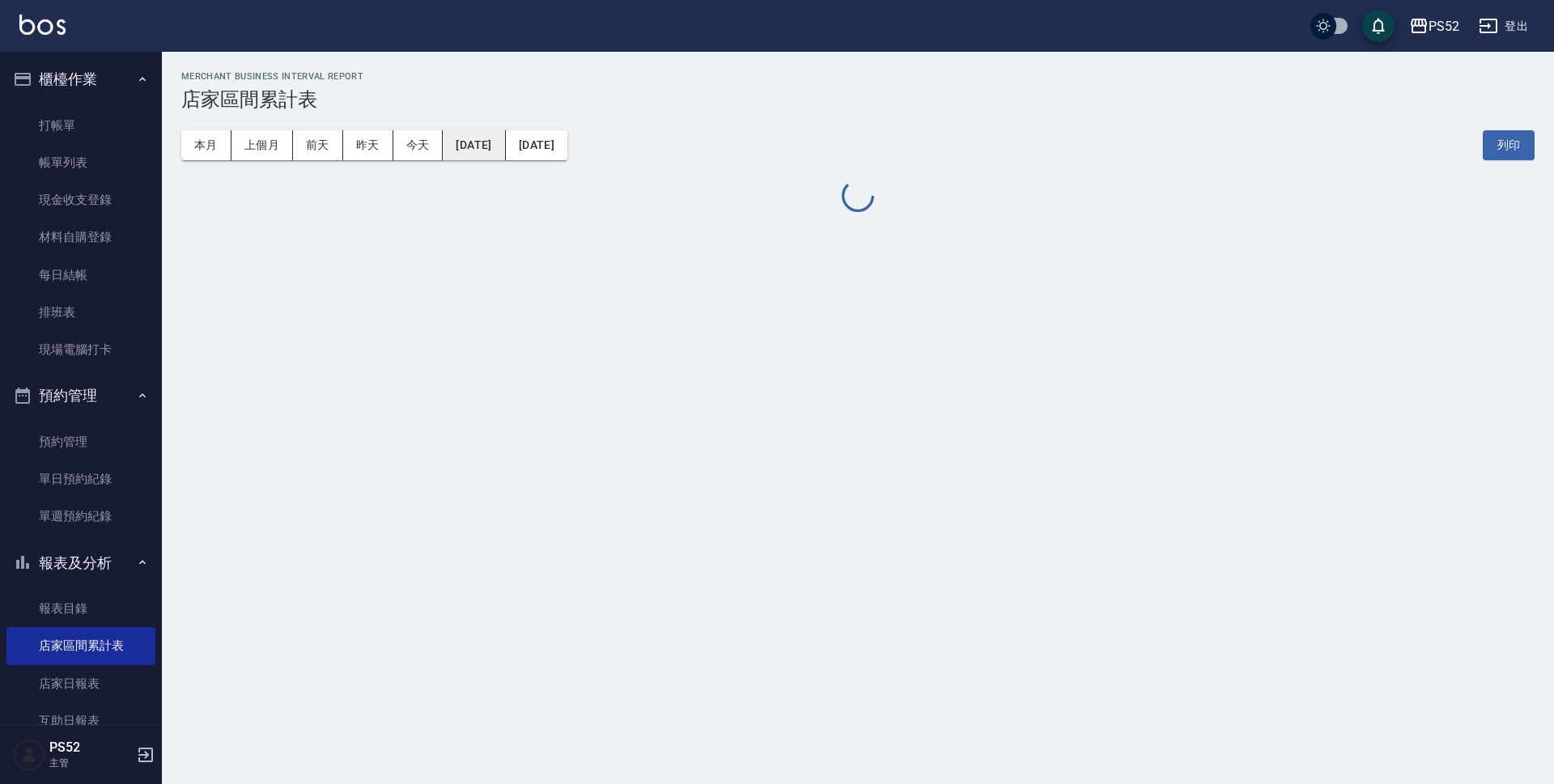
click at [482, 152] on button "2025/08/20" at bounding box center [473, 145] width 62 height 30
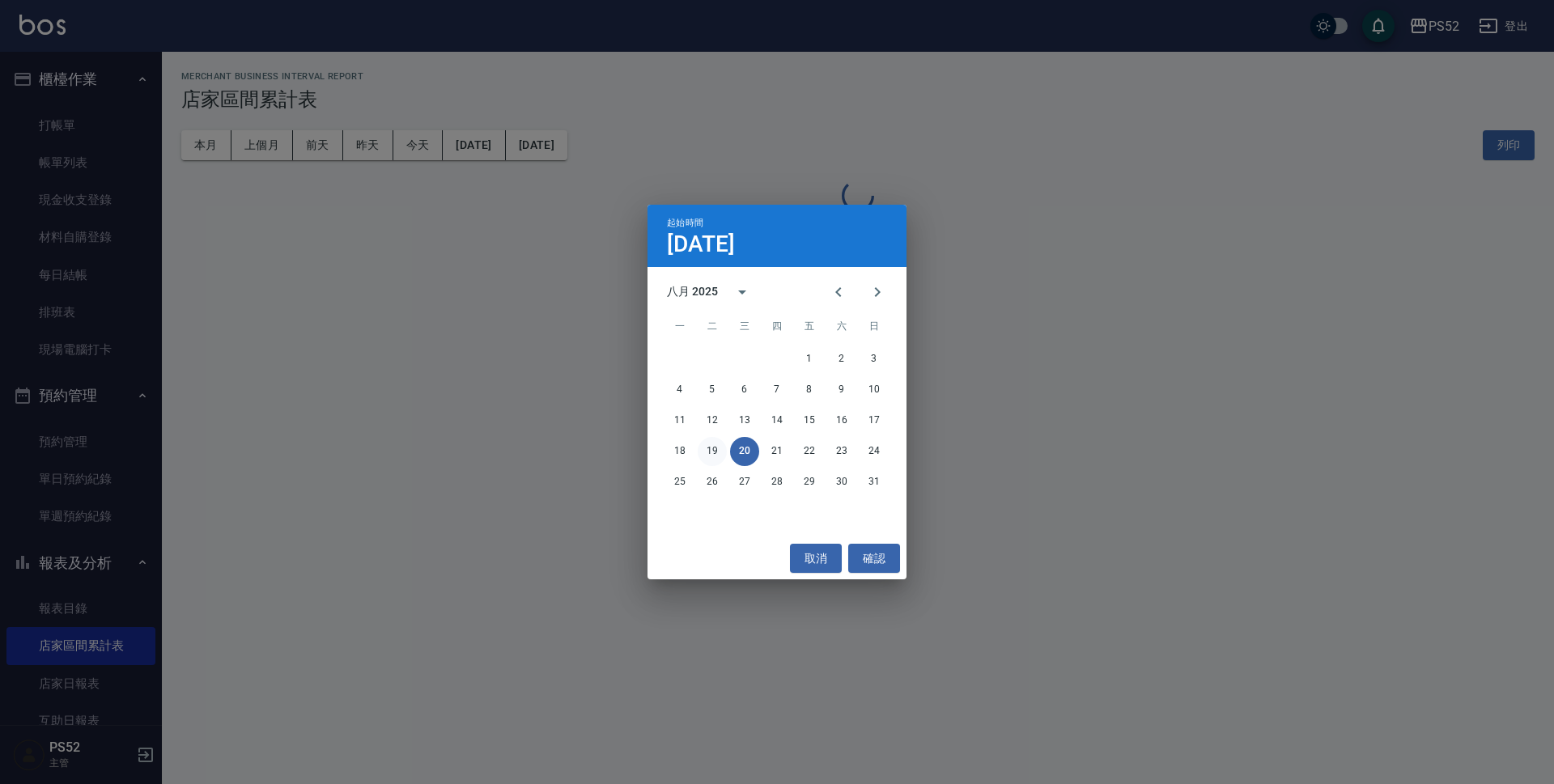
click at [700, 447] on div "PS52 2025-08-20 - 2025-08-20 店家區間累計表 列印時間： 2025-08-20-13:03 Merchant Business I…" at bounding box center [777, 392] width 1554 height 784
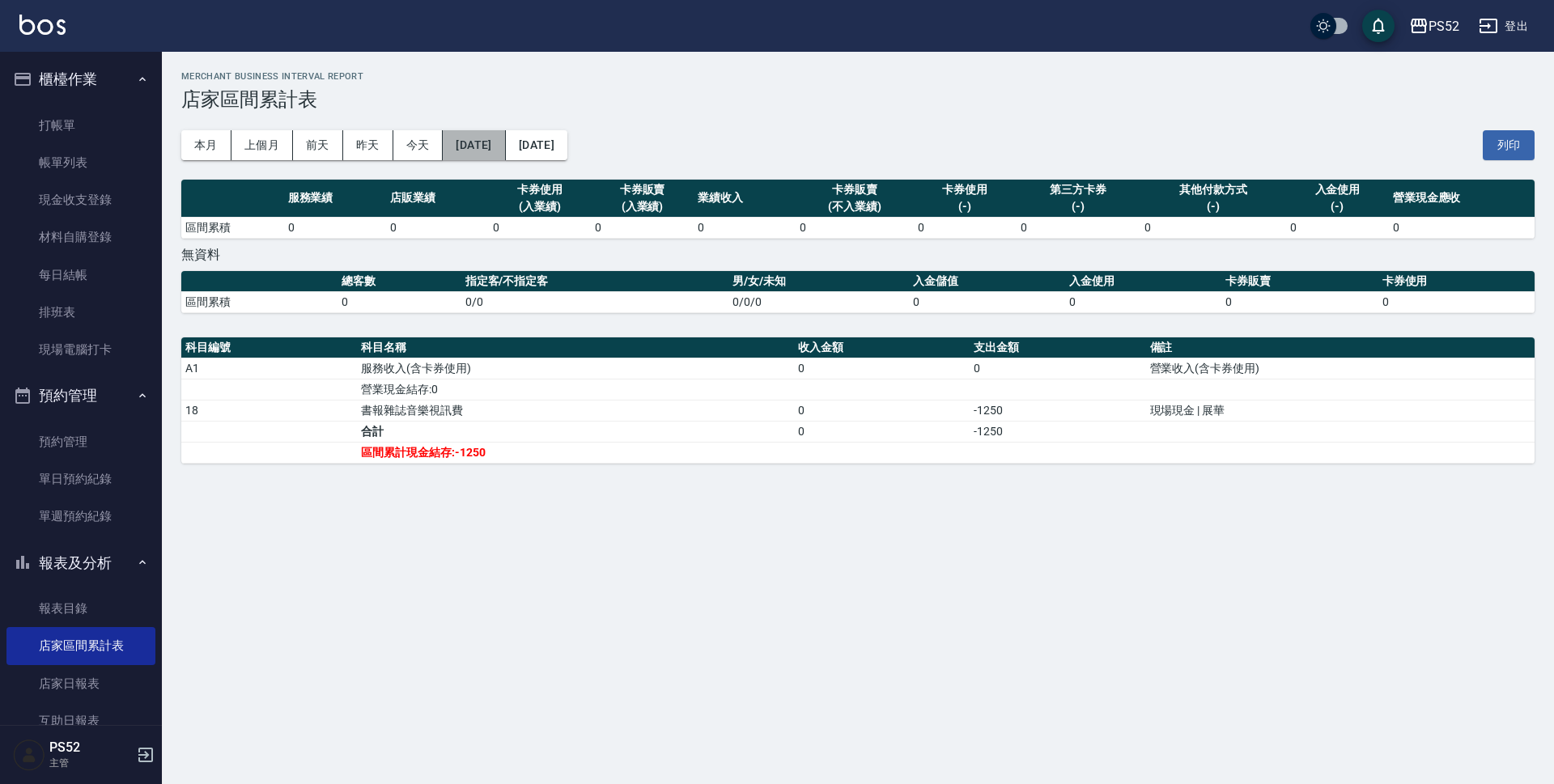
click at [505, 139] on button "2025/08/20" at bounding box center [473, 145] width 62 height 30
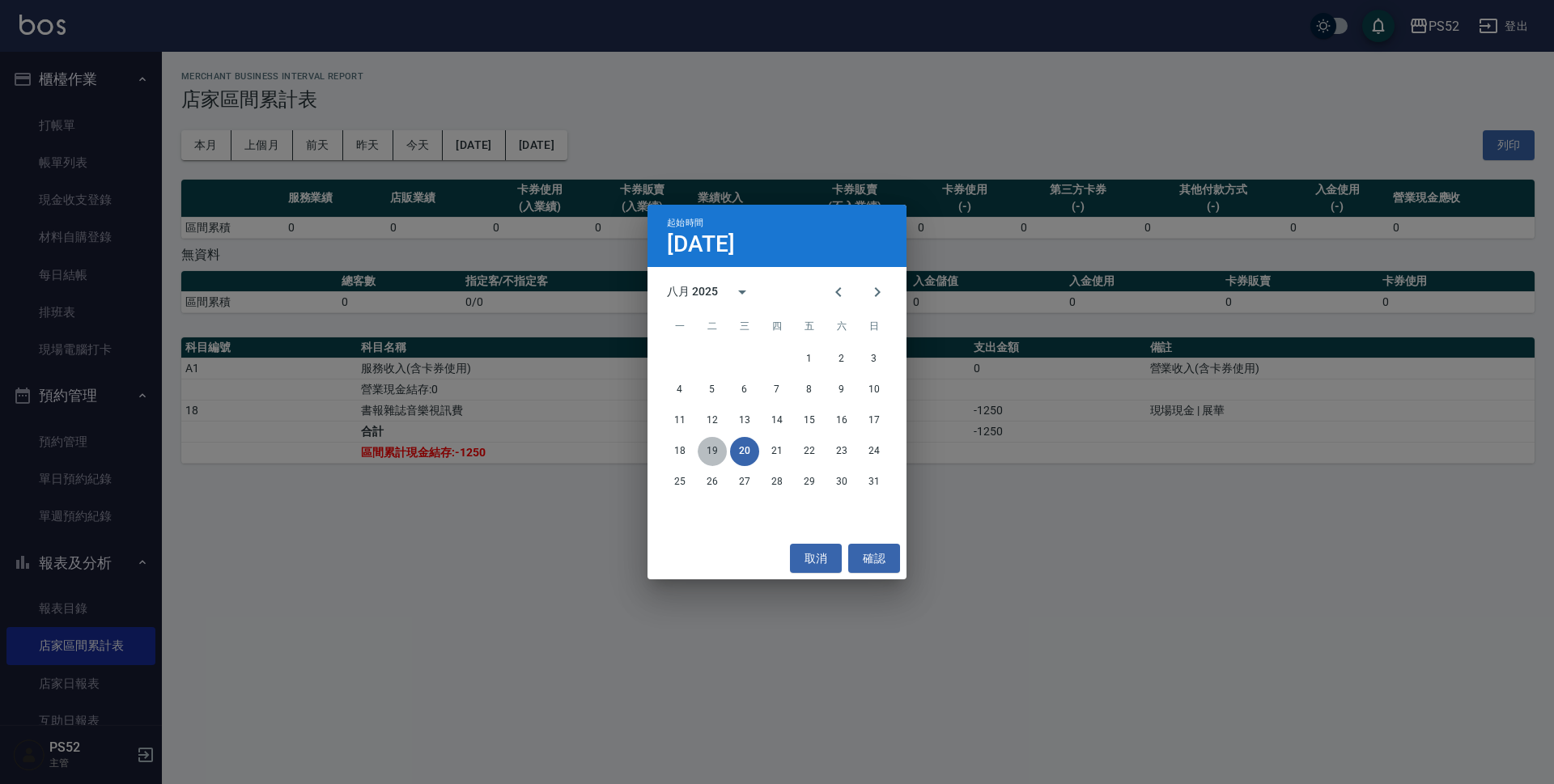
click at [713, 447] on button "19" at bounding box center [712, 451] width 29 height 29
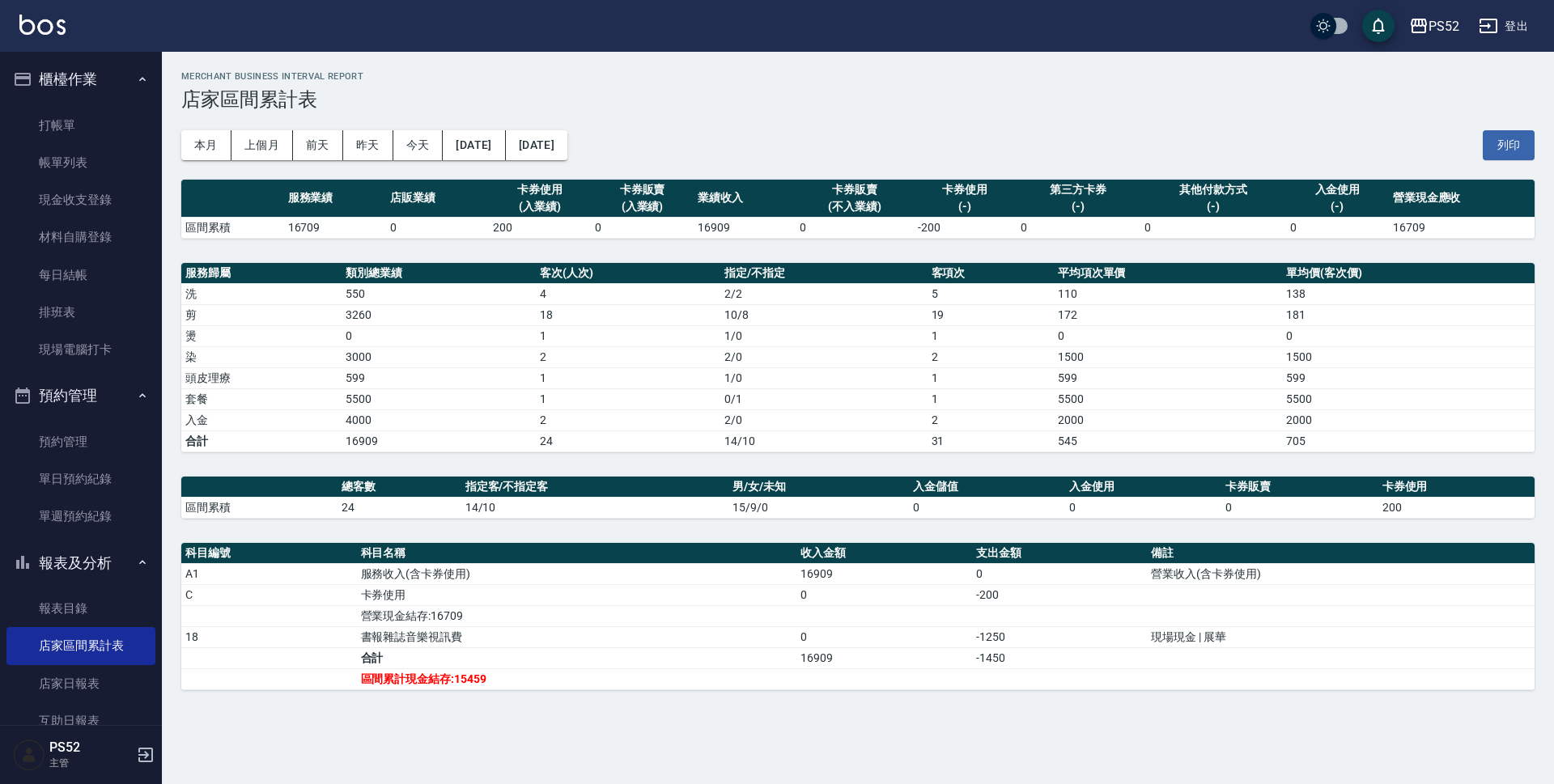
click at [516, 118] on div "本月 上個月 前天 昨天 今天 2025/08/19 2025/08/20 列印" at bounding box center [857, 145] width 1353 height 69
click at [505, 142] on button "[DATE]" at bounding box center [473, 145] width 62 height 30
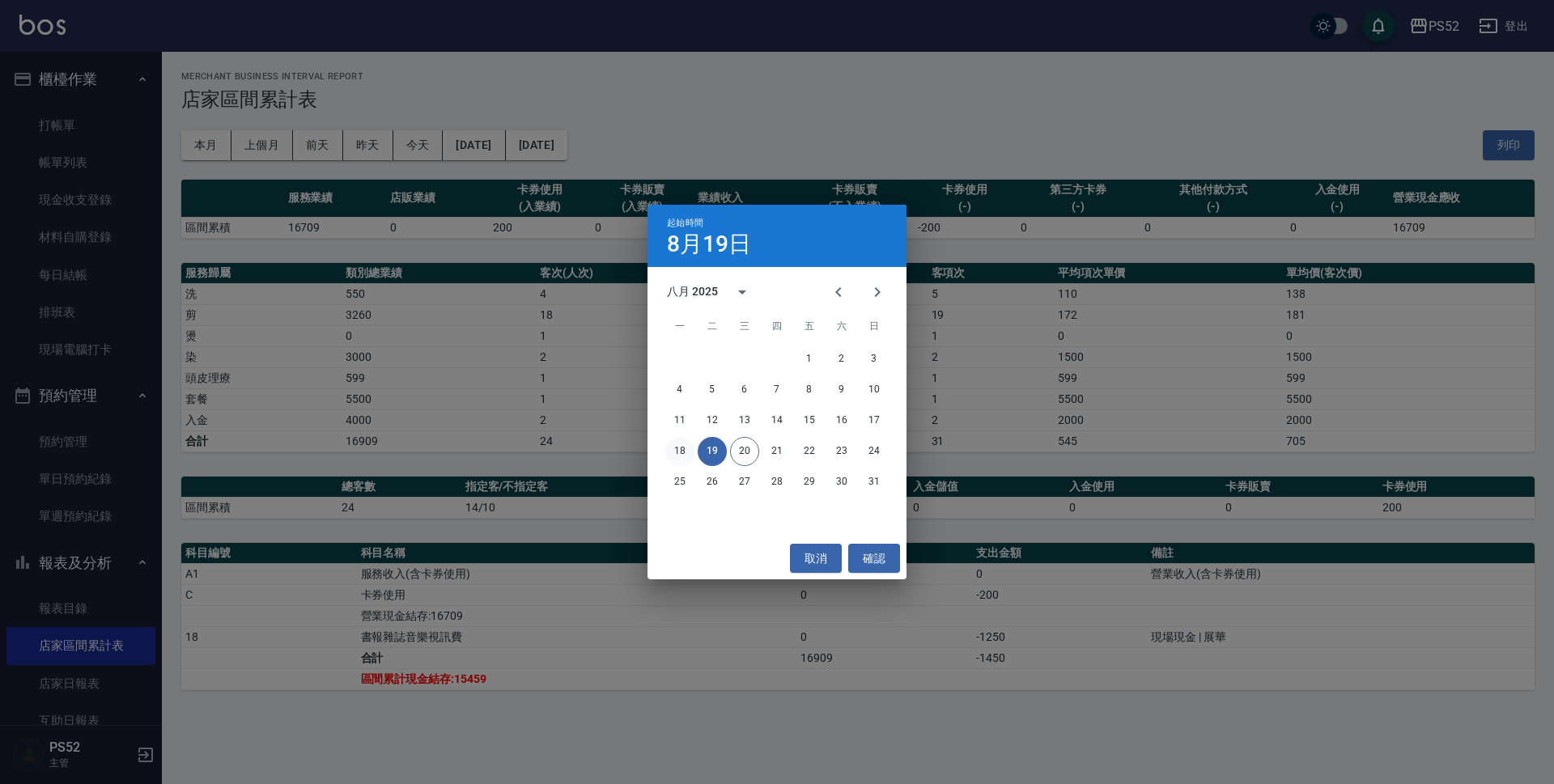
click at [677, 453] on button "18" at bounding box center [679, 451] width 29 height 29
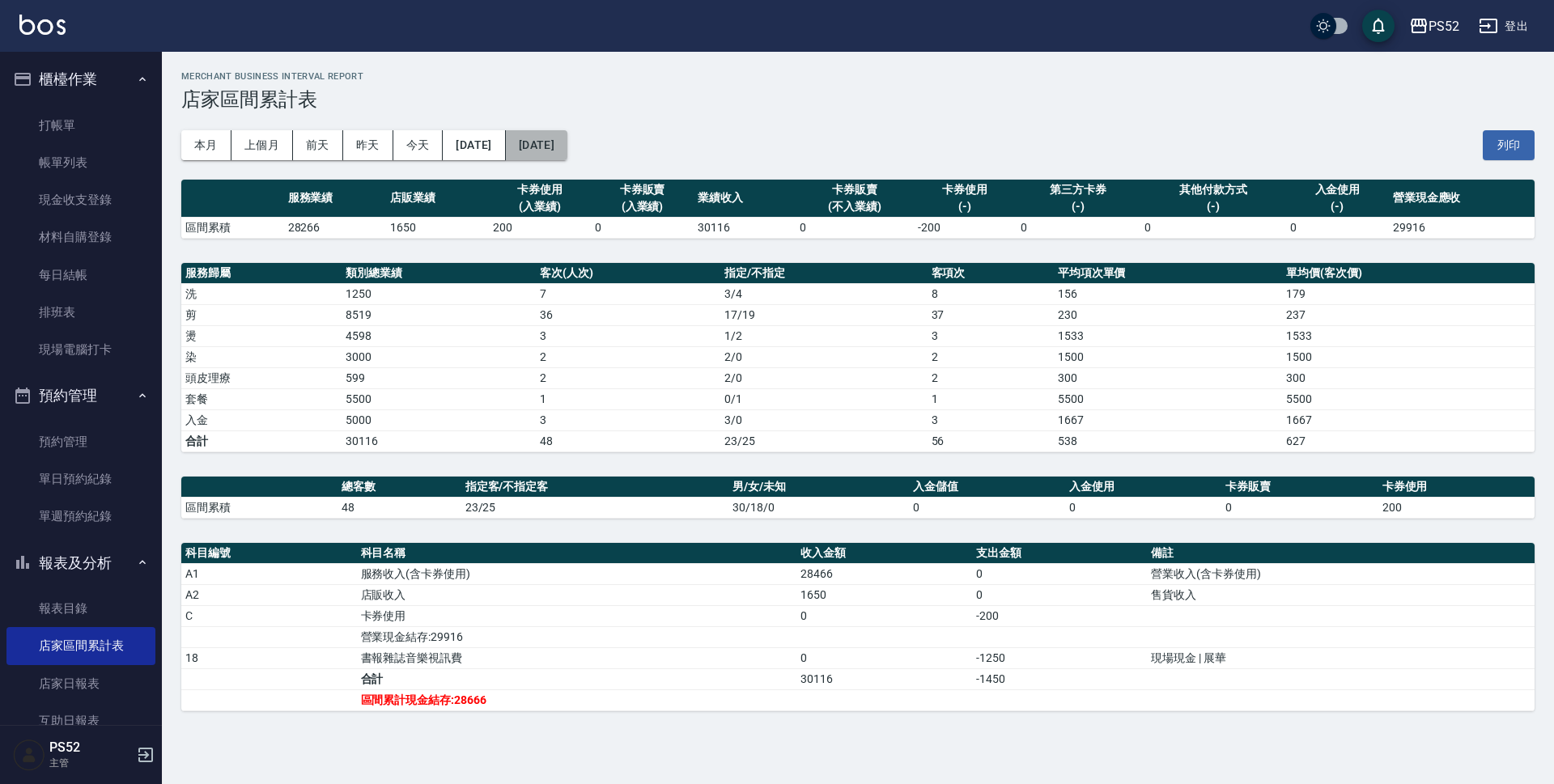
click at [568, 136] on button "2025/08/20" at bounding box center [536, 145] width 61 height 30
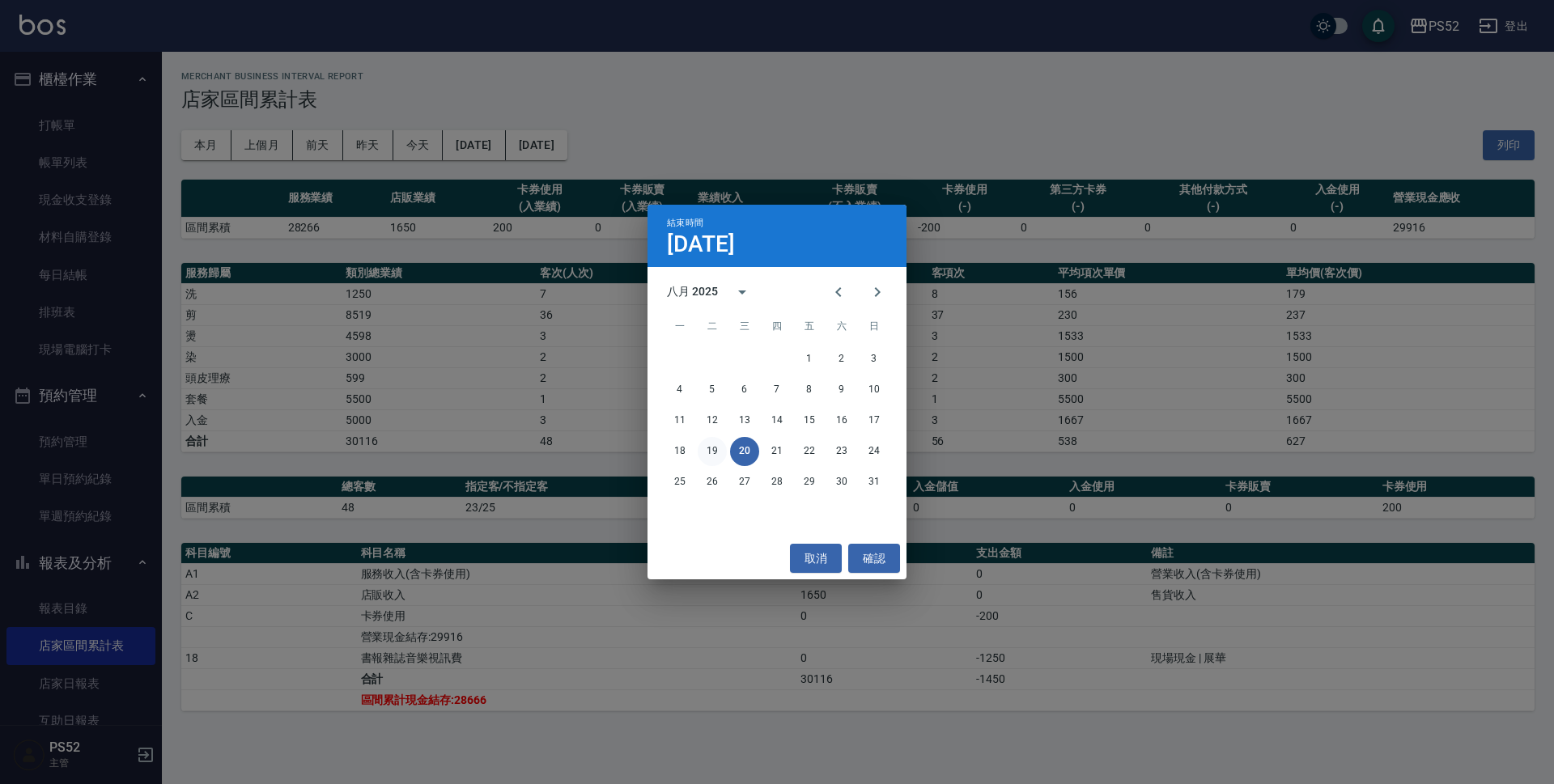
click at [723, 458] on button "19" at bounding box center [712, 451] width 29 height 29
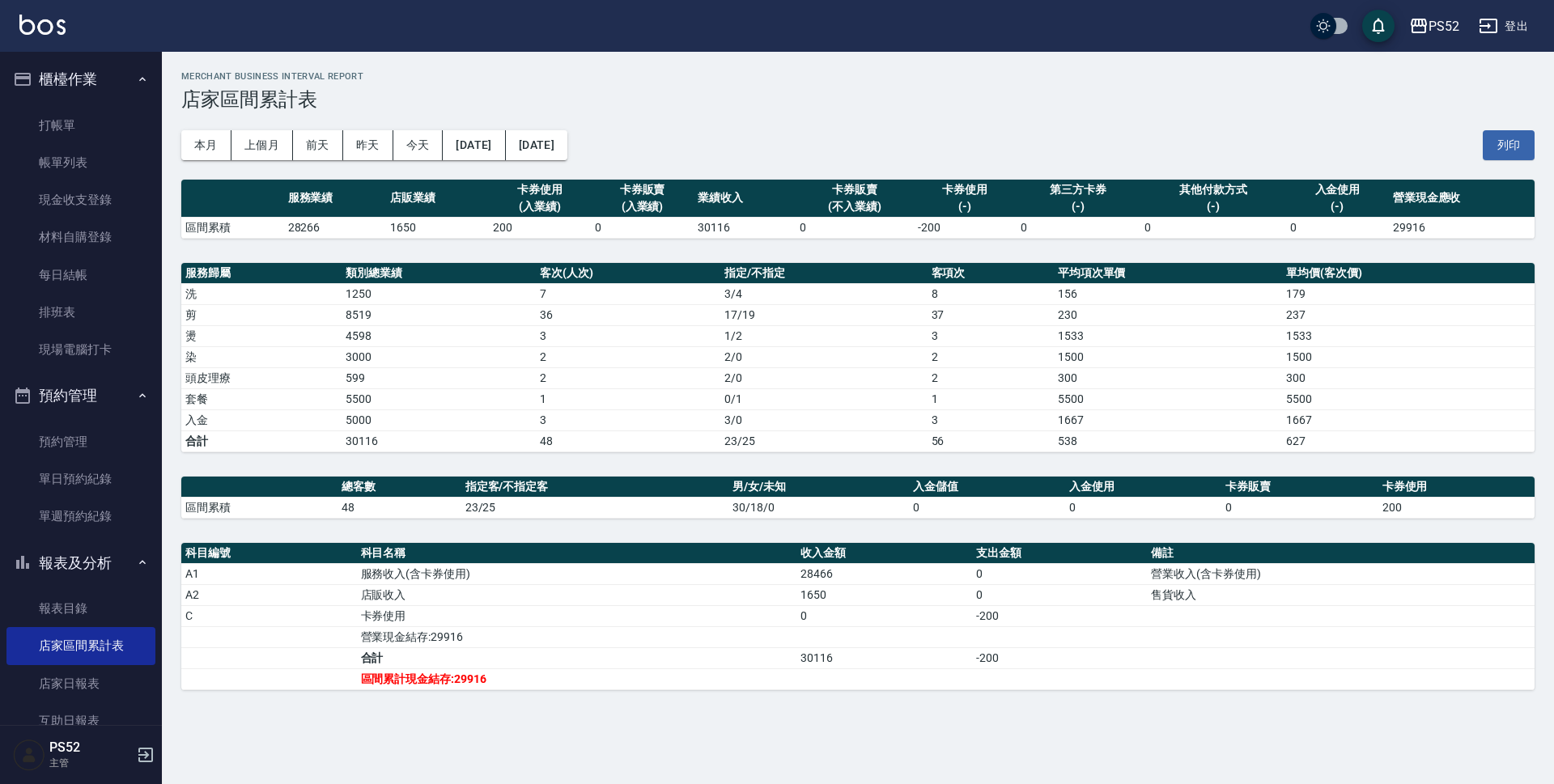
click at [64, 571] on button "報表及分析" at bounding box center [81, 562] width 149 height 42
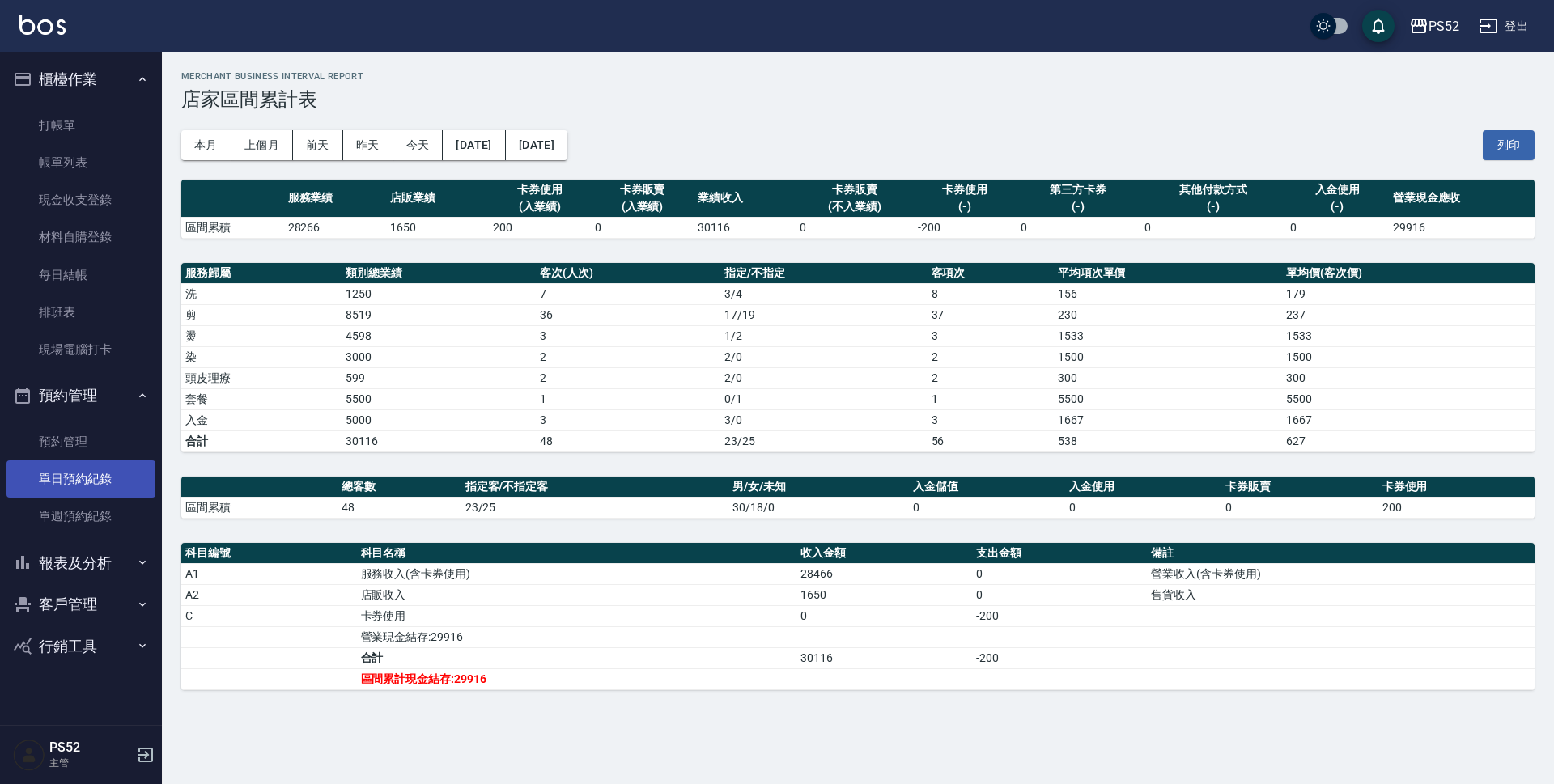
click at [61, 482] on link "單日預約紀錄" at bounding box center [81, 479] width 149 height 37
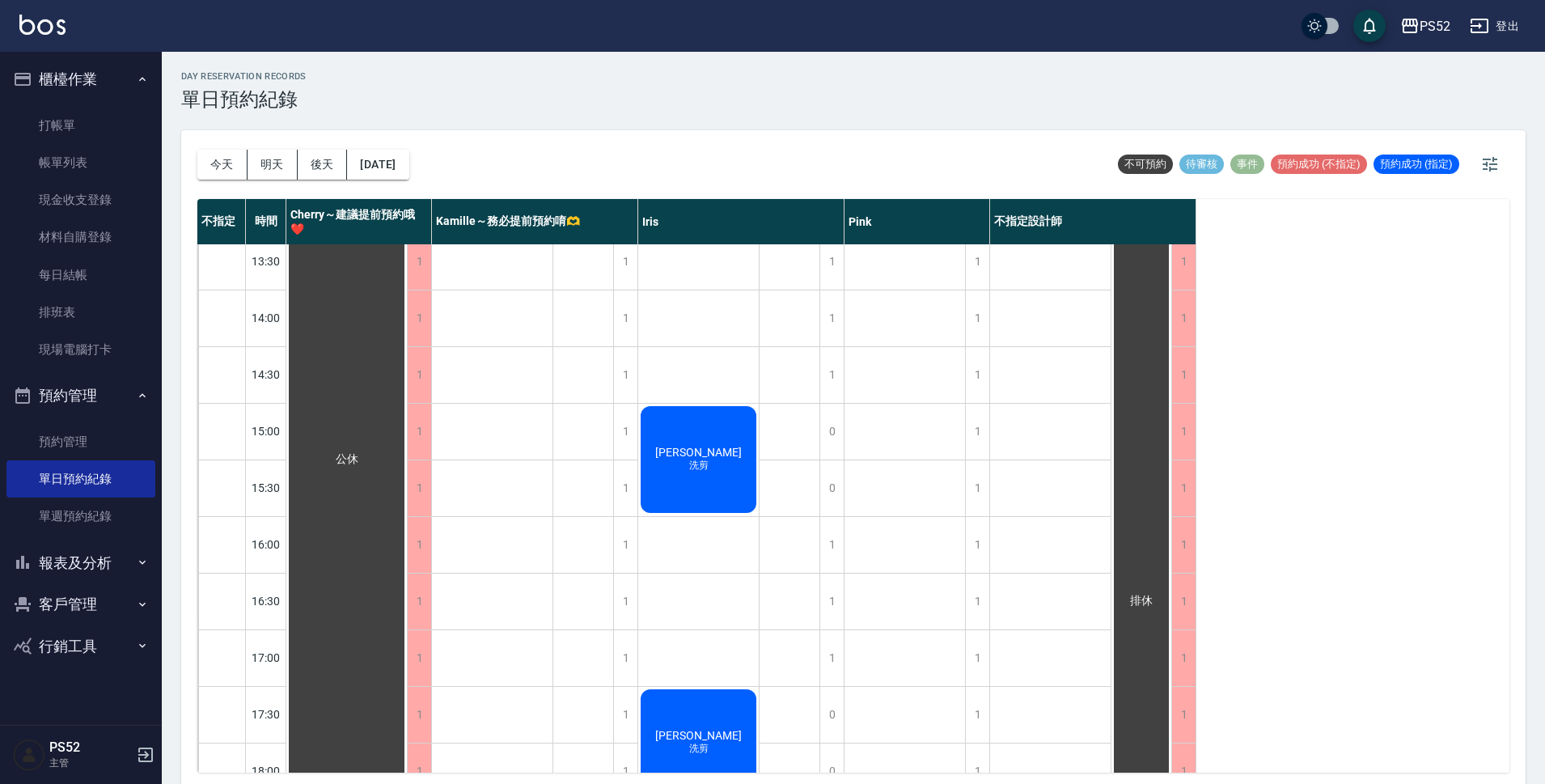
scroll to position [350, 0]
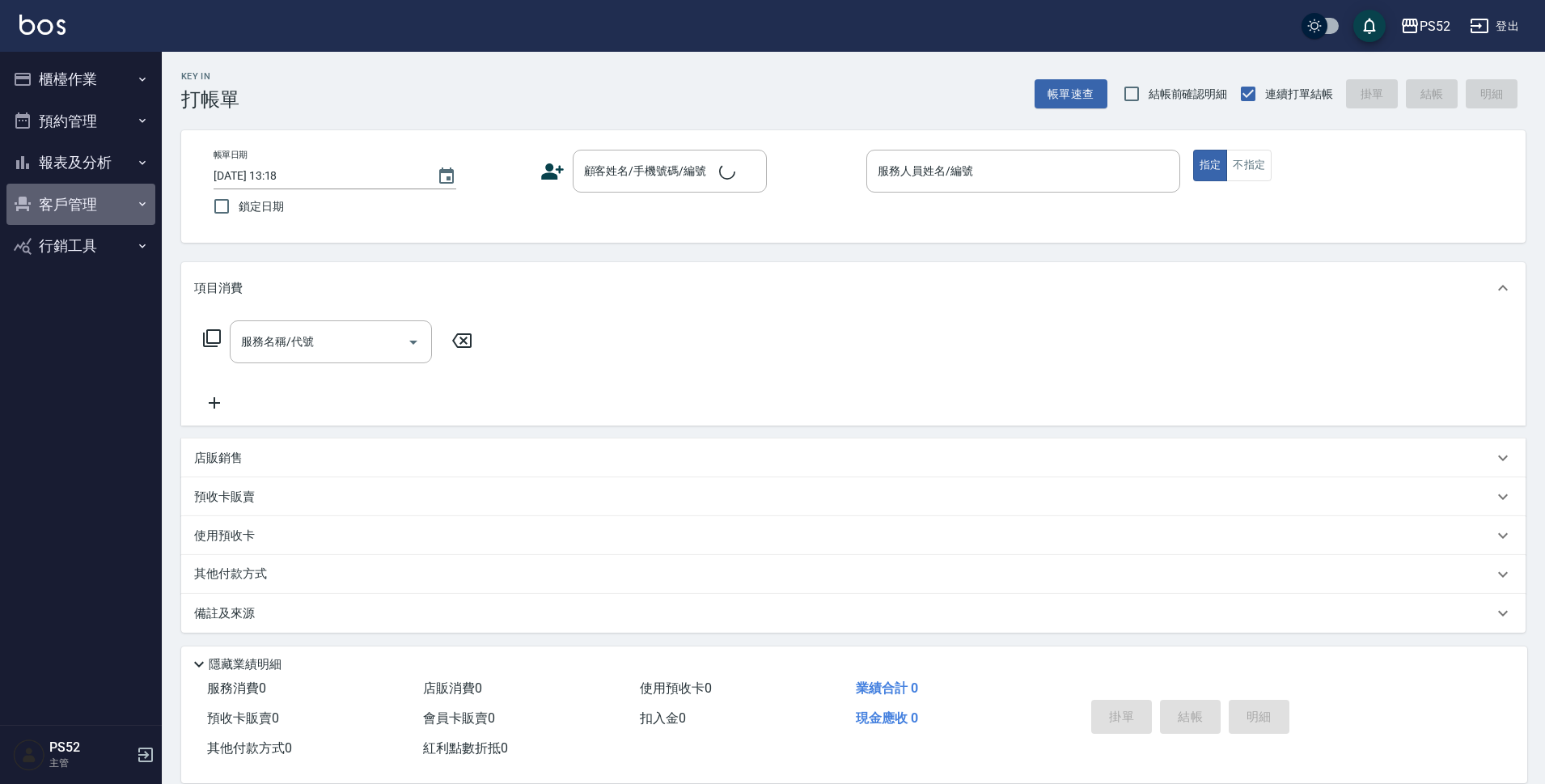
click at [92, 212] on button "客戶管理" at bounding box center [81, 204] width 149 height 42
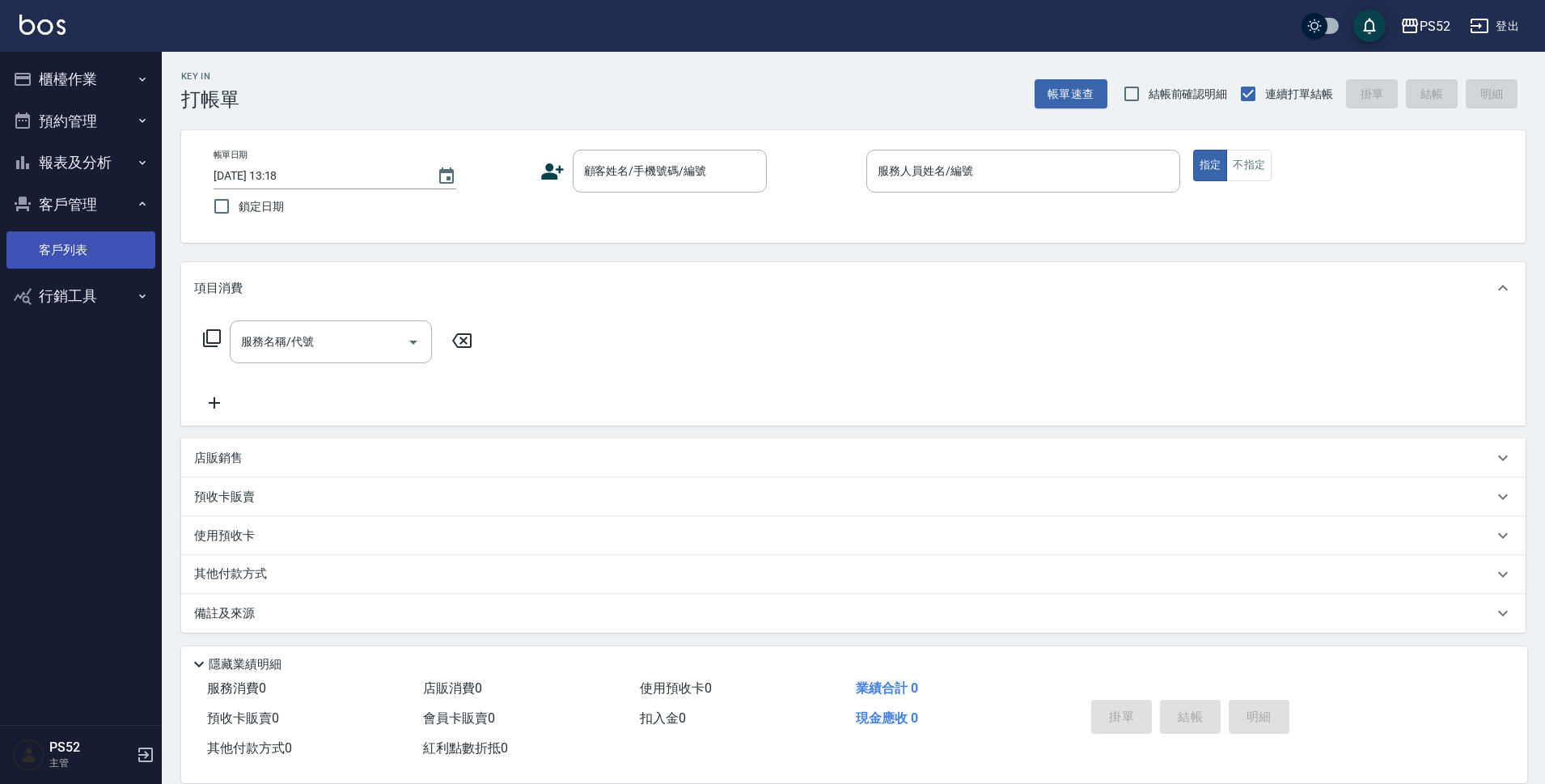
click at [74, 256] on link "客戶列表" at bounding box center [81, 250] width 149 height 37
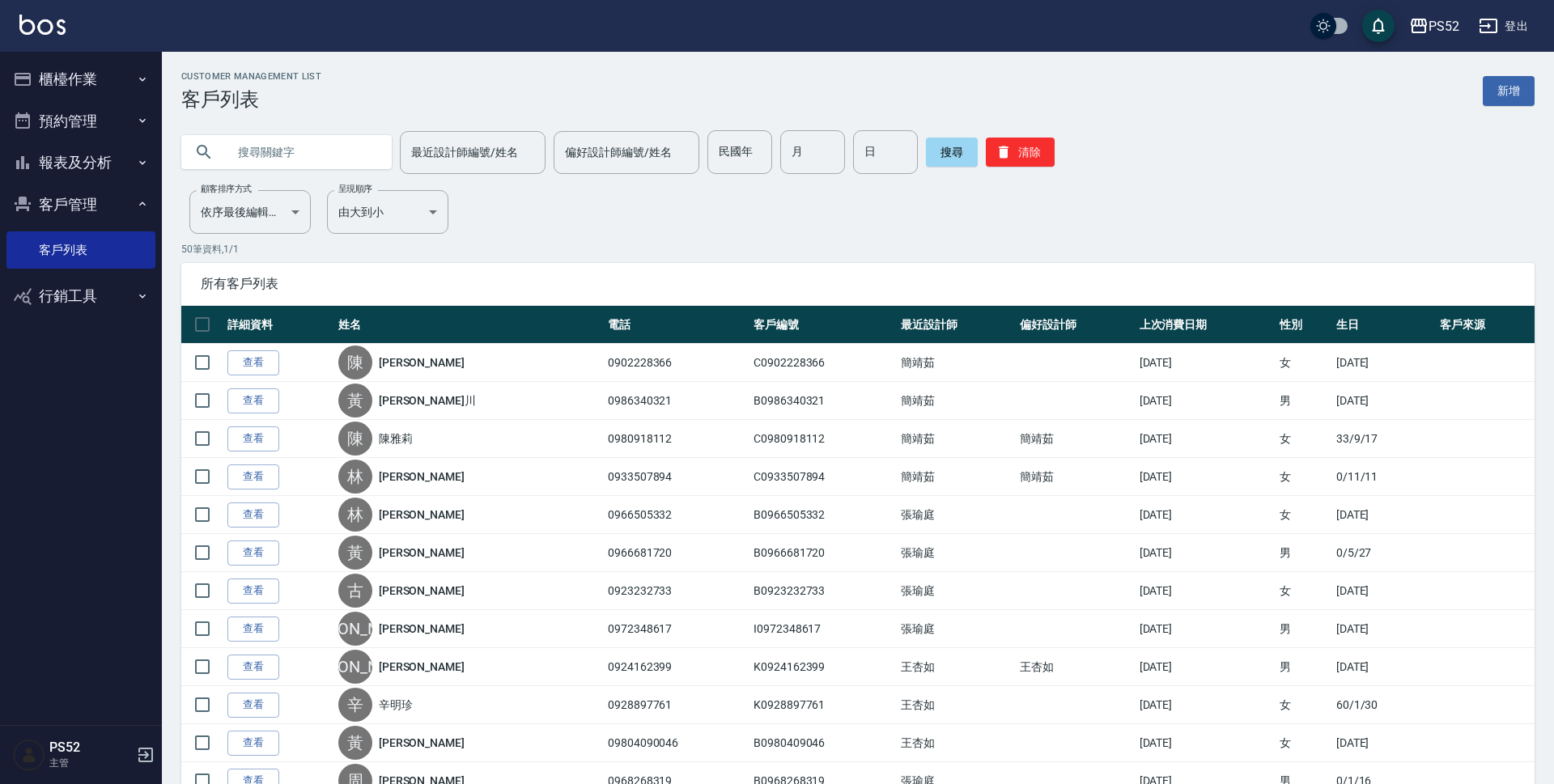
click at [241, 156] on input "text" at bounding box center [303, 151] width 152 height 44
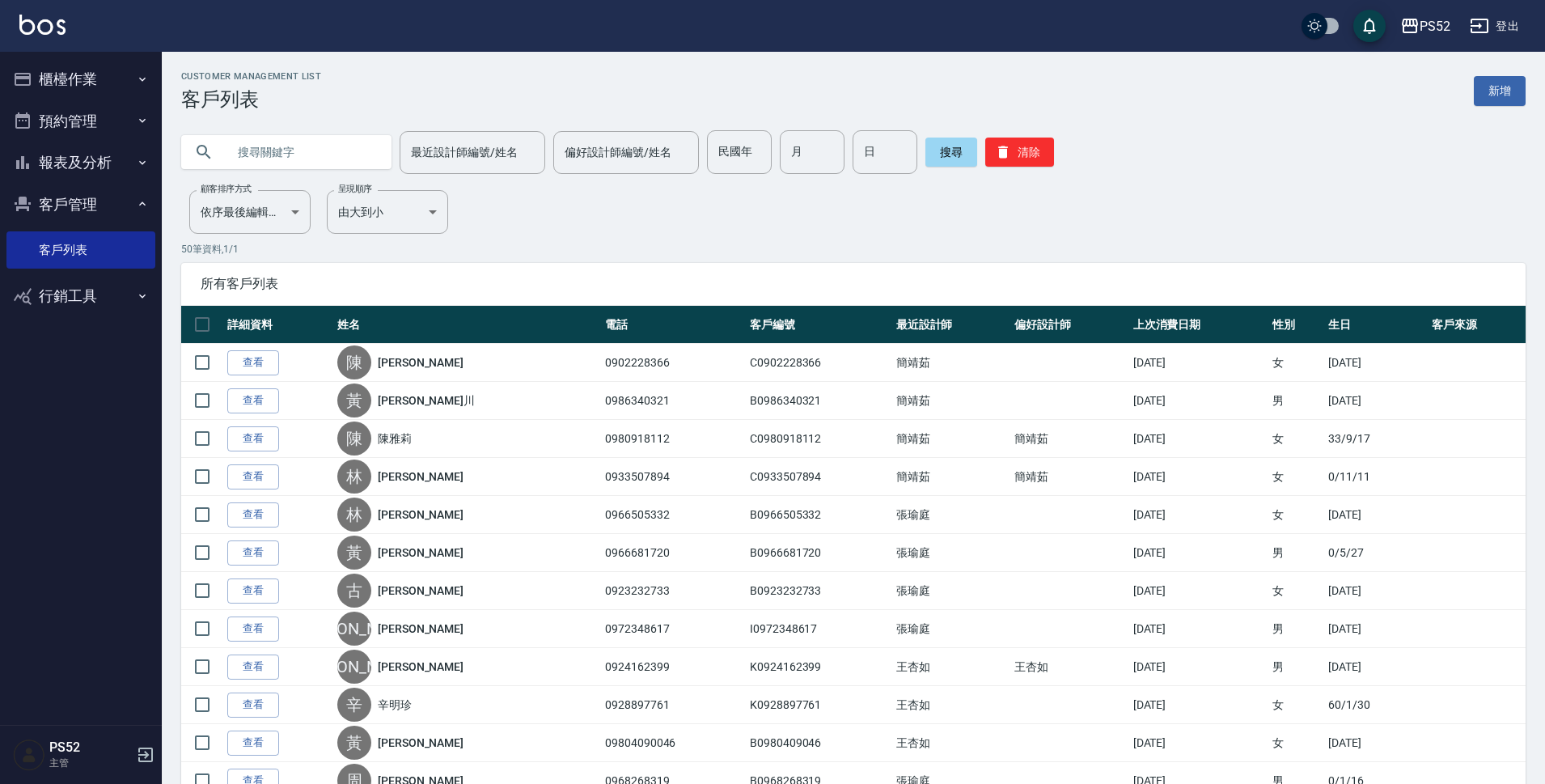
click at [249, 160] on input "text" at bounding box center [303, 151] width 152 height 44
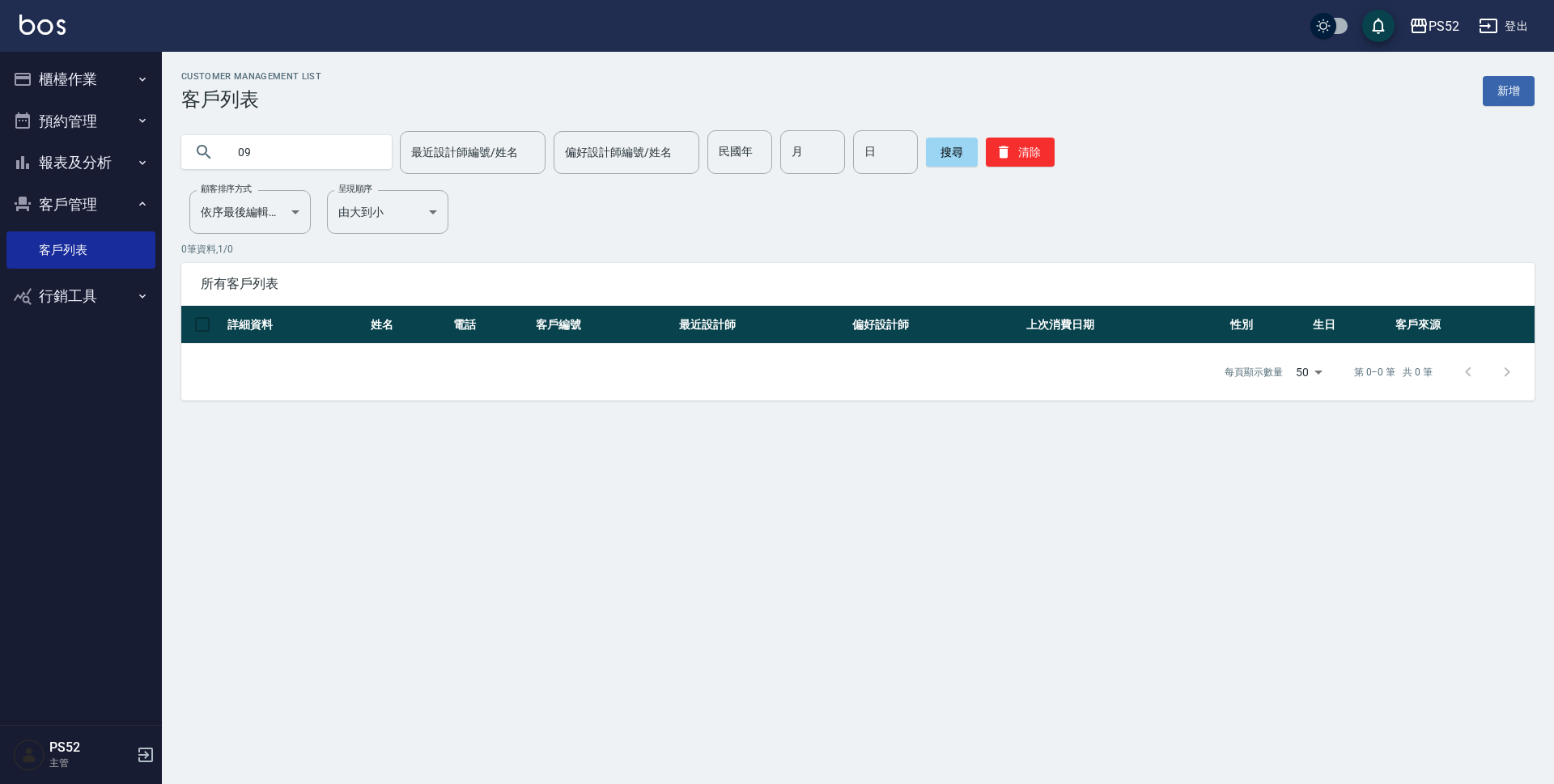
type input "0"
